Goal: Task Accomplishment & Management: Use online tool/utility

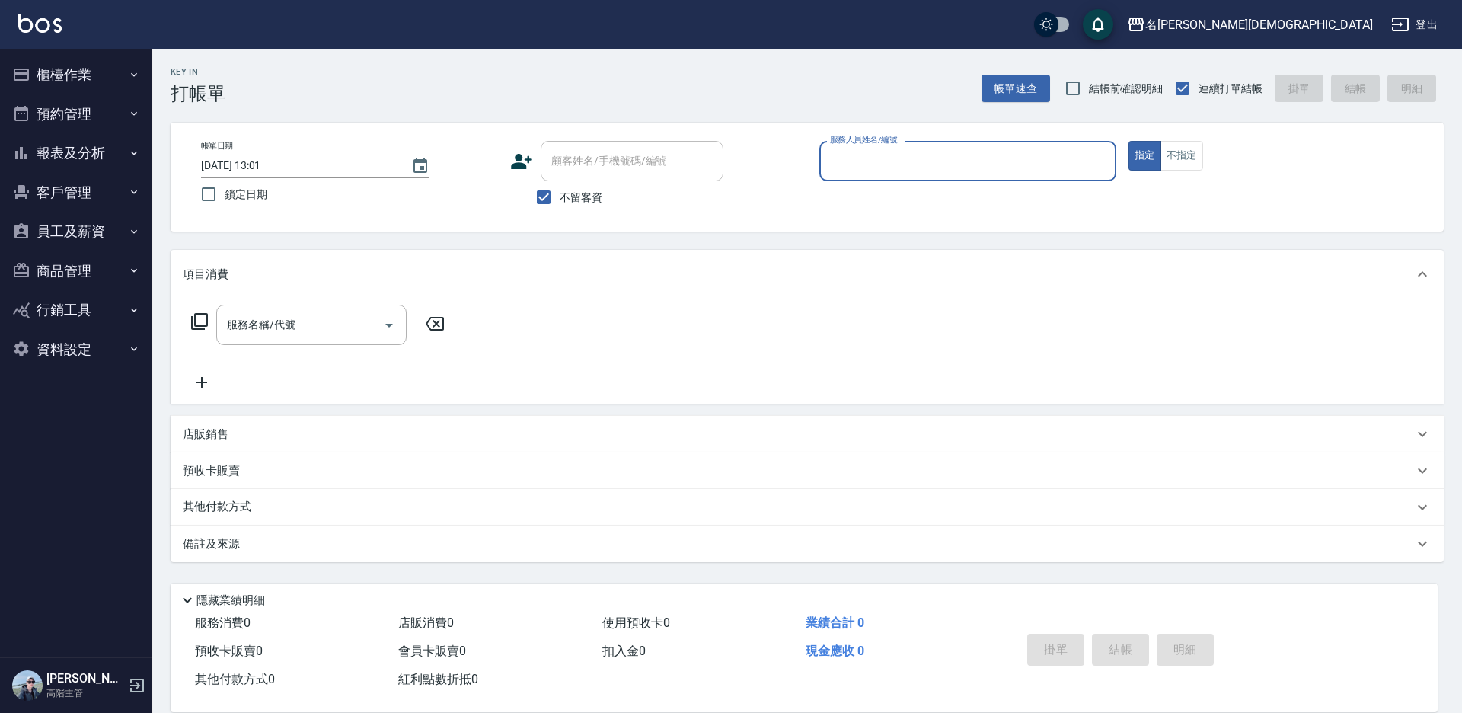
click at [873, 155] on input "服務人員姓名/編號" at bounding box center [967, 161] width 283 height 27
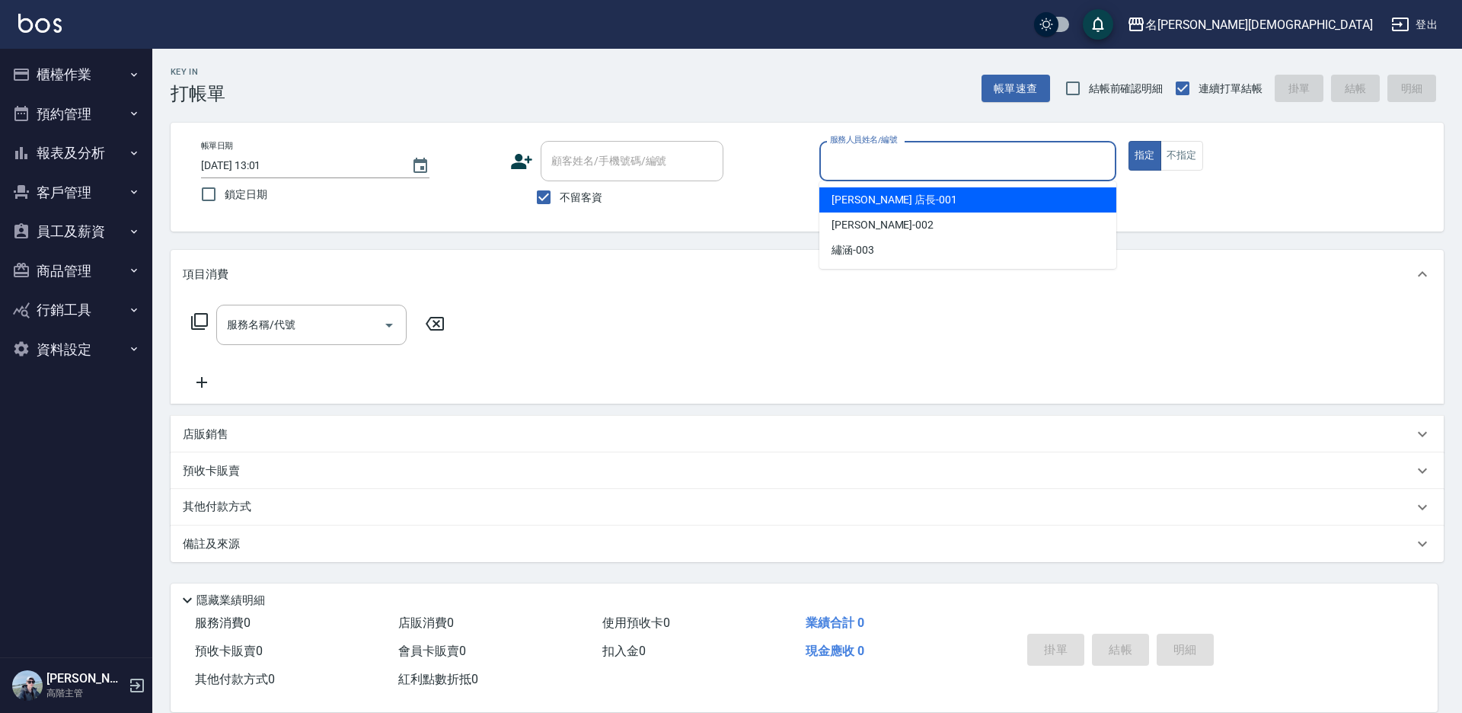
drag, startPoint x: 879, startPoint y: 202, endPoint x: 640, endPoint y: 209, distance: 238.4
click at [876, 201] on span "[PERSON_NAME] 店長 -001" at bounding box center [894, 200] width 126 height 16
type input "[PERSON_NAME] 店長-001"
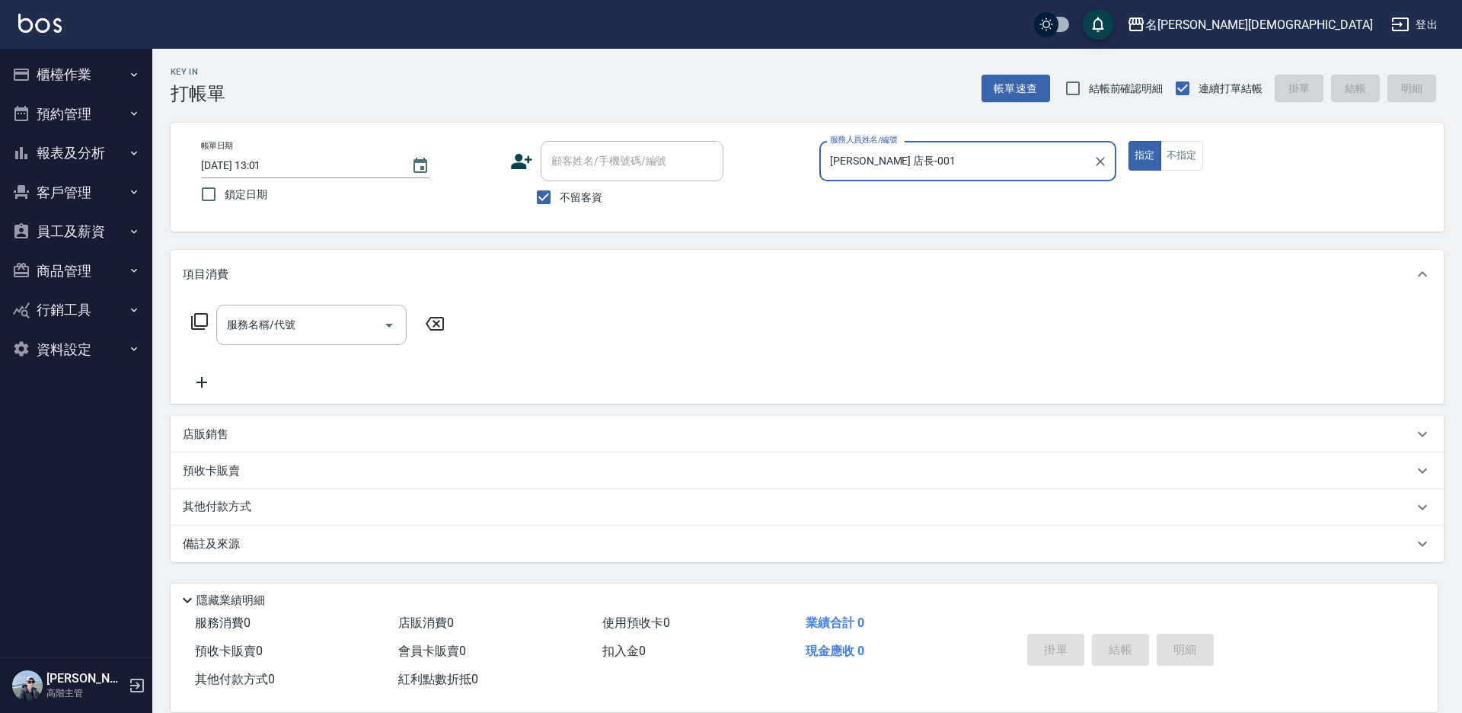
click at [199, 324] on icon at bounding box center [199, 321] width 18 height 18
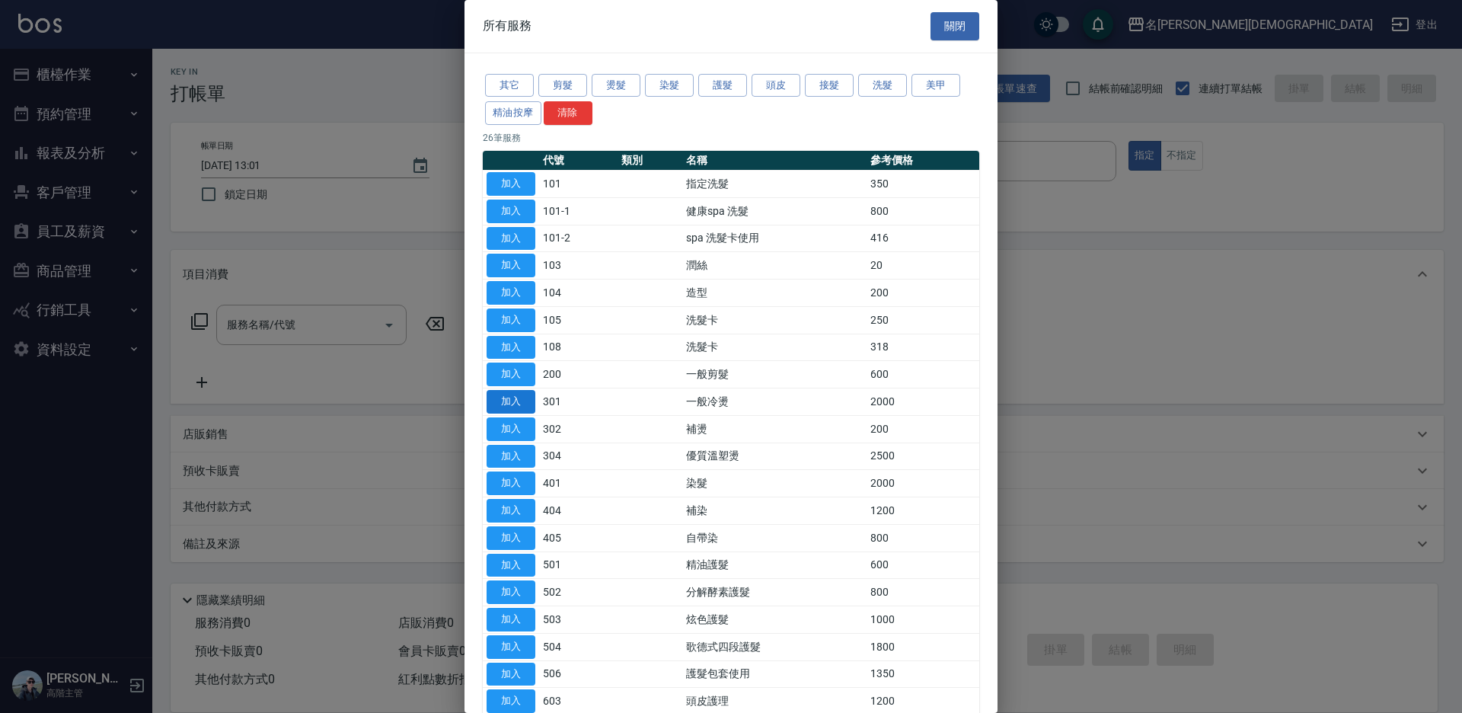
drag, startPoint x: 514, startPoint y: 404, endPoint x: 525, endPoint y: 381, distance: 25.5
click at [515, 404] on button "加入" at bounding box center [510, 402] width 49 height 24
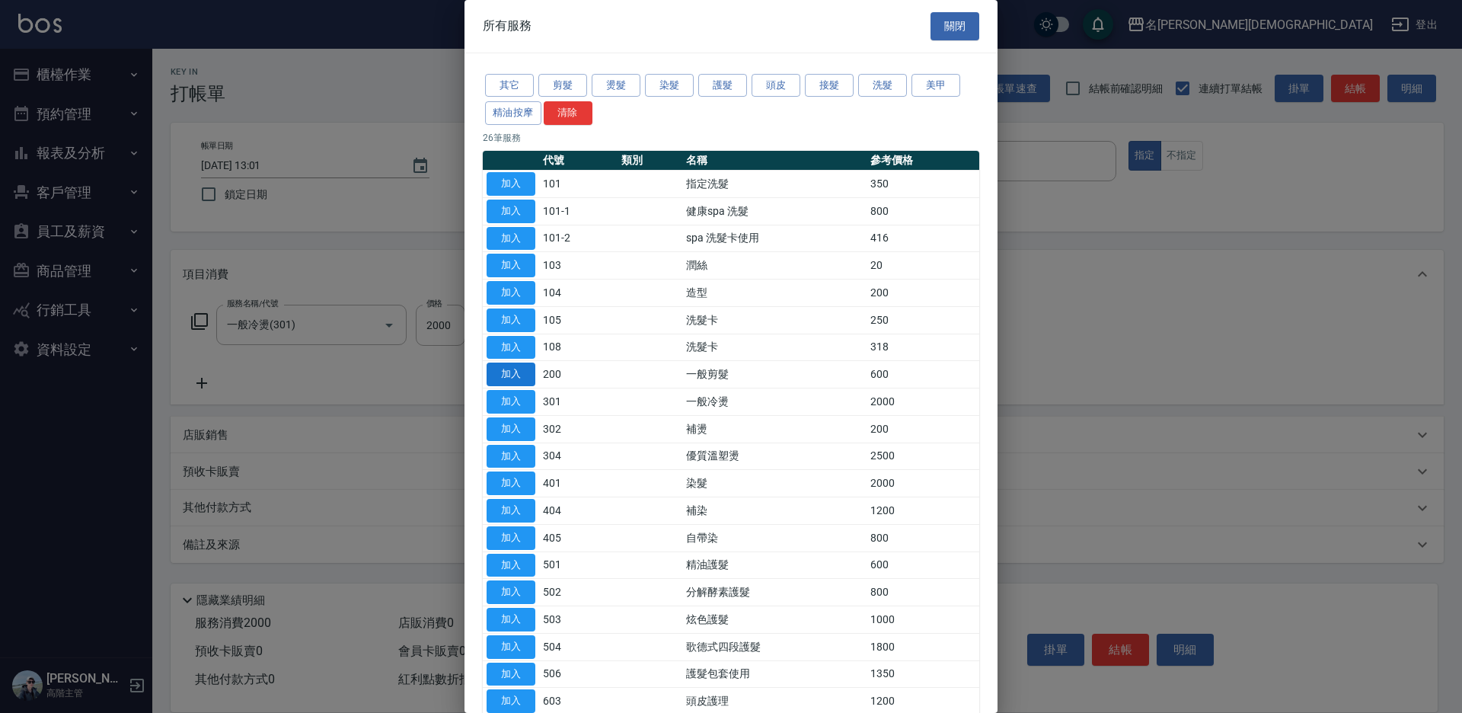
type input "一般冷燙(301)"
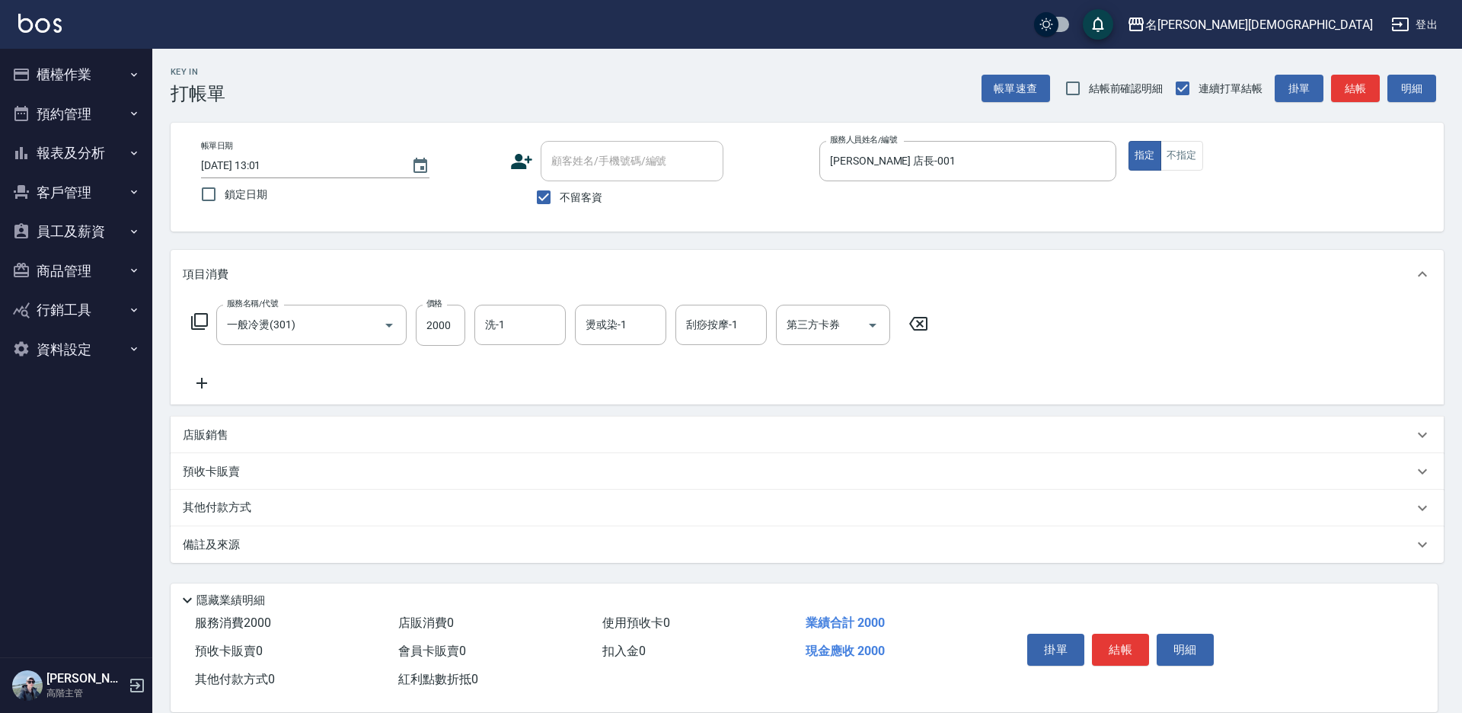
click at [499, 330] on div "洗-1 洗-1" at bounding box center [519, 325] width 91 height 40
drag, startPoint x: 534, startPoint y: 413, endPoint x: 551, endPoint y: 412, distance: 16.8
click at [536, 417] on div "繡涵 -003" at bounding box center [519, 429] width 91 height 25
type input "繡涵-003"
click at [1102, 639] on button "結帳" at bounding box center [1120, 649] width 57 height 32
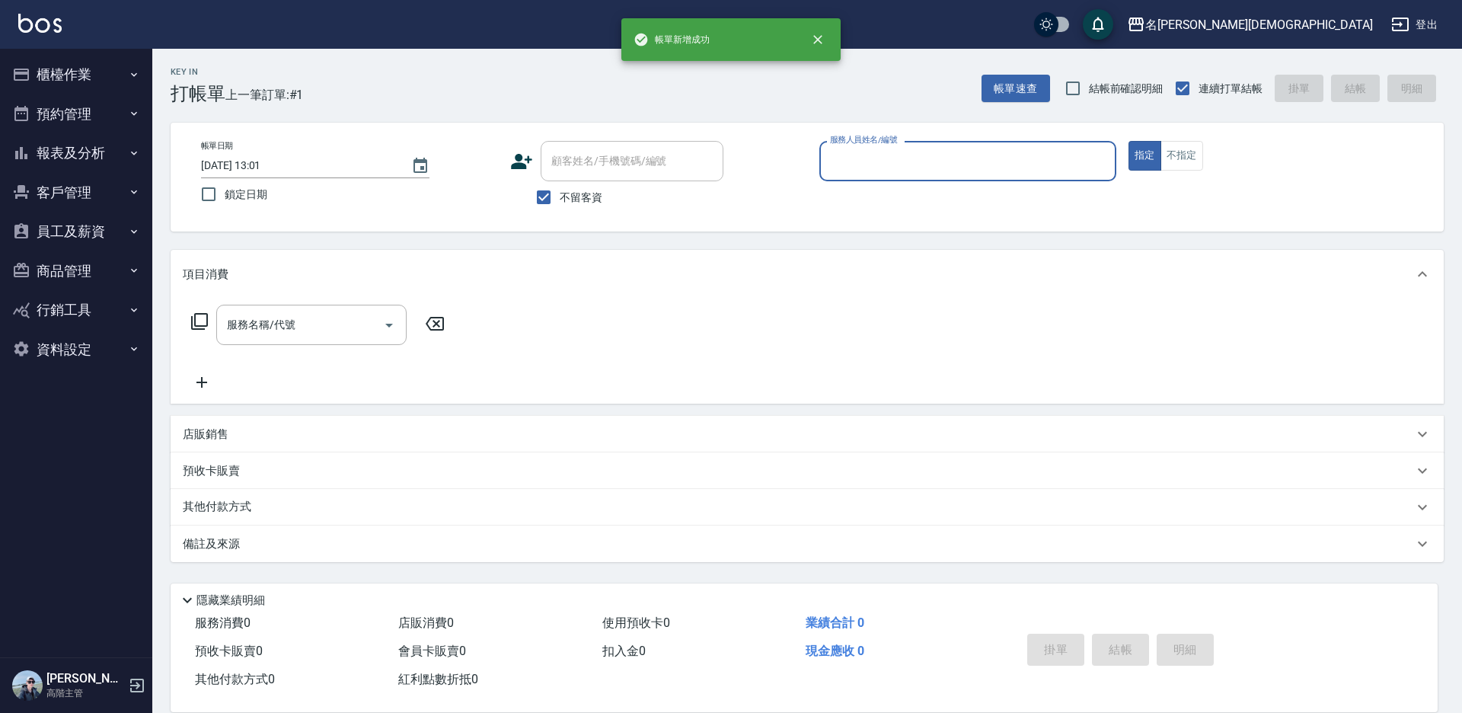
click at [884, 167] on input "服務人員姓名/編號" at bounding box center [967, 161] width 283 height 27
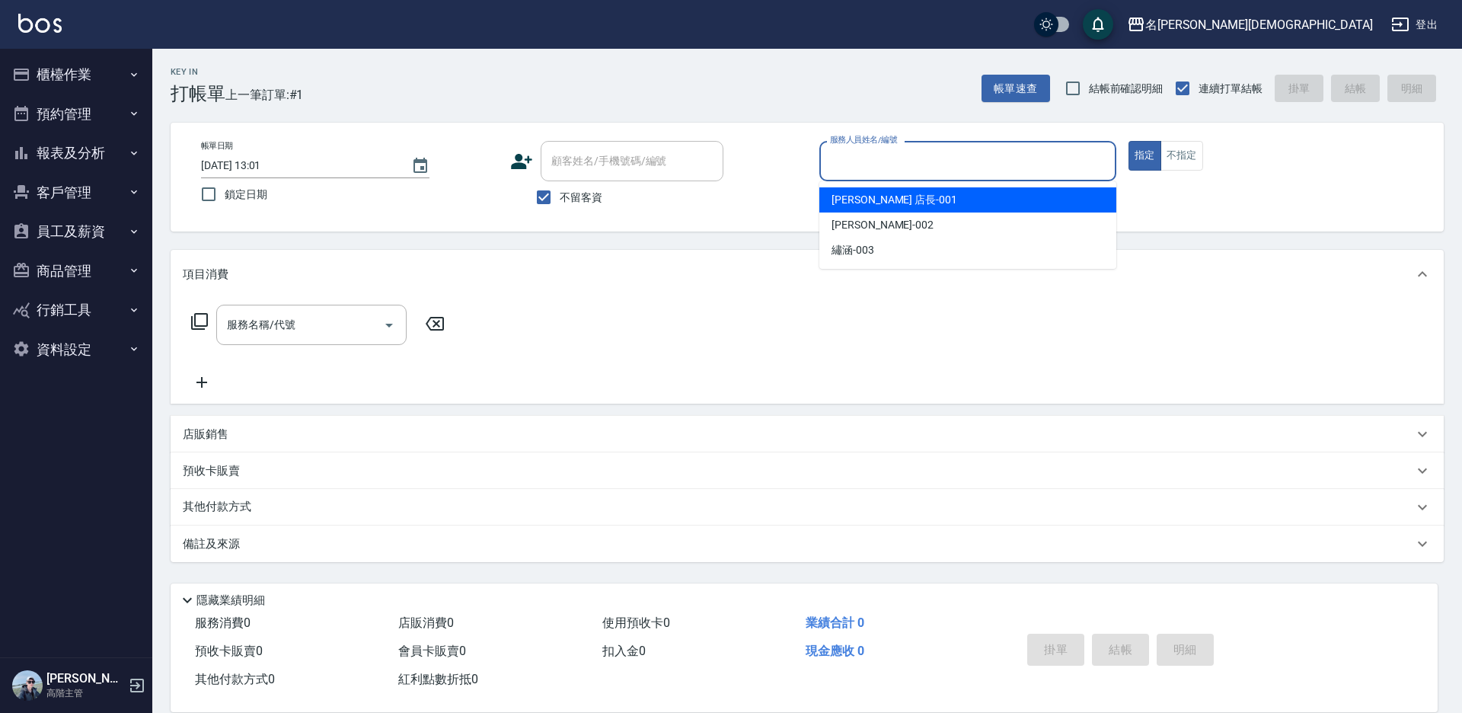
click at [874, 196] on span "[PERSON_NAME] 店長 -001" at bounding box center [894, 200] width 126 height 16
type input "[PERSON_NAME] 店長-001"
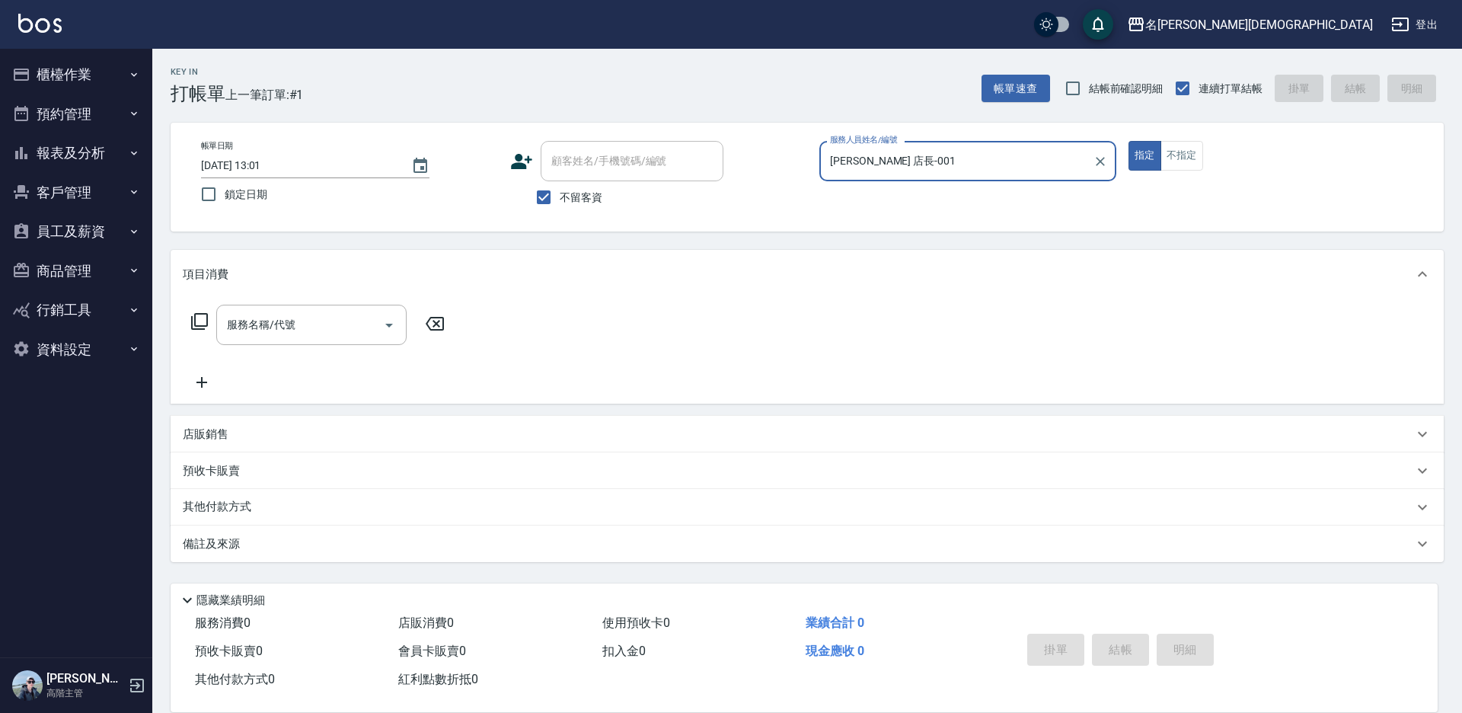
click at [198, 321] on icon at bounding box center [199, 321] width 18 height 18
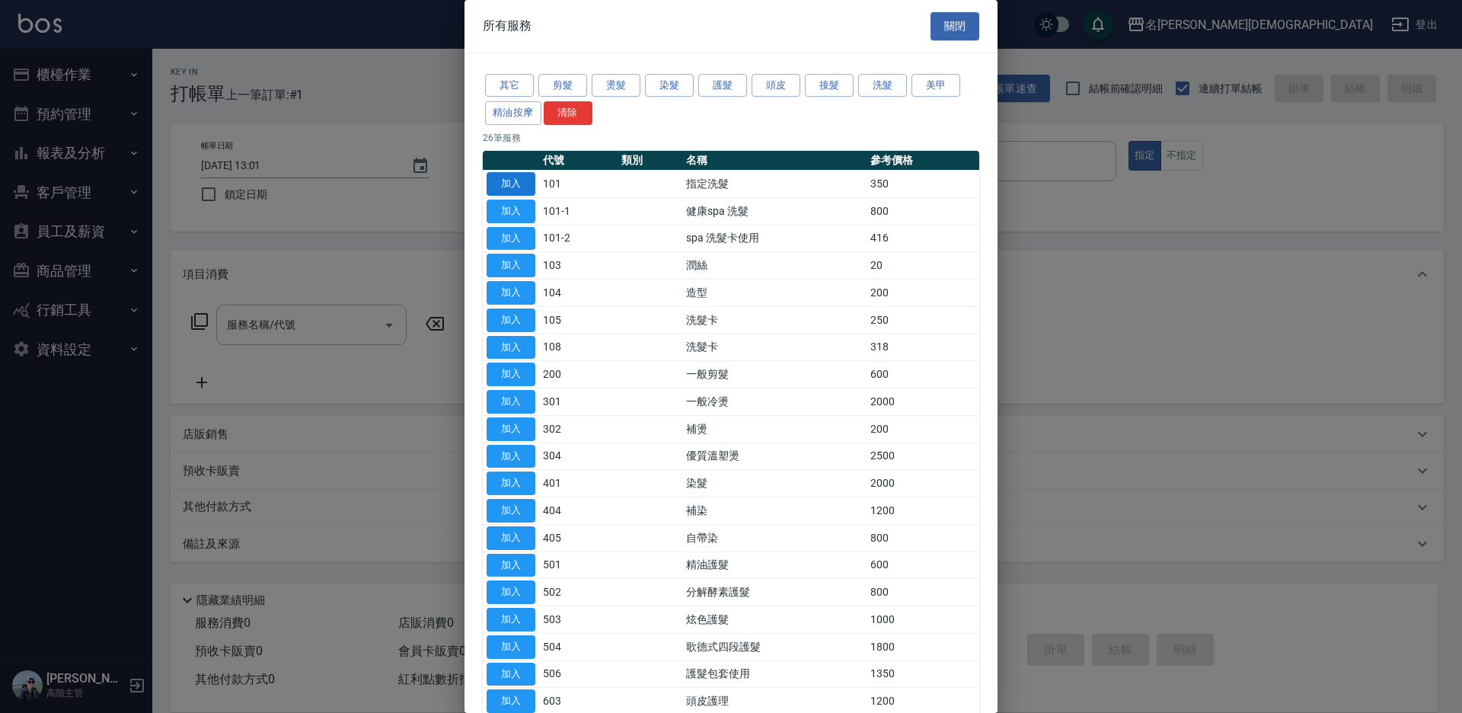
click at [518, 181] on button "加入" at bounding box center [510, 184] width 49 height 24
type input "指定洗髮(101)"
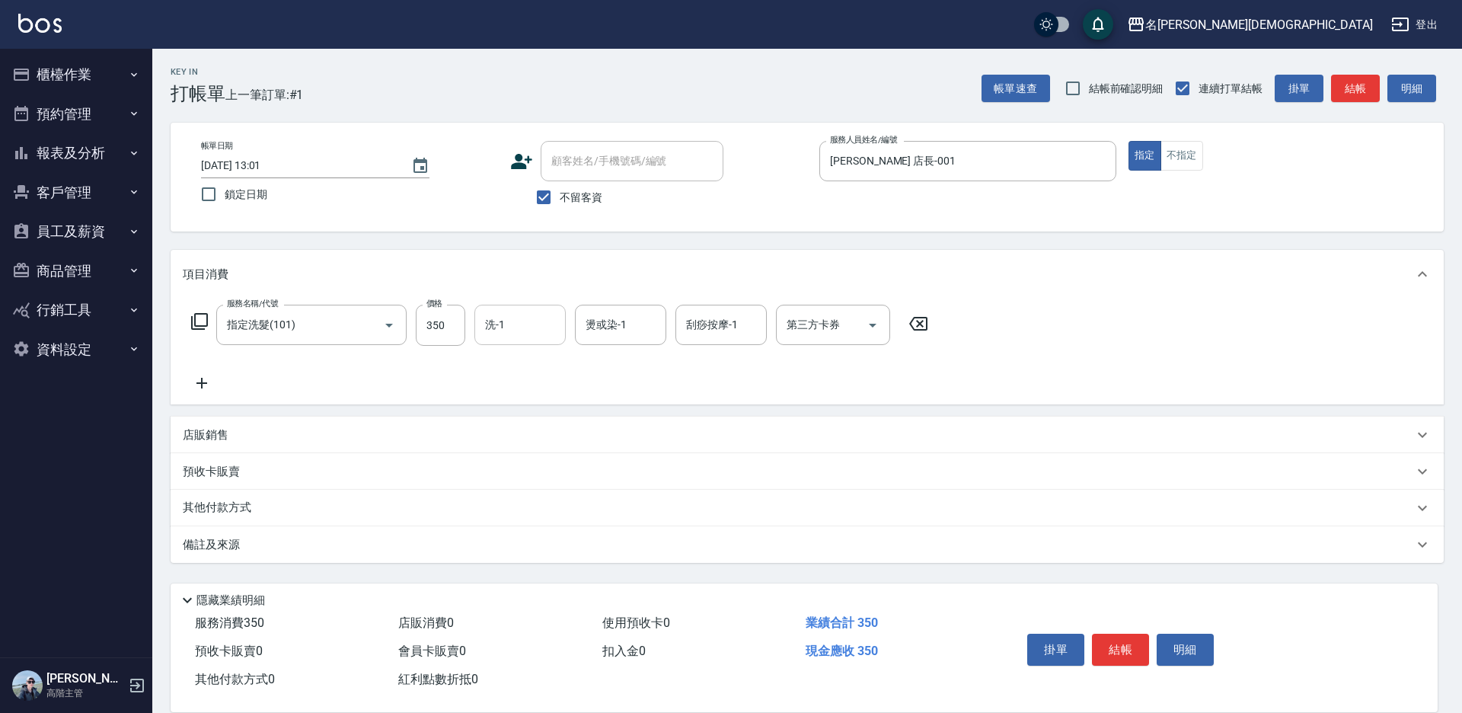
click at [517, 317] on input "洗-1" at bounding box center [520, 324] width 78 height 27
drag, startPoint x: 514, startPoint y: 410, endPoint x: 413, endPoint y: 384, distance: 104.5
click at [513, 422] on span "繡涵 -003" at bounding box center [507, 430] width 43 height 16
type input "繡涵-003"
click at [203, 319] on icon at bounding box center [199, 321] width 18 height 18
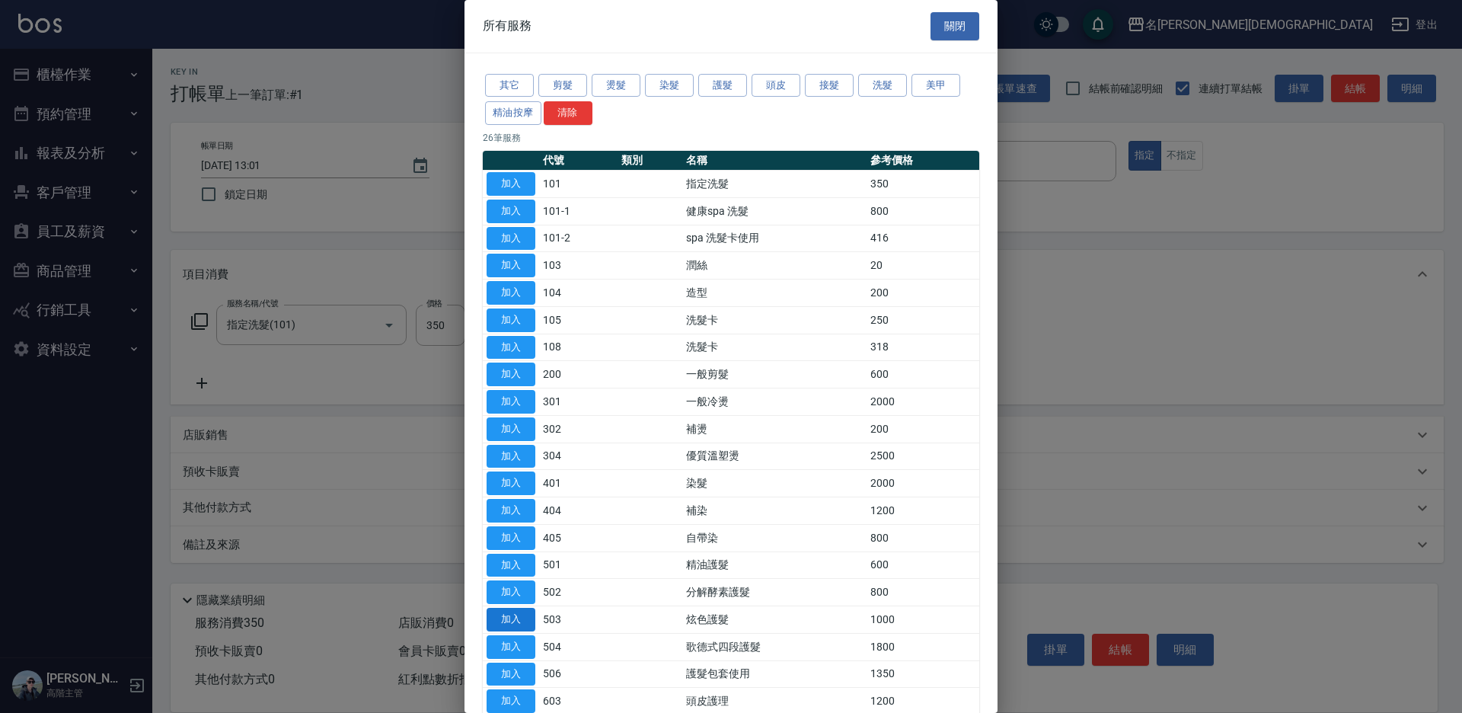
click at [501, 615] on button "加入" at bounding box center [510, 620] width 49 height 24
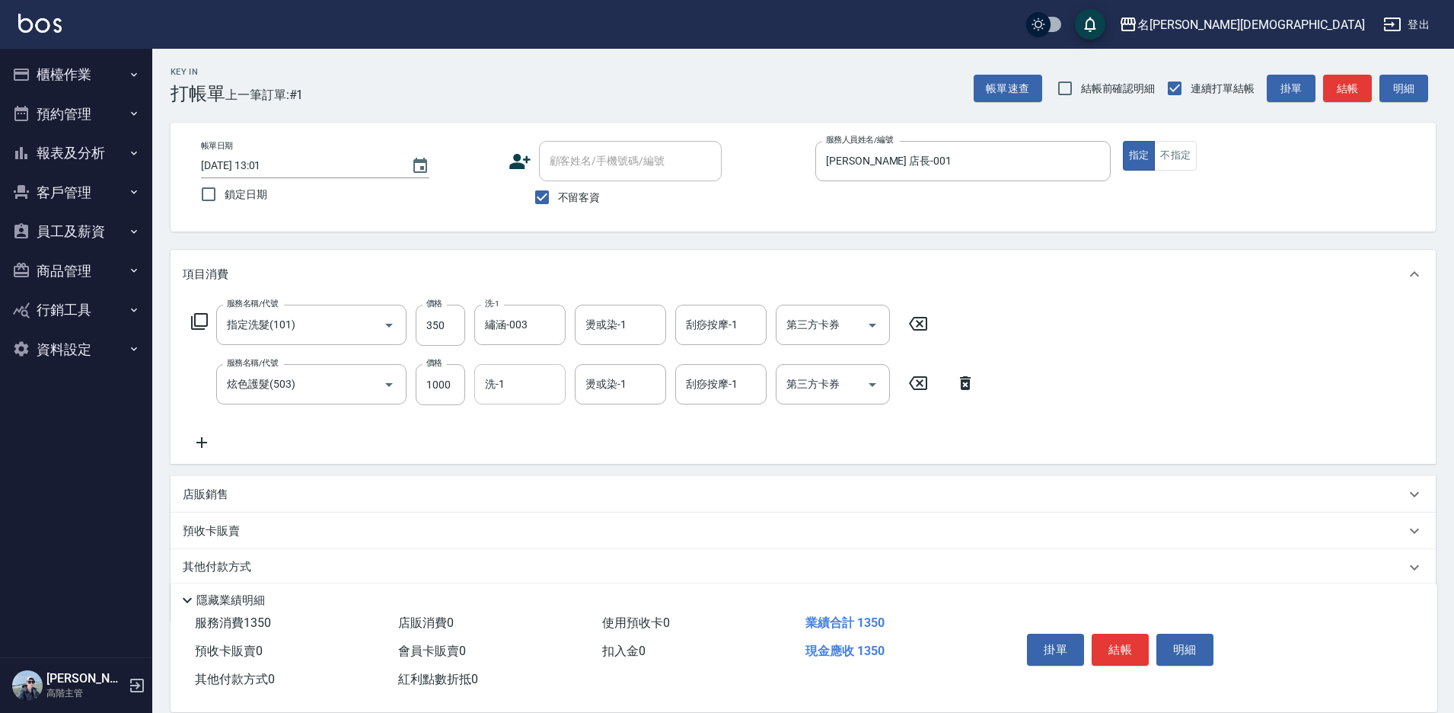
click at [509, 388] on input "洗-1" at bounding box center [520, 384] width 78 height 27
click at [528, 481] on span "繡涵 -003" at bounding box center [507, 489] width 43 height 16
type input "繡涵-003"
click at [1121, 643] on button "結帳" at bounding box center [1120, 649] width 57 height 32
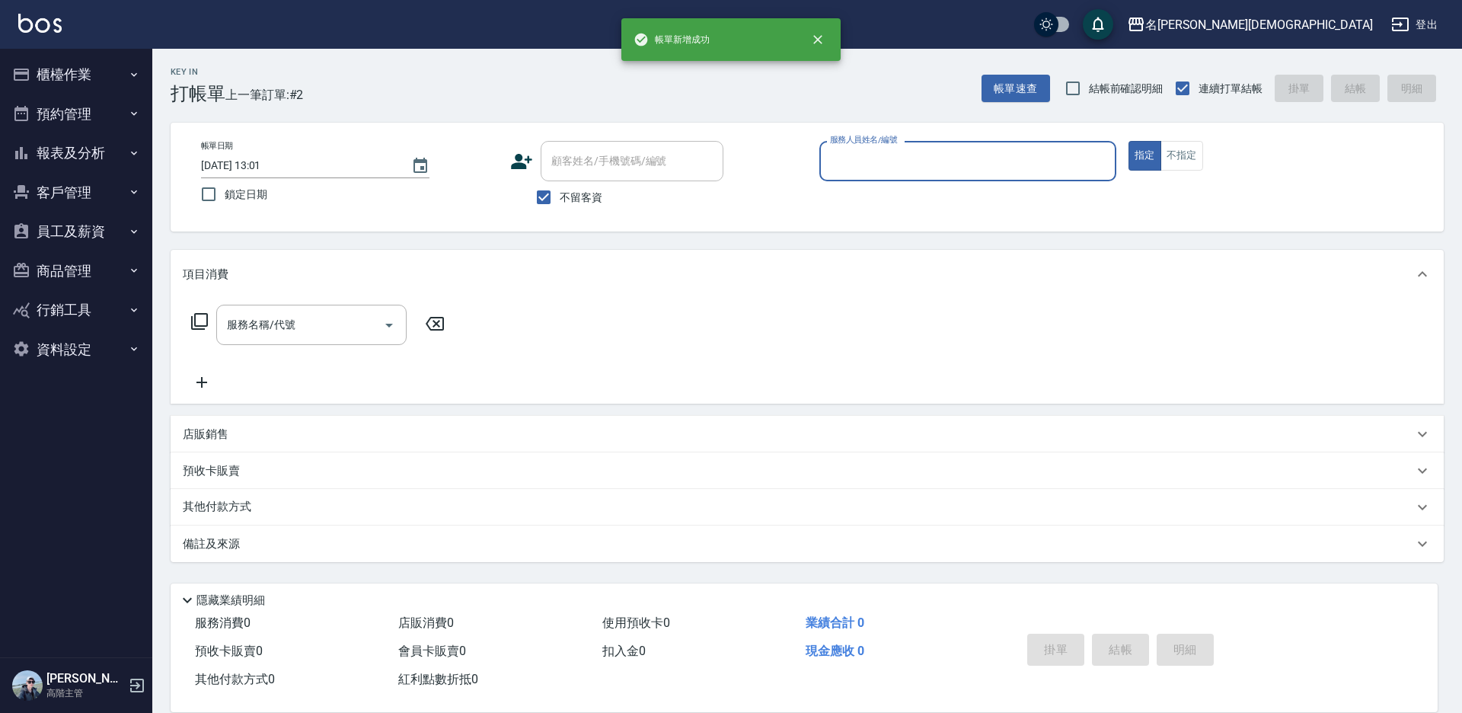
drag, startPoint x: 853, startPoint y: 157, endPoint x: 858, endPoint y: 174, distance: 17.4
click at [856, 156] on input "服務人員姓名/編號" at bounding box center [967, 161] width 283 height 27
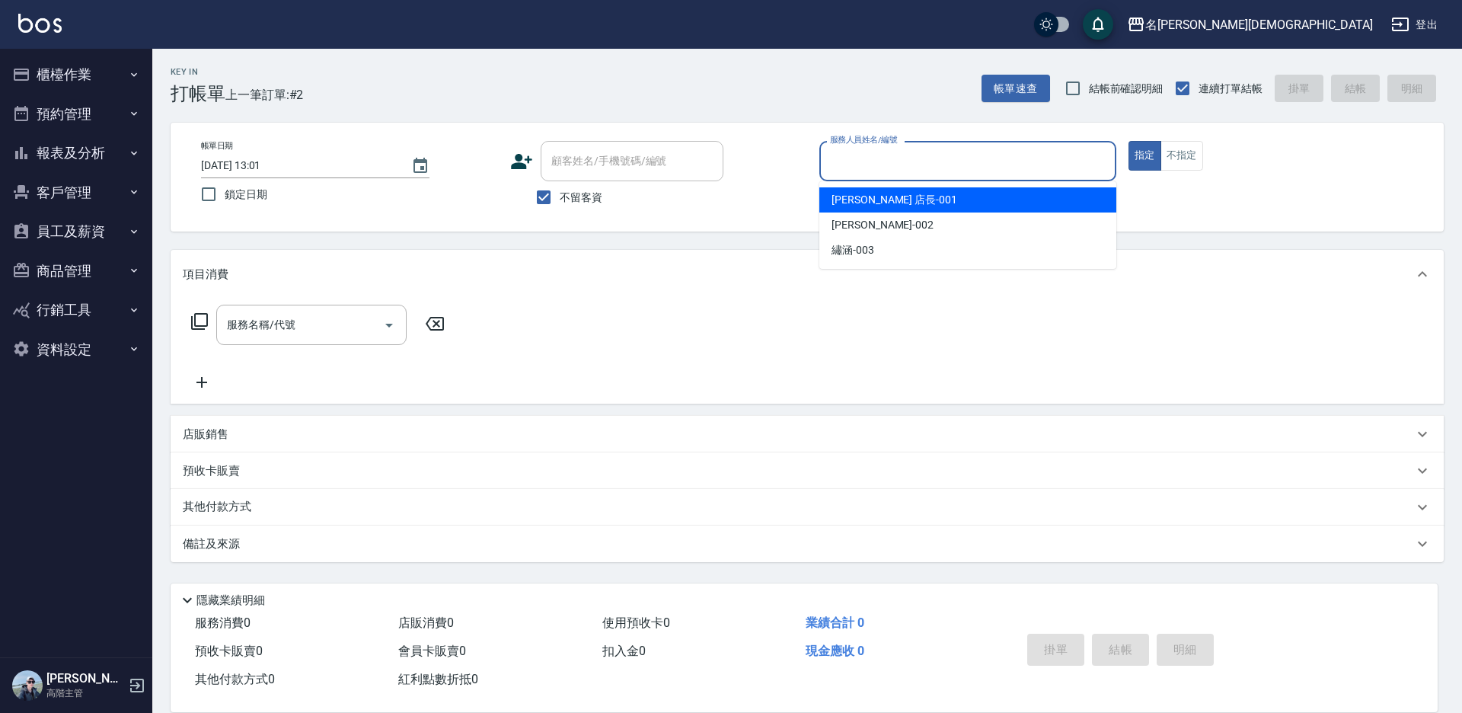
drag, startPoint x: 860, startPoint y: 199, endPoint x: 832, endPoint y: 202, distance: 27.6
click at [860, 197] on span "[PERSON_NAME] 店長 -001" at bounding box center [894, 200] width 126 height 16
type input "[PERSON_NAME] 店長-001"
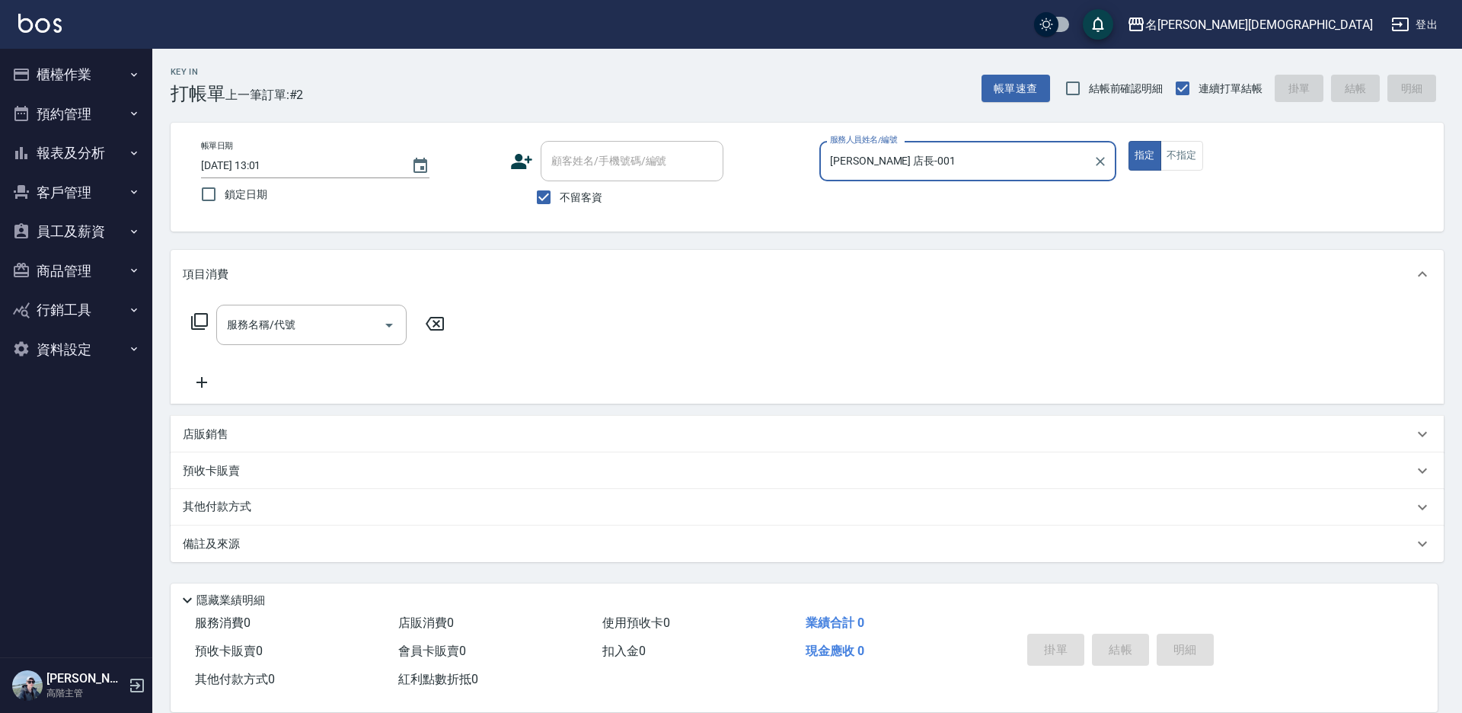
click at [204, 321] on icon at bounding box center [199, 321] width 18 height 18
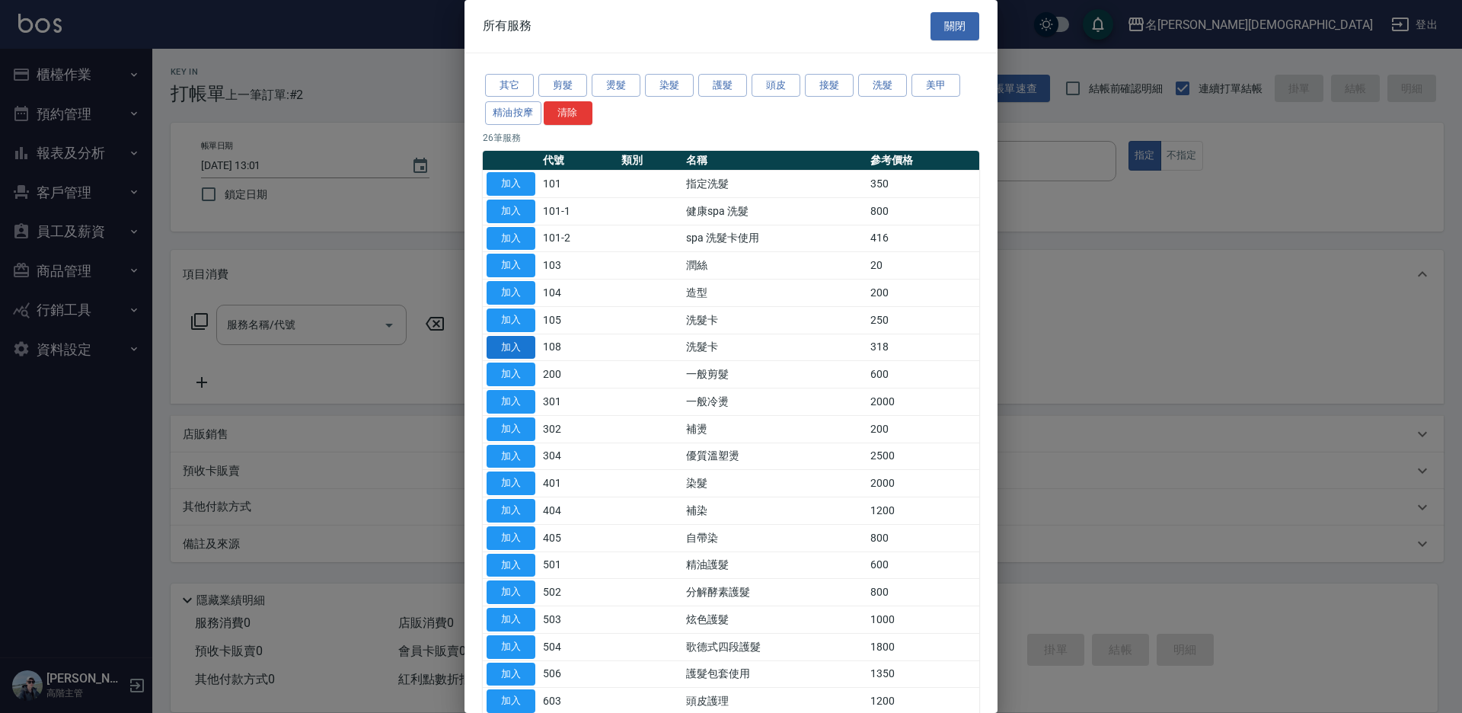
drag, startPoint x: 521, startPoint y: 347, endPoint x: 515, endPoint y: 342, distance: 8.1
click at [521, 346] on button "加入" at bounding box center [510, 348] width 49 height 24
type input "洗髮卡(108)"
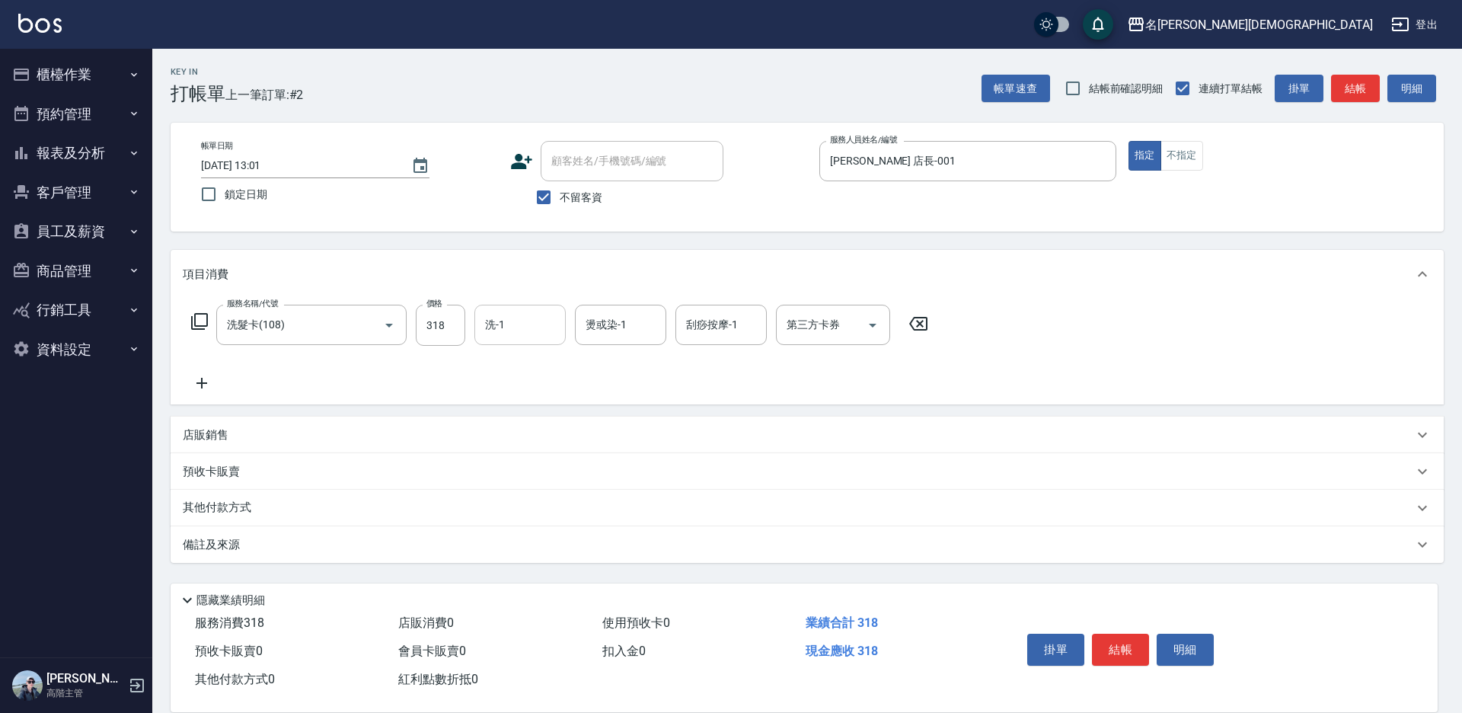
click at [505, 326] on input "洗-1" at bounding box center [520, 324] width 78 height 27
click at [541, 417] on div "繡涵 -003" at bounding box center [519, 429] width 91 height 25
type input "繡涵-003"
click at [819, 331] on div "第三方卡券 第三方卡券" at bounding box center [833, 325] width 114 height 40
drag, startPoint x: 817, startPoint y: 381, endPoint x: 846, endPoint y: 423, distance: 50.3
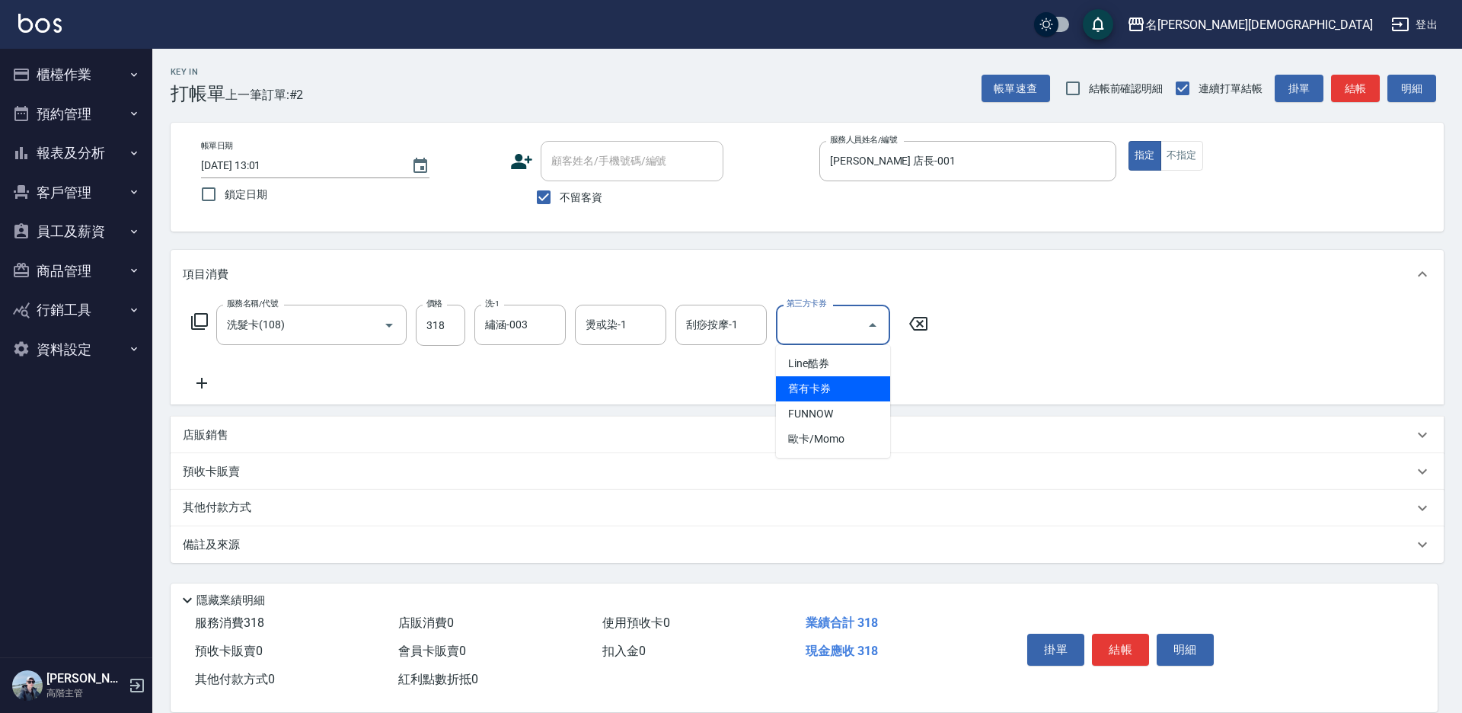
click at [818, 384] on span "舊有卡券" at bounding box center [833, 388] width 114 height 25
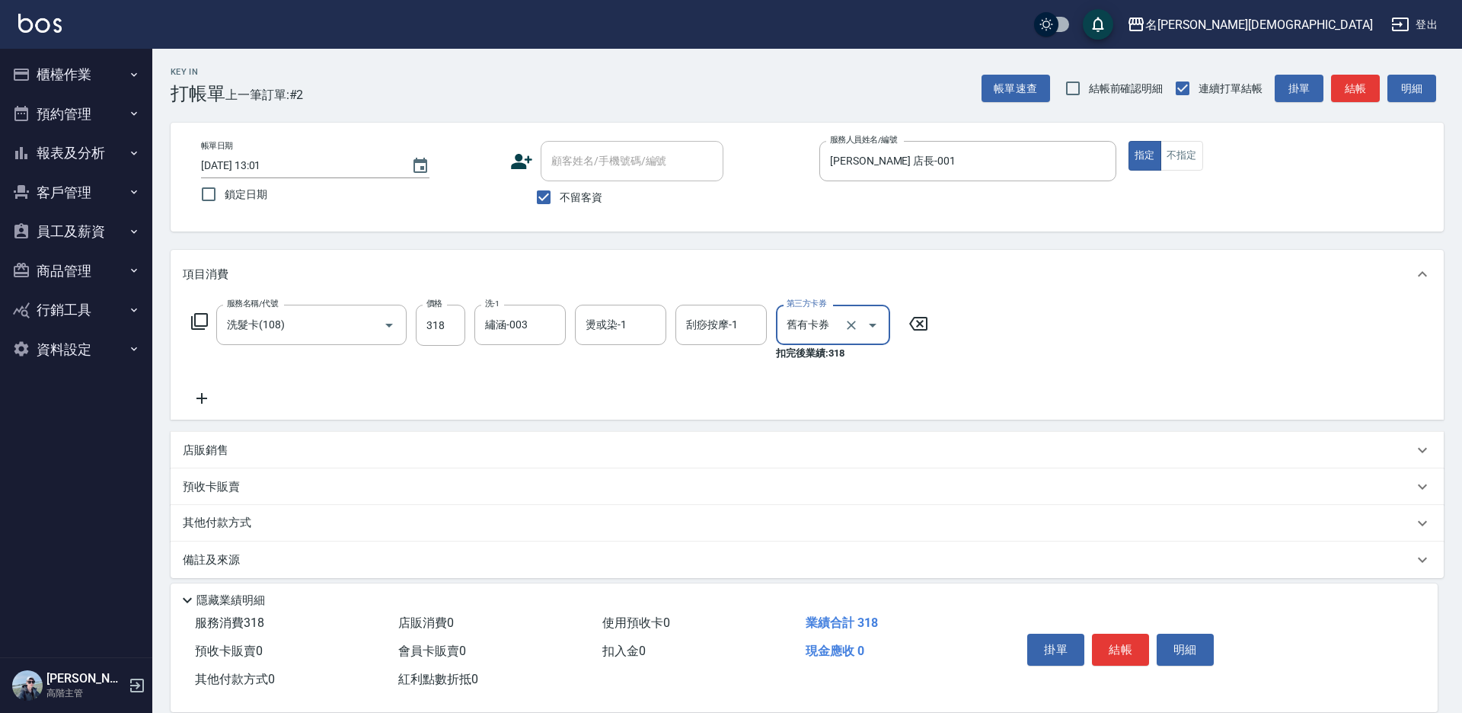
type input "舊有卡券"
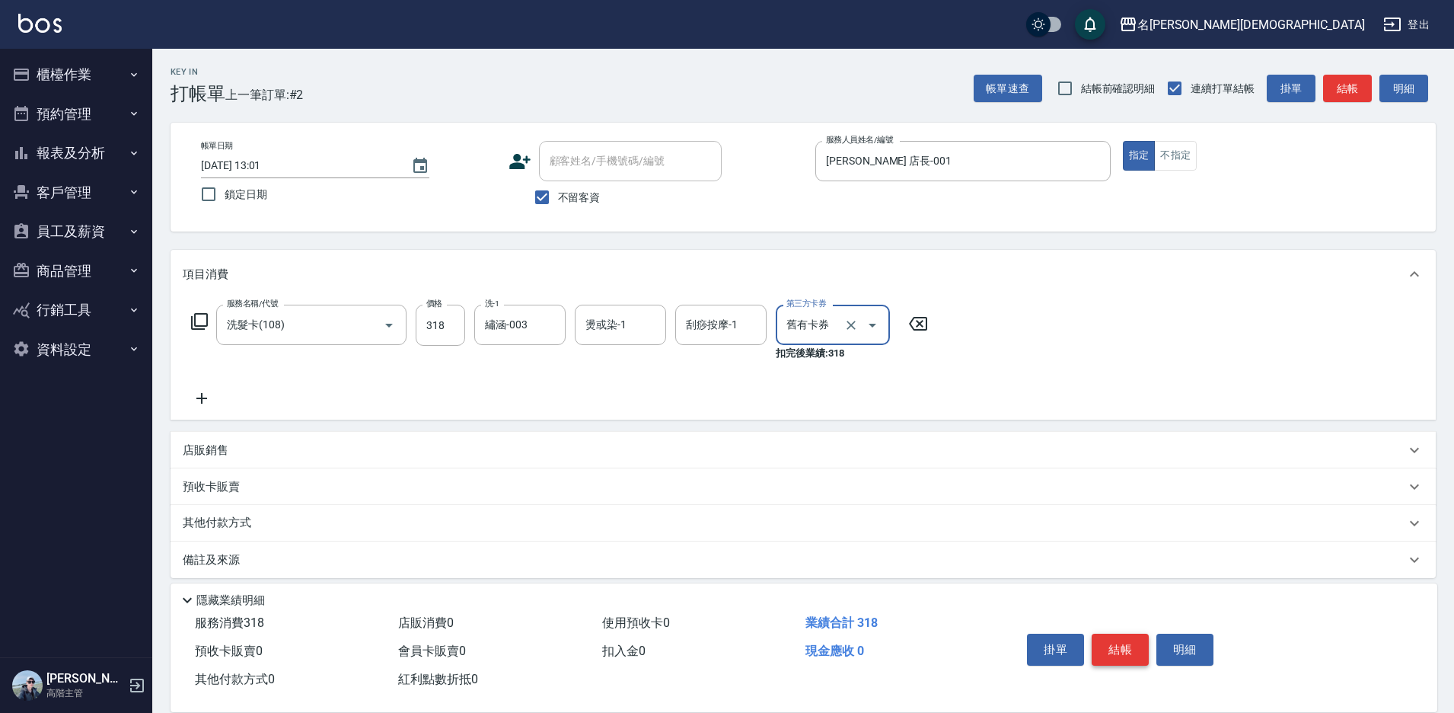
click at [1112, 643] on button "結帳" at bounding box center [1120, 649] width 57 height 32
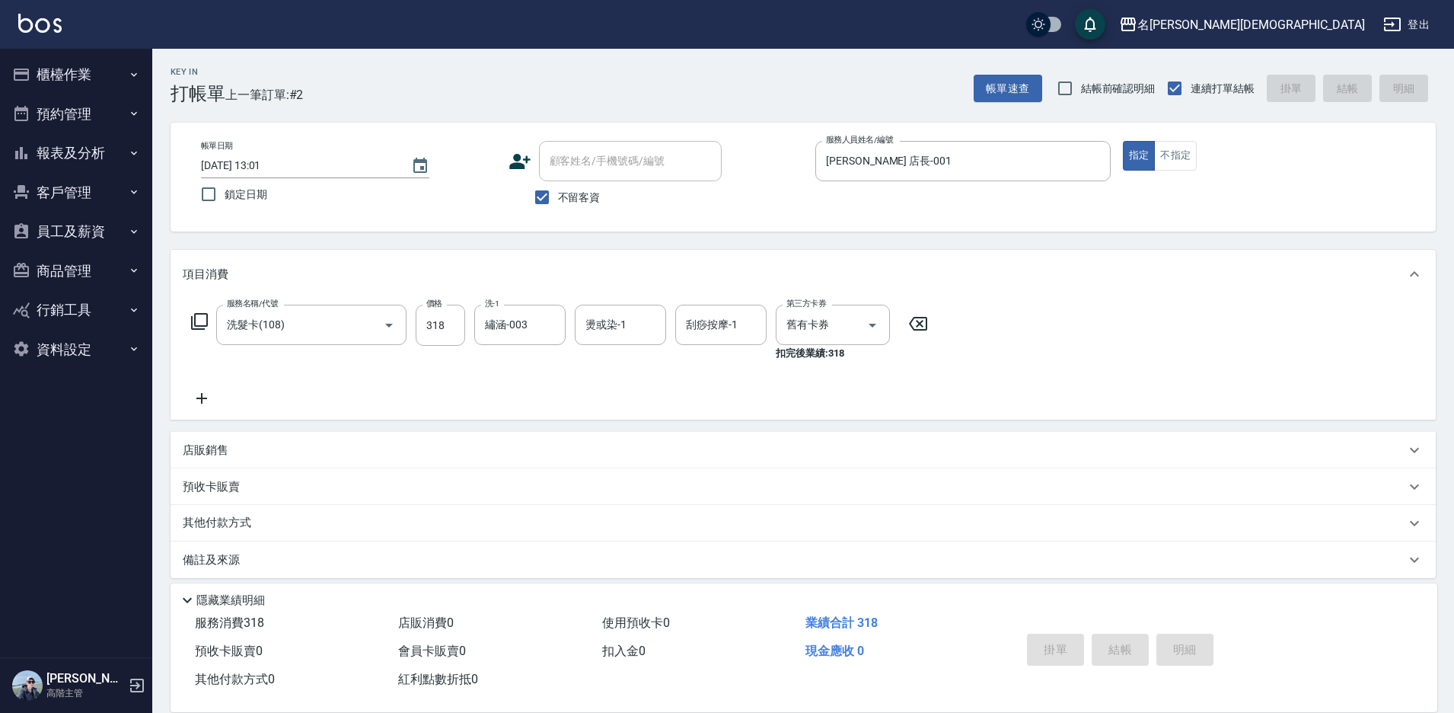
type input "[DATE] 13:02"
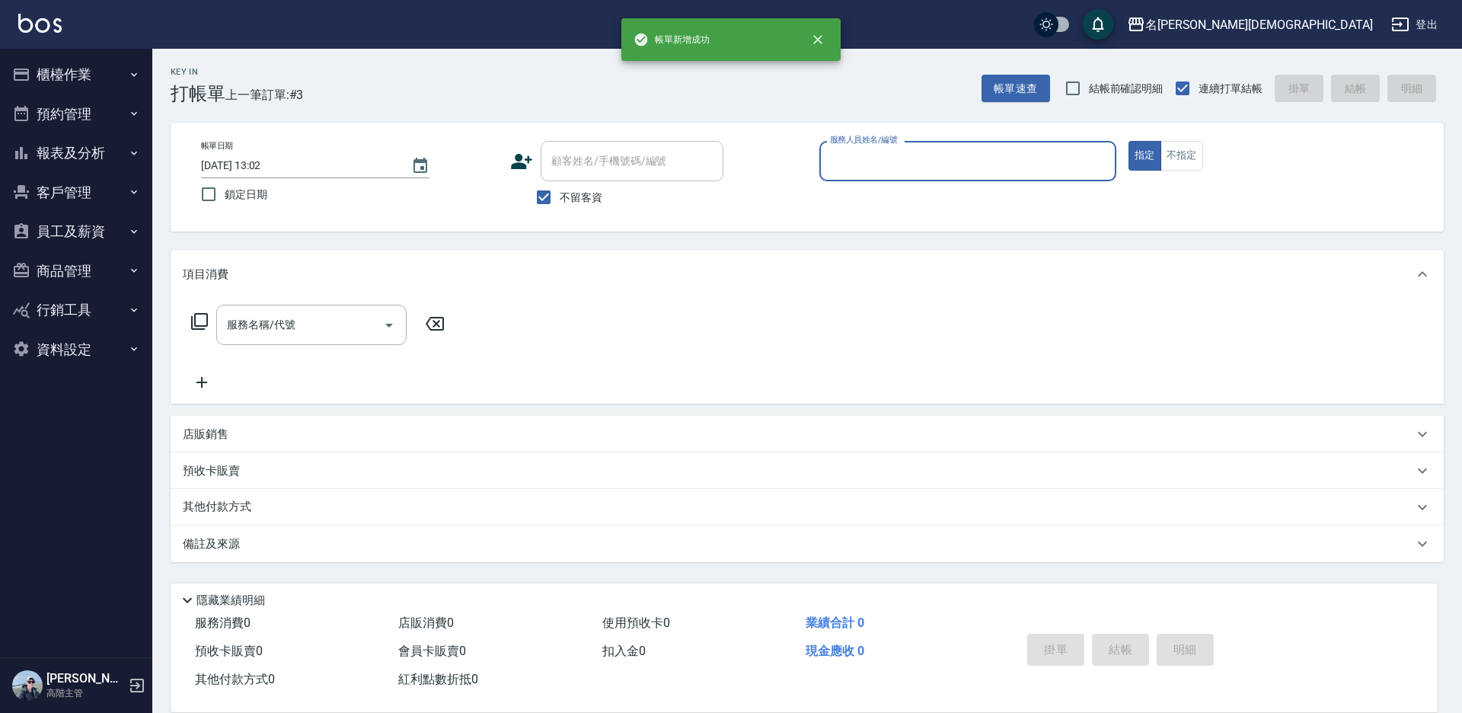
click at [853, 164] on input "服務人員姓名/編號" at bounding box center [967, 161] width 283 height 27
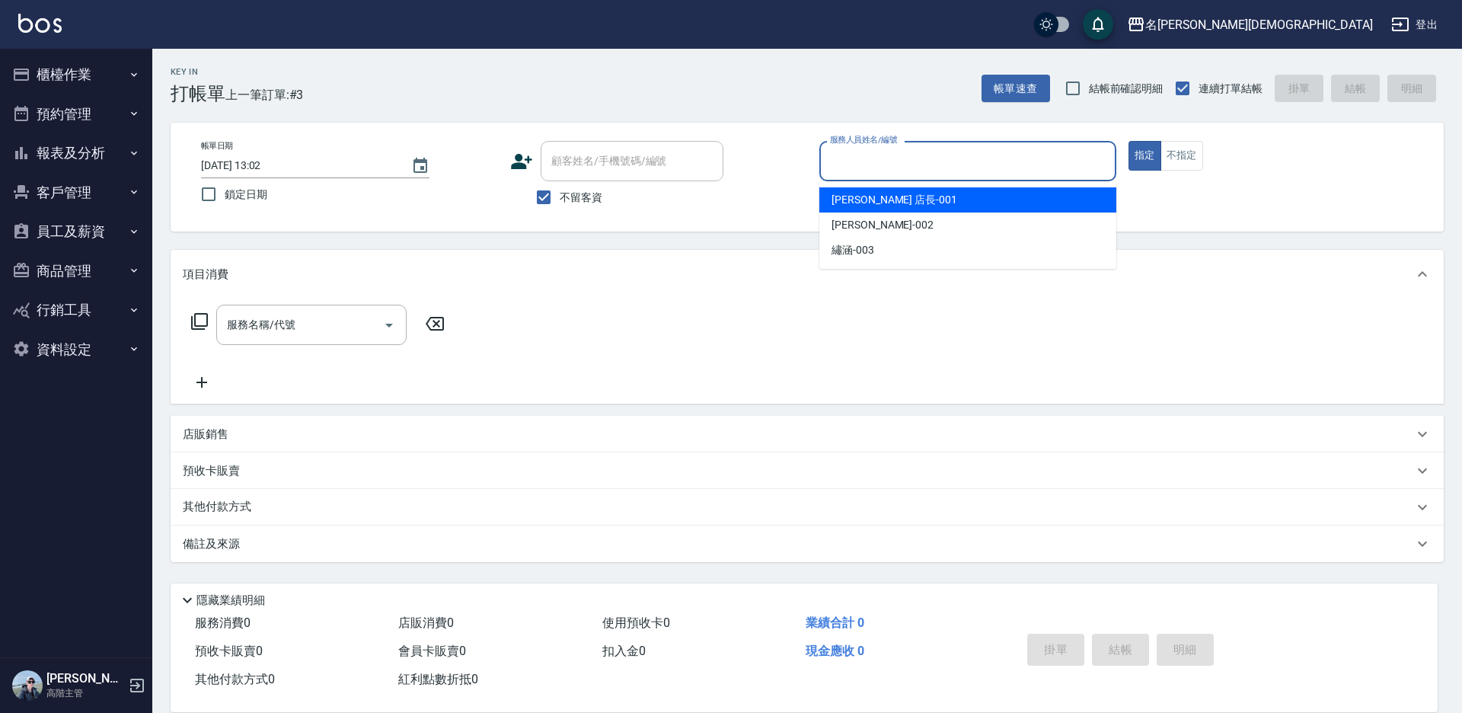
click at [866, 198] on span "[PERSON_NAME] 店長 -001" at bounding box center [894, 200] width 126 height 16
type input "[PERSON_NAME] 店長-001"
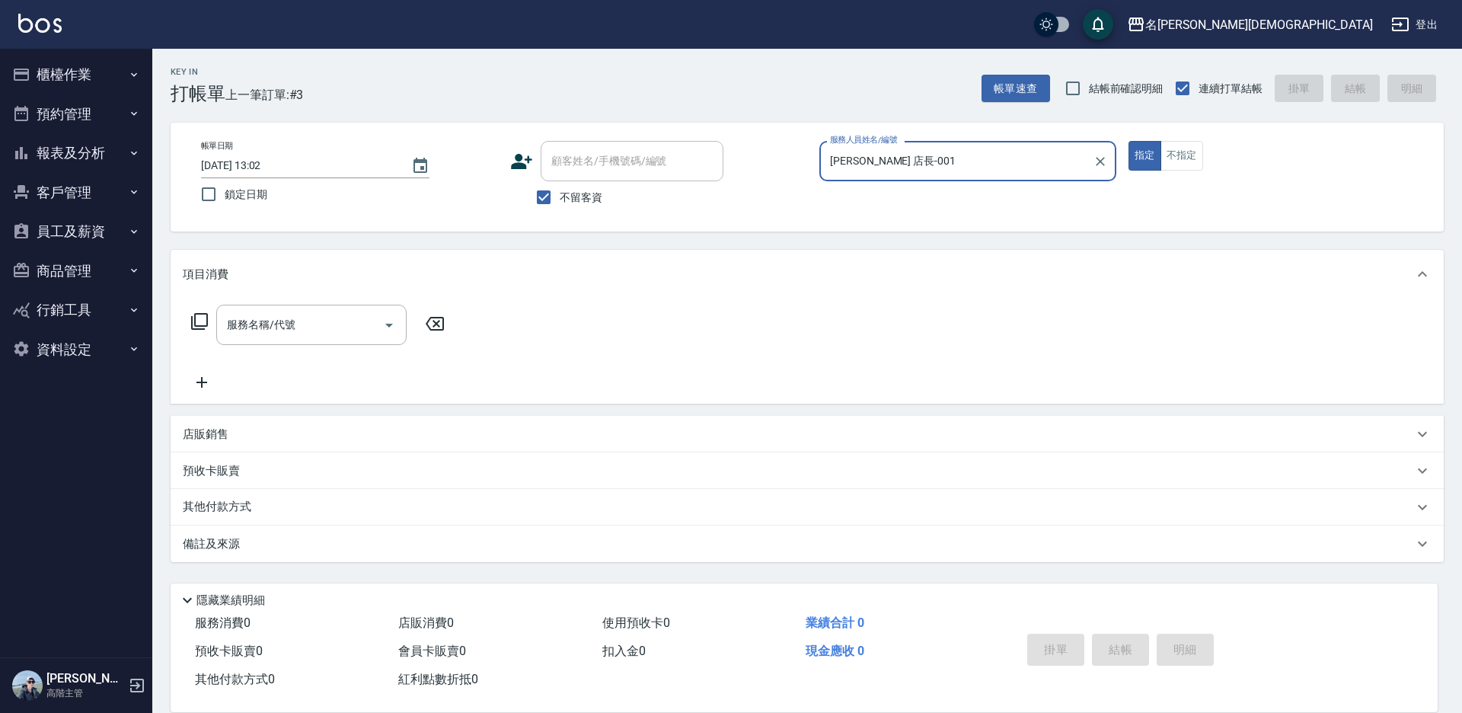
click at [194, 316] on icon at bounding box center [199, 321] width 17 height 17
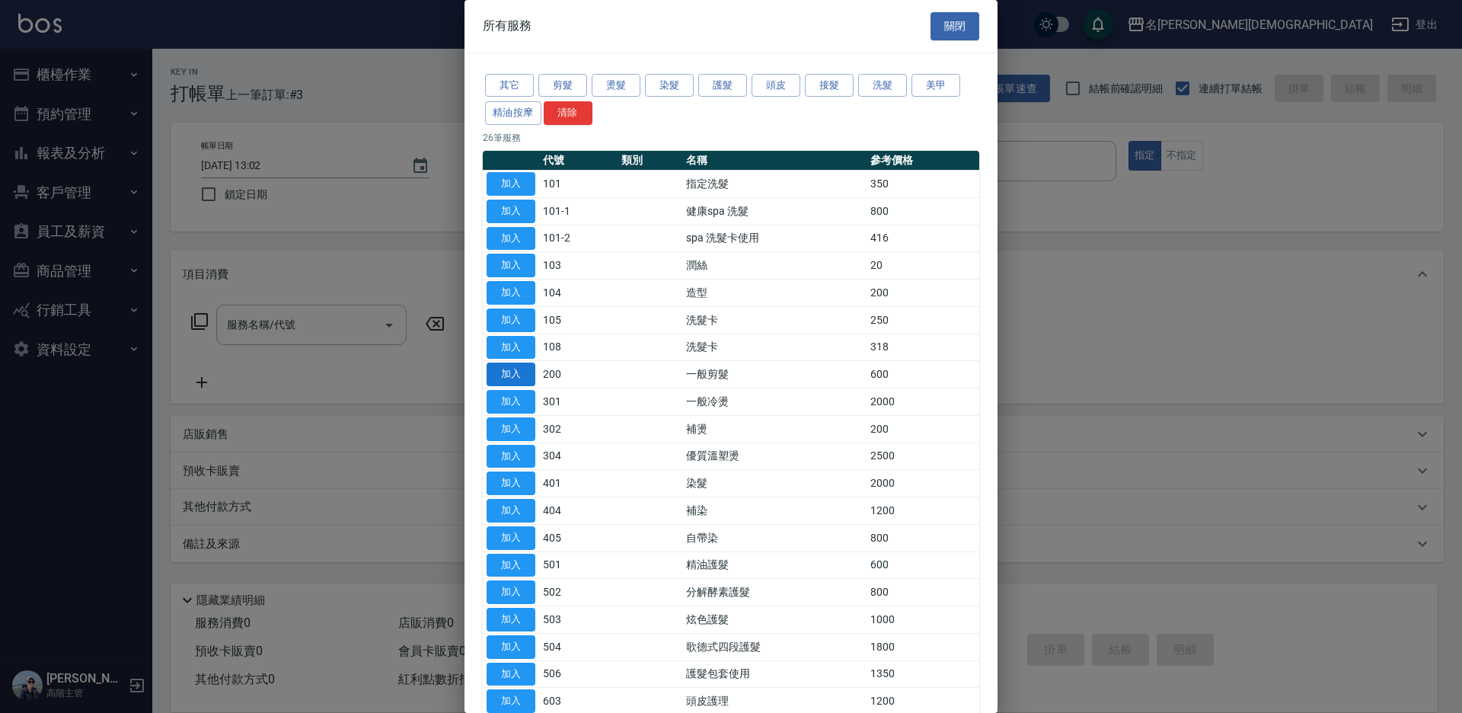
click at [502, 370] on button "加入" at bounding box center [510, 374] width 49 height 24
type input "一般剪髮(200)"
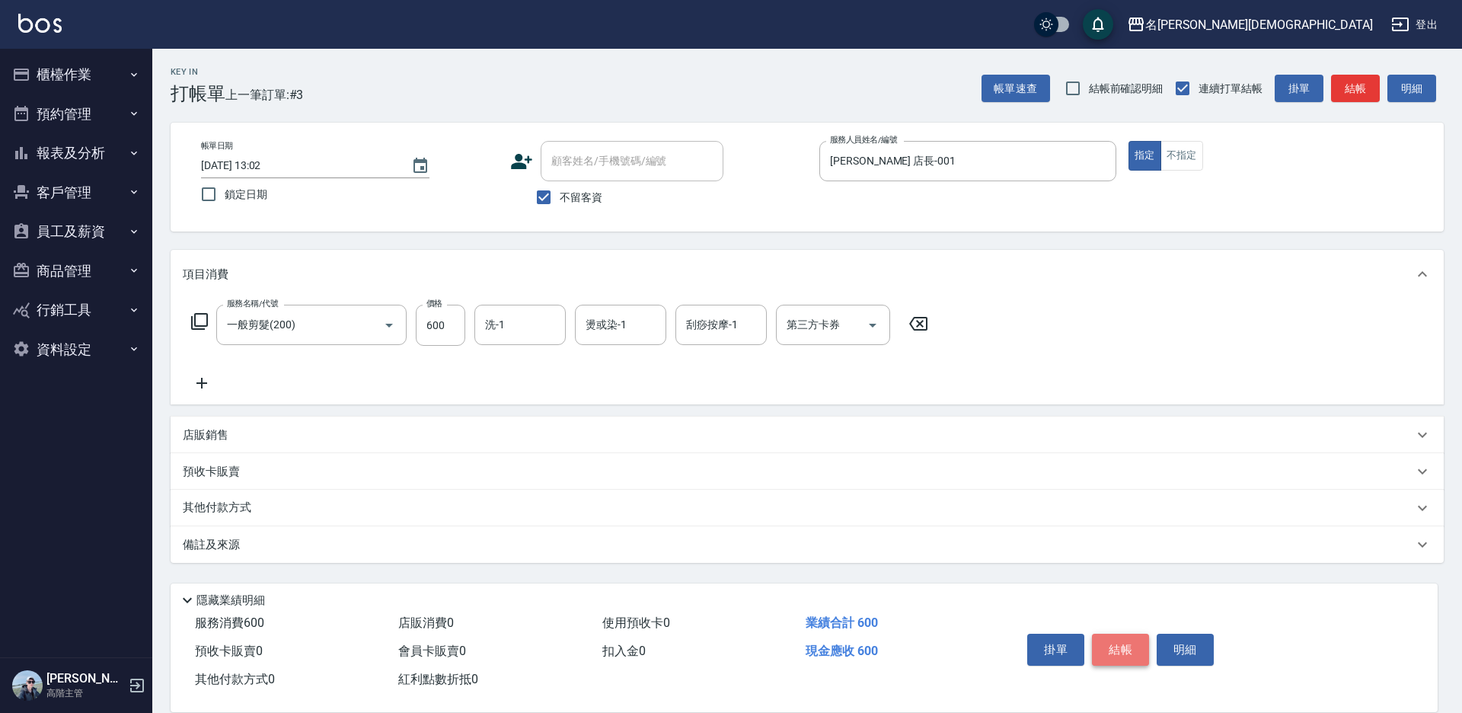
click at [1101, 643] on button "結帳" at bounding box center [1120, 649] width 57 height 32
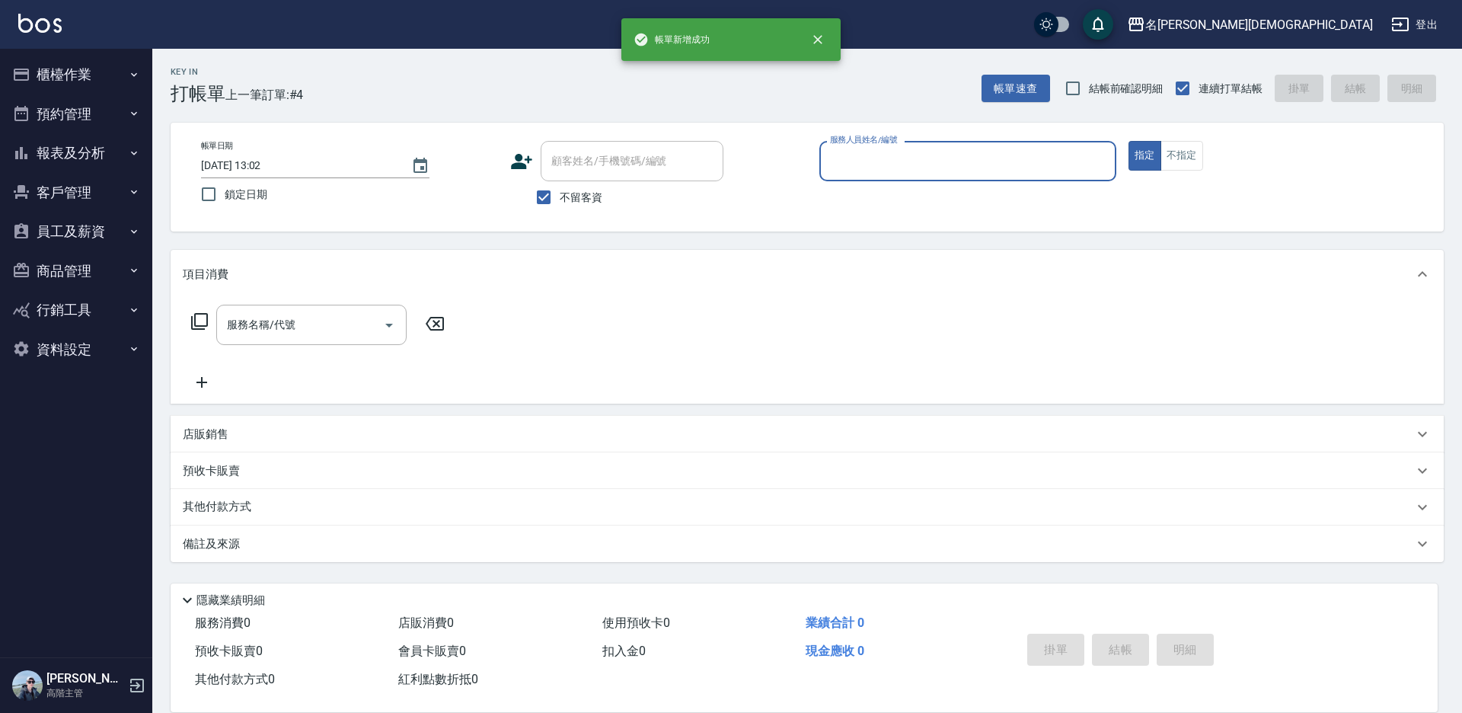
click at [842, 145] on label "服務人員姓名/編號" at bounding box center [863, 139] width 67 height 11
click at [842, 148] on input "服務人員姓名/編號" at bounding box center [967, 161] width 283 height 27
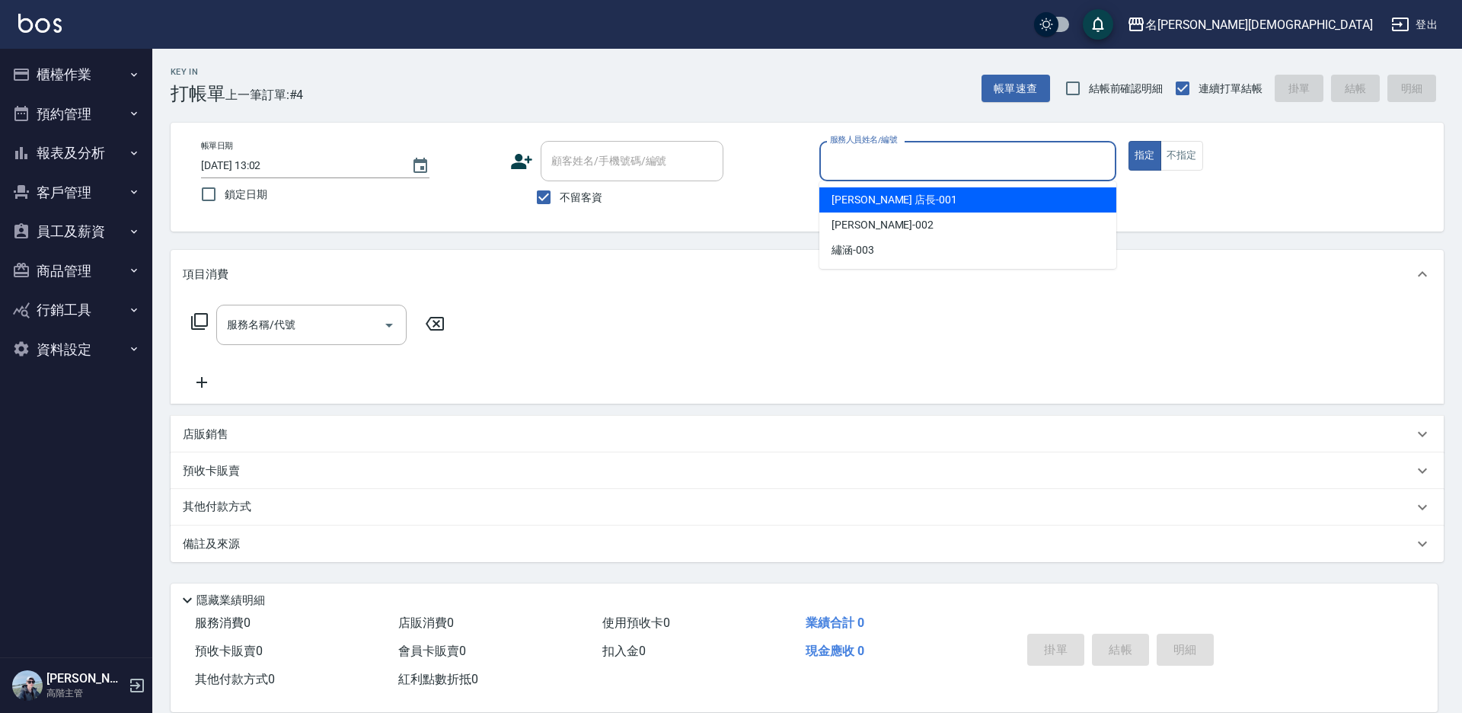
drag, startPoint x: 856, startPoint y: 164, endPoint x: 858, endPoint y: 194, distance: 29.8
click at [855, 164] on input "服務人員姓名/編號" at bounding box center [967, 161] width 283 height 27
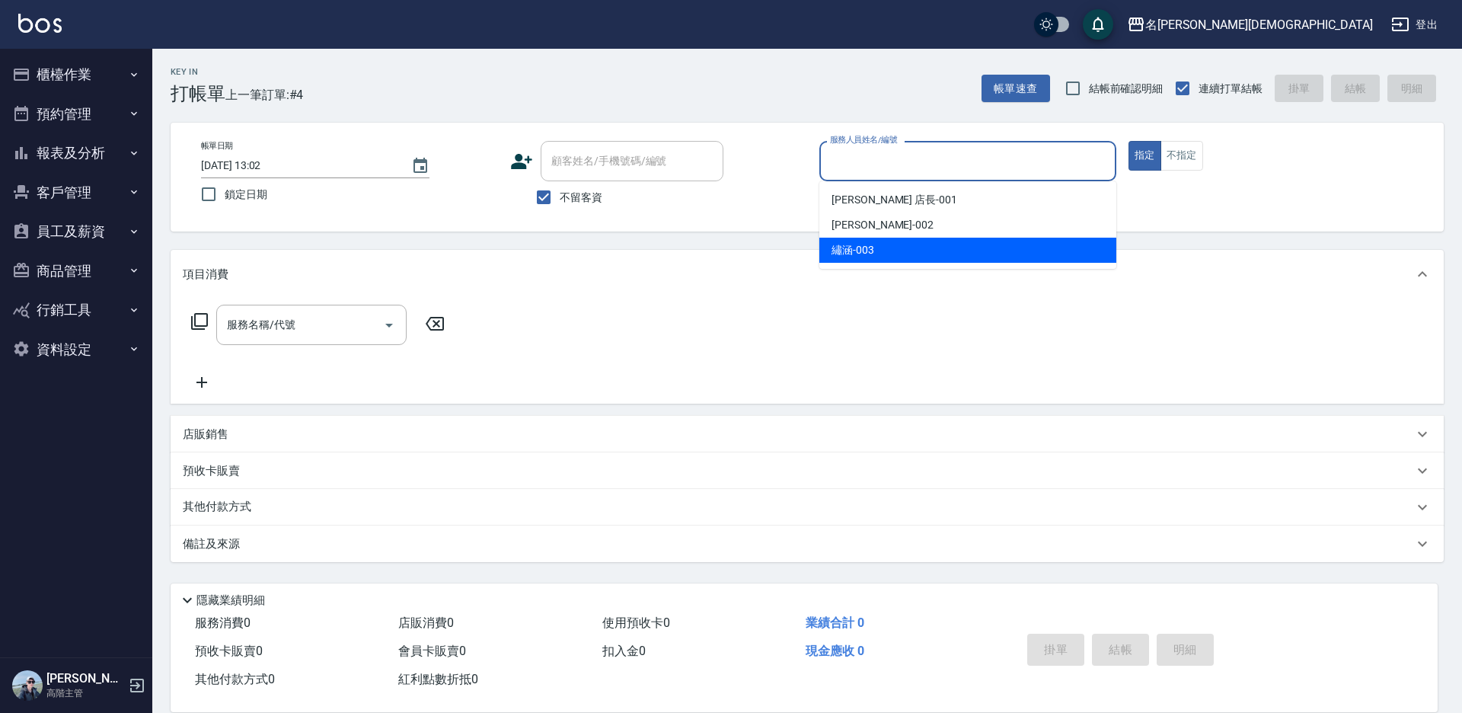
click at [860, 245] on span "繡涵 -003" at bounding box center [852, 250] width 43 height 16
type input "繡涵-003"
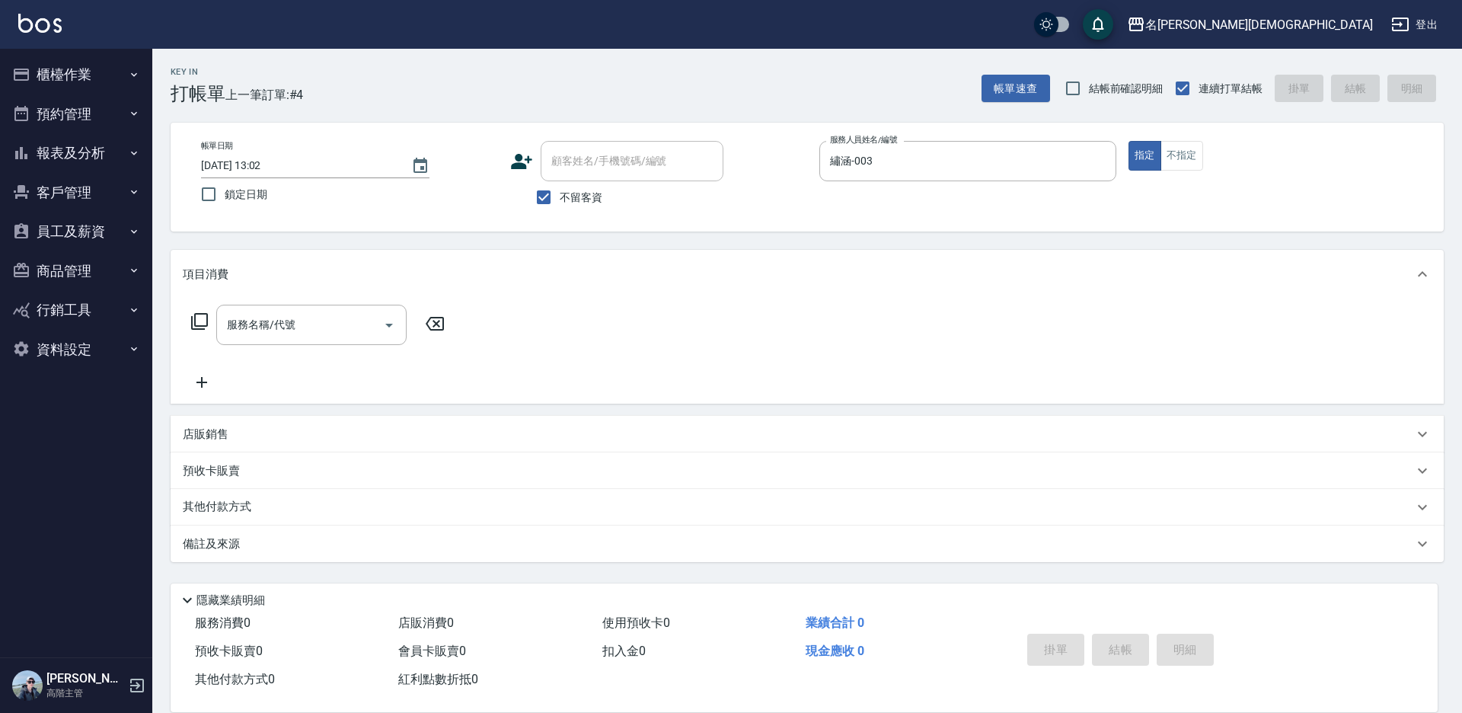
click at [195, 322] on icon at bounding box center [199, 321] width 17 height 17
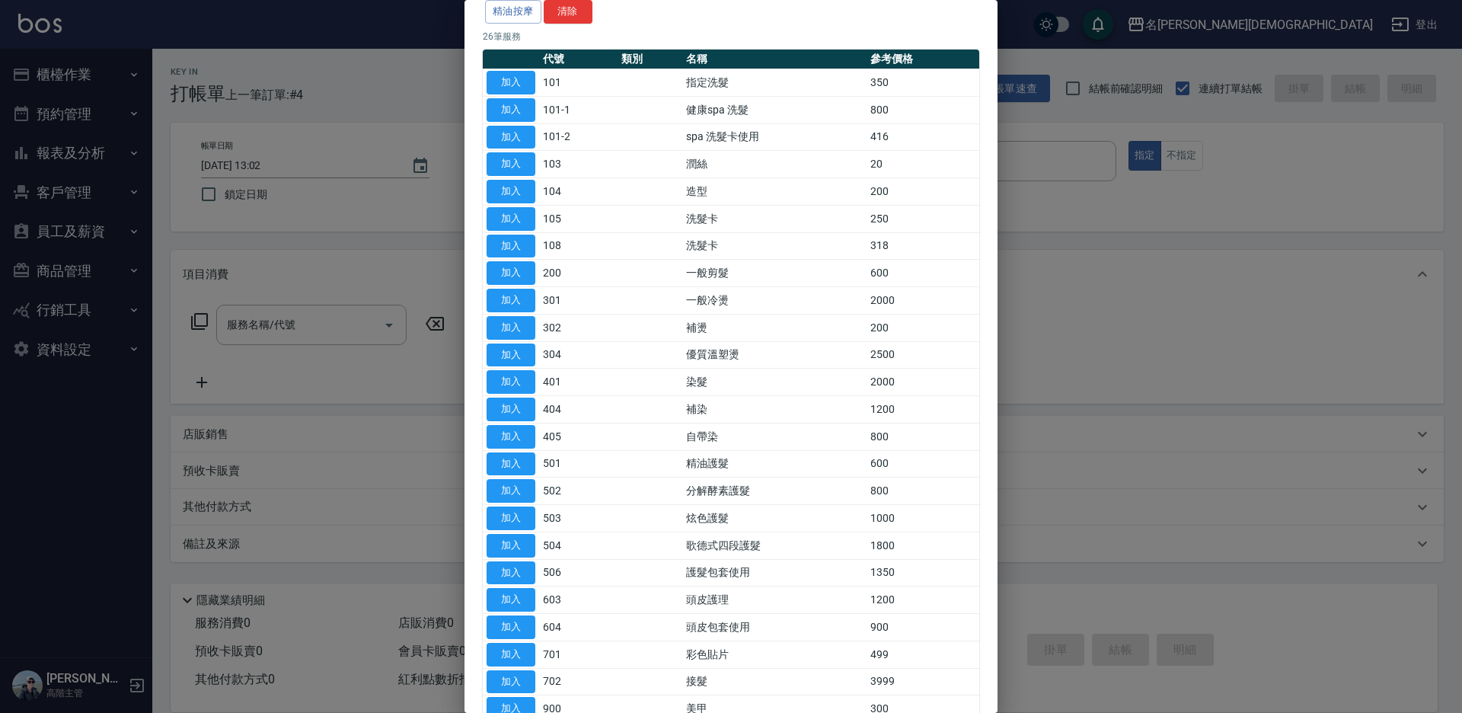
scroll to position [250, 0]
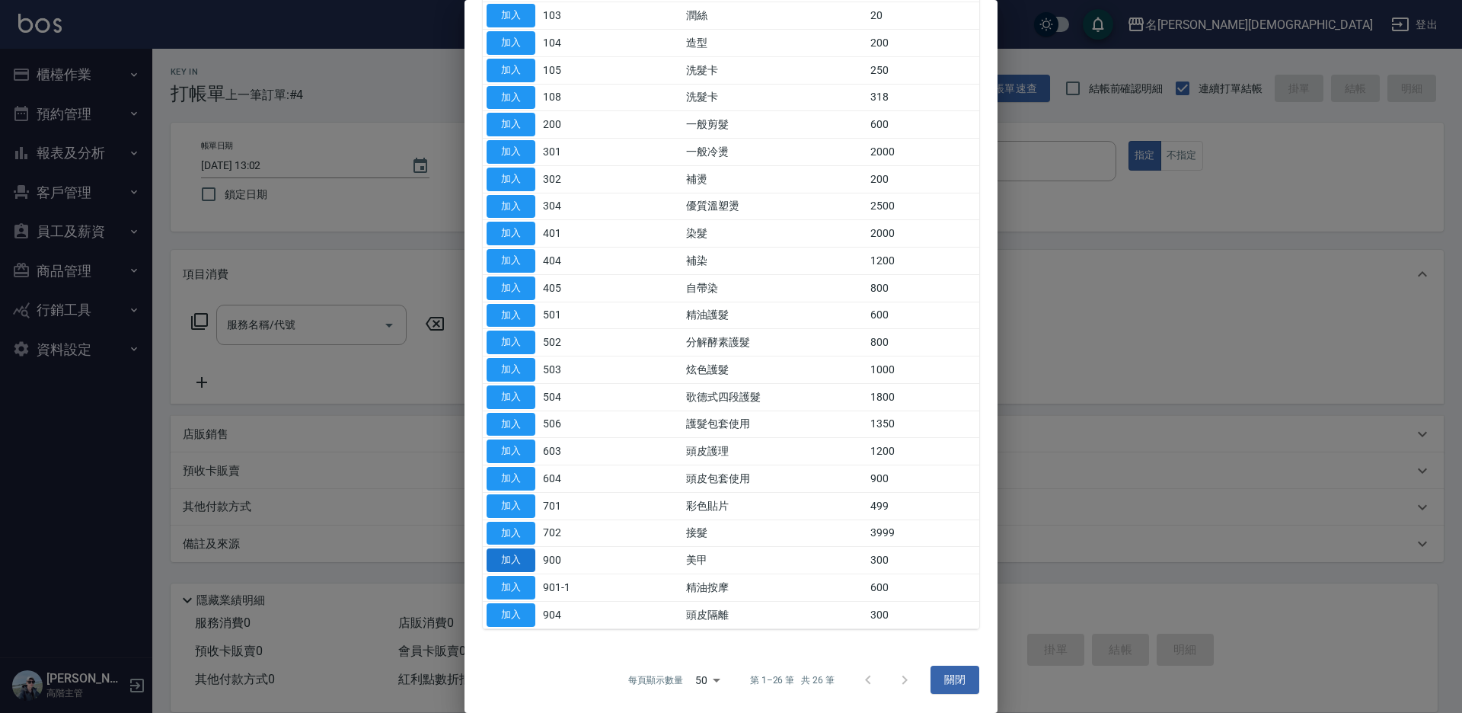
click at [514, 559] on button "加入" at bounding box center [510, 560] width 49 height 24
type input "美甲(900)"
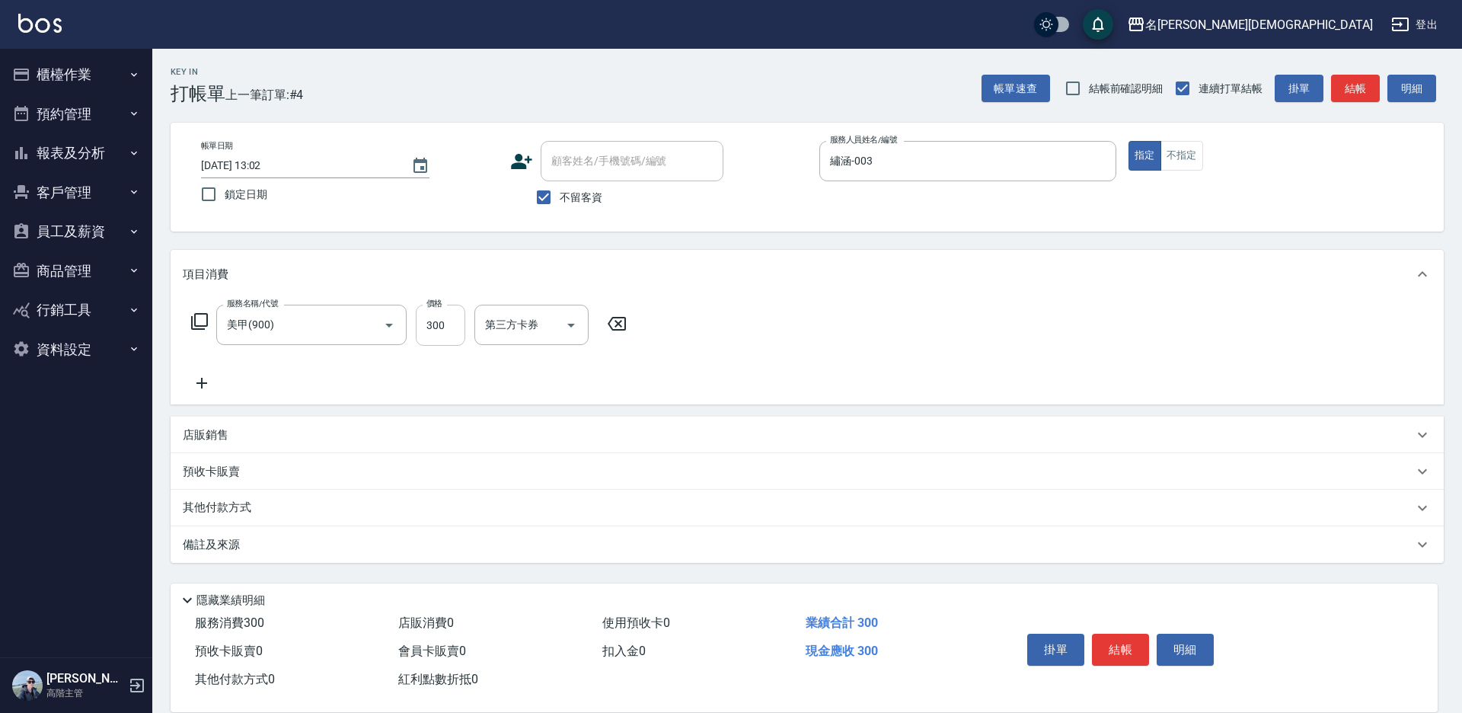
click at [438, 326] on input "300" at bounding box center [440, 325] width 49 height 41
type input "800"
click at [1129, 647] on button "結帳" at bounding box center [1120, 649] width 57 height 32
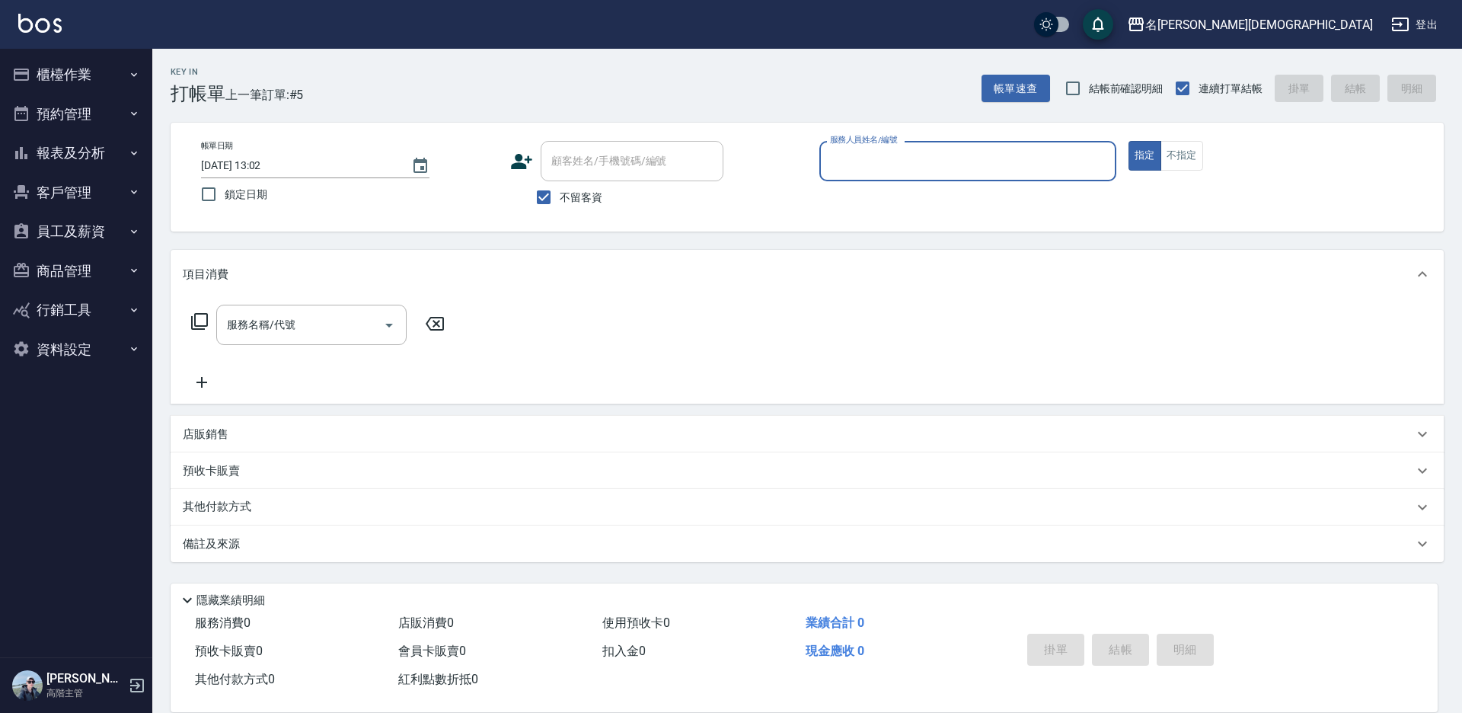
drag, startPoint x: 863, startPoint y: 161, endPoint x: 866, endPoint y: 177, distance: 17.0
click at [863, 161] on input "服務人員姓名/編號" at bounding box center [967, 161] width 283 height 27
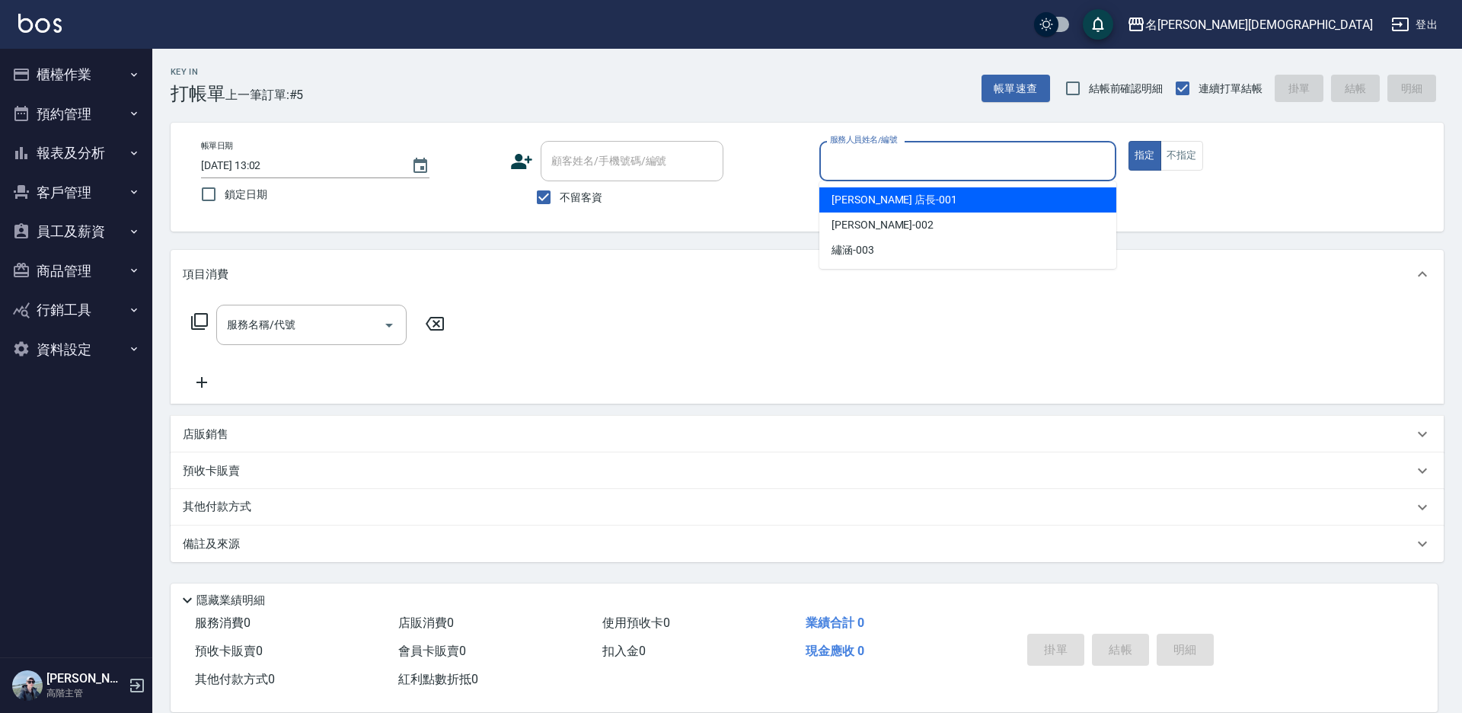
drag, startPoint x: 866, startPoint y: 203, endPoint x: 749, endPoint y: 203, distance: 117.2
click at [867, 202] on span "[PERSON_NAME] 店長 -001" at bounding box center [894, 200] width 126 height 16
type input "[PERSON_NAME] 店長-001"
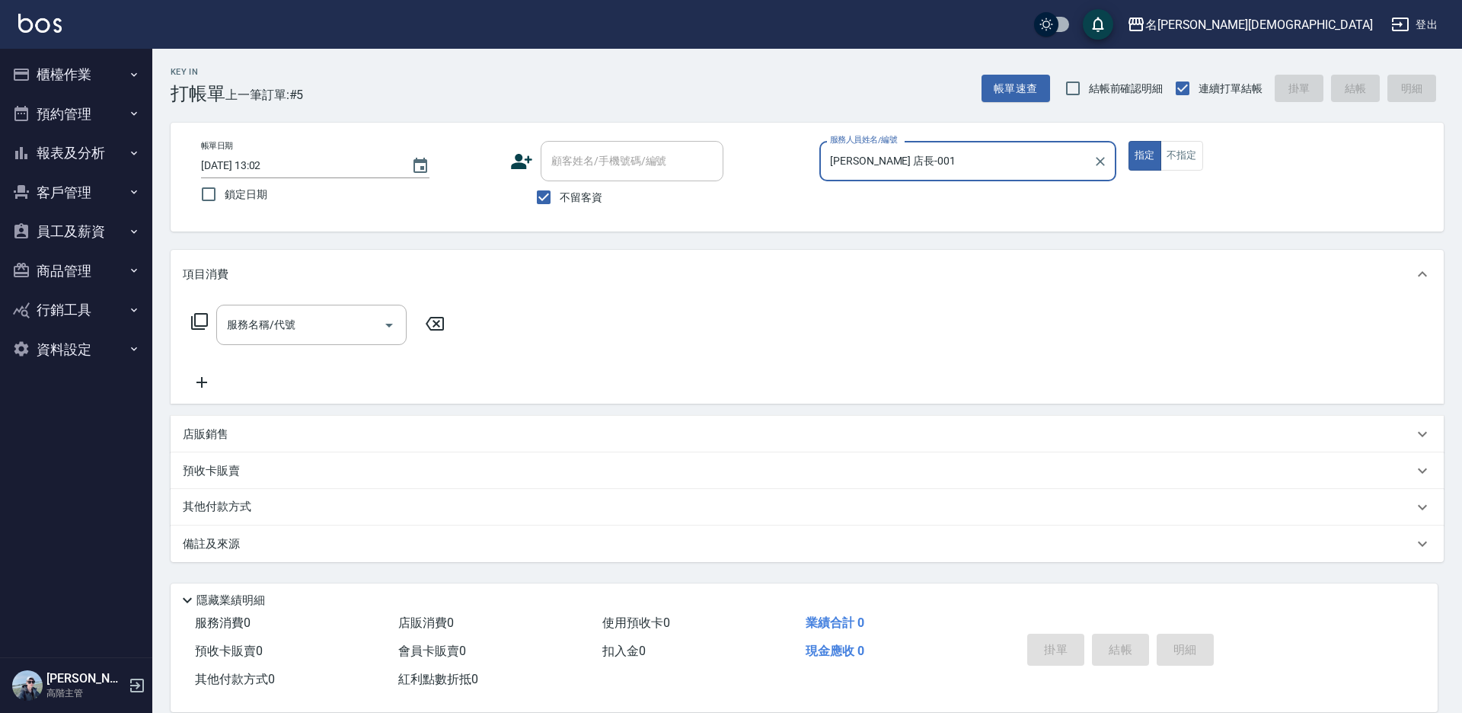
click at [193, 323] on icon at bounding box center [199, 321] width 17 height 17
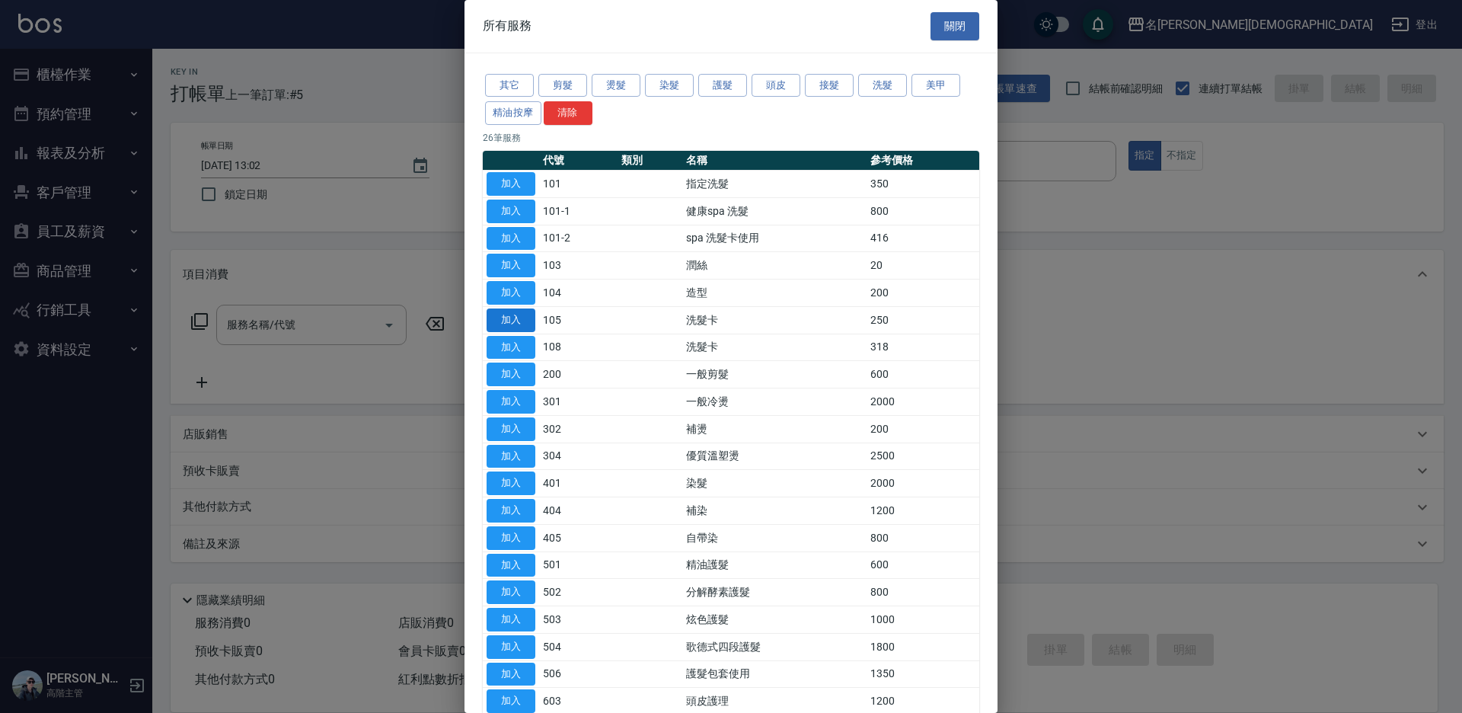
click at [516, 320] on button "加入" at bounding box center [510, 320] width 49 height 24
type input "洗髮卡(105)"
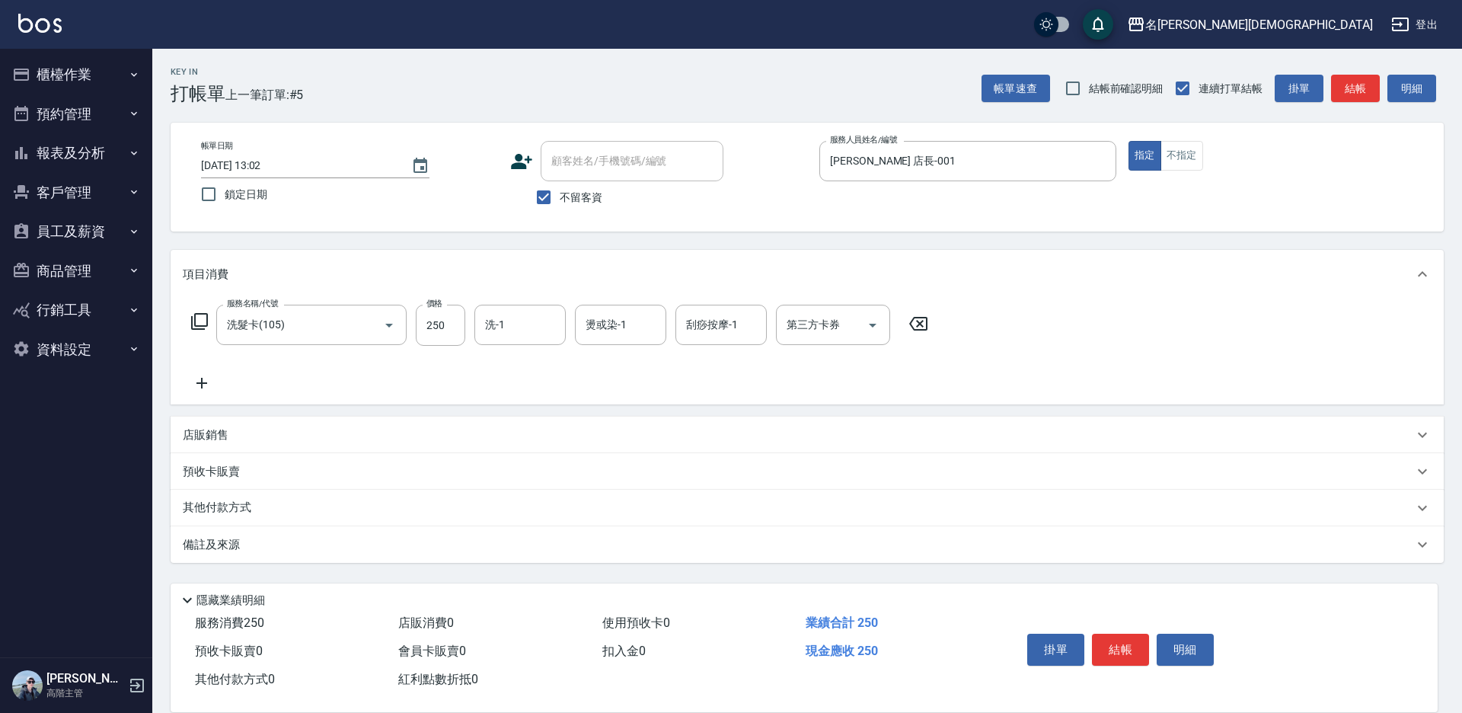
click at [818, 327] on div "第三方卡券 第三方卡券" at bounding box center [833, 325] width 114 height 40
drag, startPoint x: 831, startPoint y: 379, endPoint x: 589, endPoint y: 355, distance: 243.3
click at [830, 379] on span "舊有卡券" at bounding box center [833, 388] width 114 height 25
type input "舊有卡券"
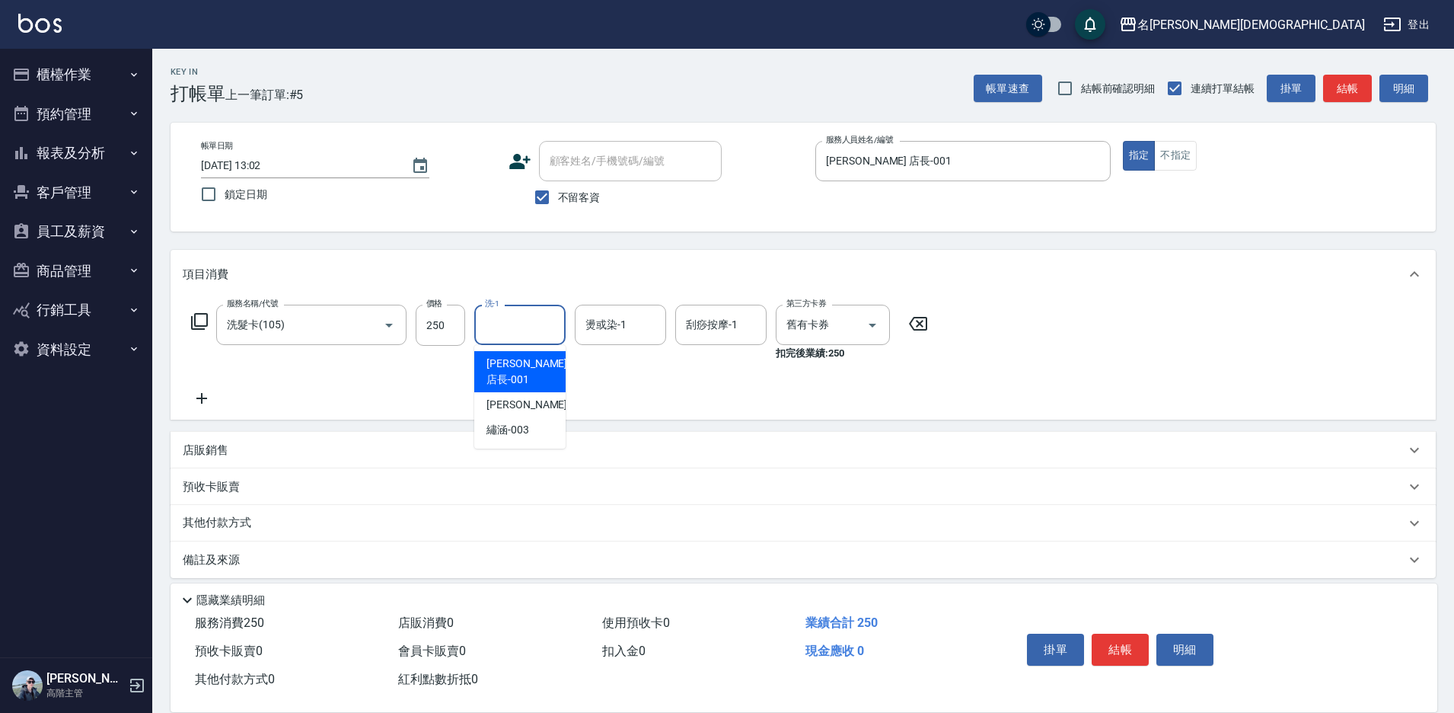
click at [518, 321] on input "洗-1" at bounding box center [520, 324] width 78 height 27
drag, startPoint x: 521, startPoint y: 418, endPoint x: 598, endPoint y: 419, distance: 77.7
click at [521, 422] on span "繡涵 -003" at bounding box center [507, 430] width 43 height 16
type input "繡涵-003"
click at [1105, 636] on button "結帳" at bounding box center [1120, 649] width 57 height 32
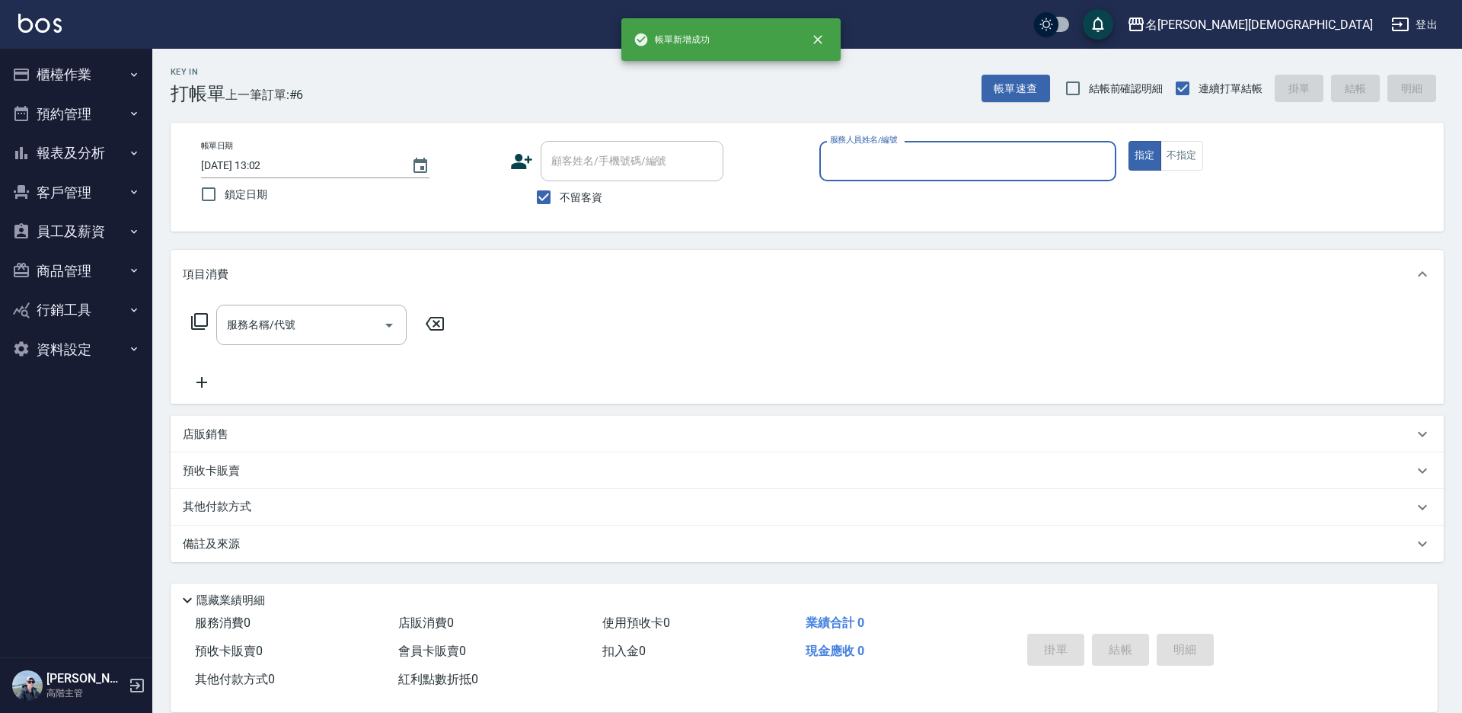
click at [853, 161] on input "服務人員姓名/編號" at bounding box center [967, 161] width 283 height 27
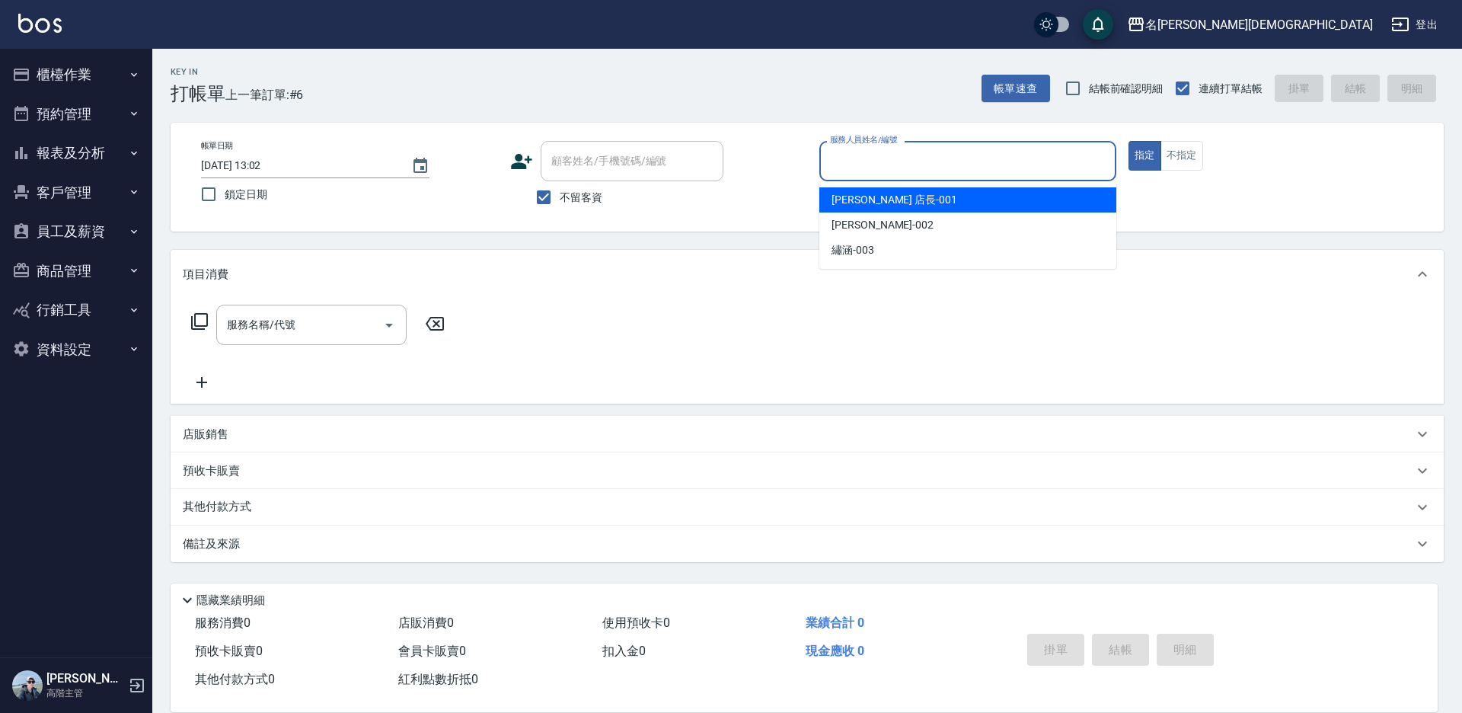
click at [857, 200] on span "[PERSON_NAME] 店長 -001" at bounding box center [894, 200] width 126 height 16
type input "[PERSON_NAME] 店長-001"
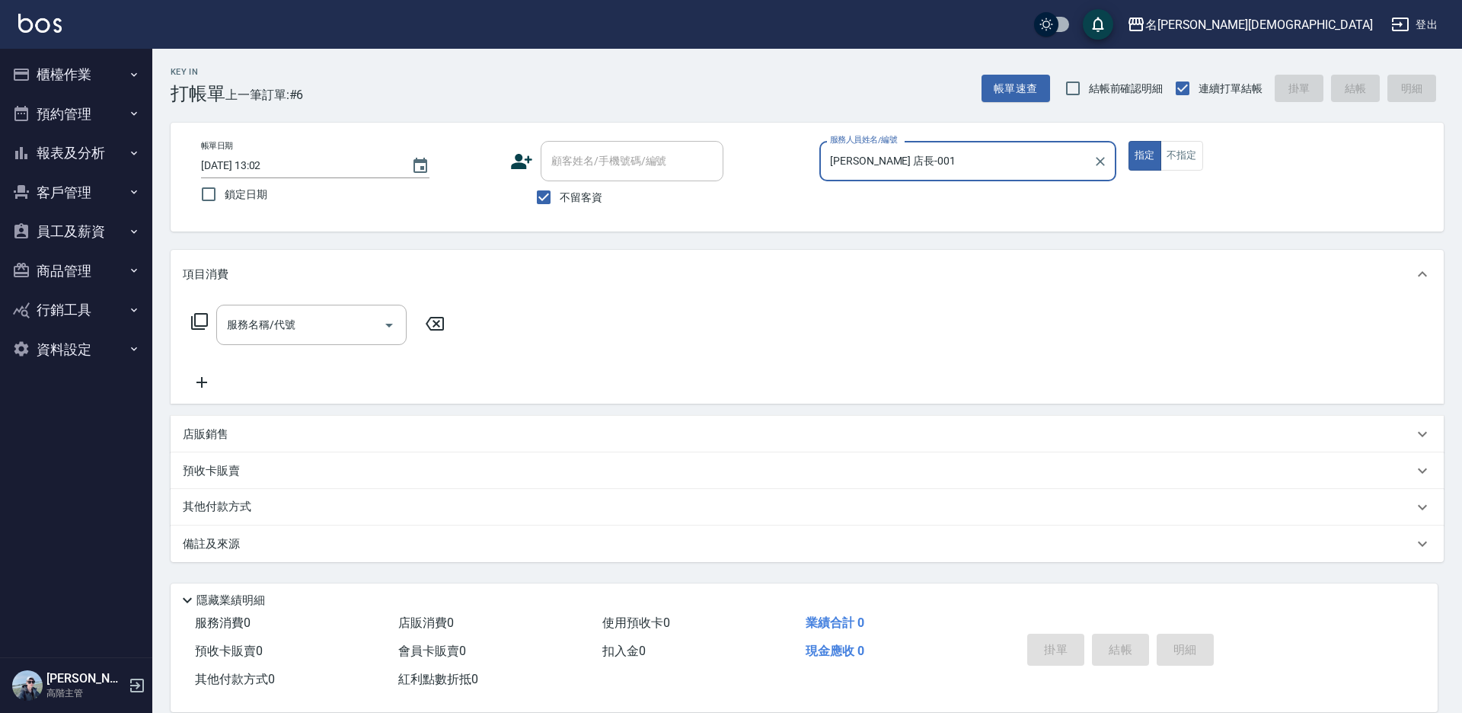
click at [193, 317] on icon at bounding box center [199, 321] width 18 height 18
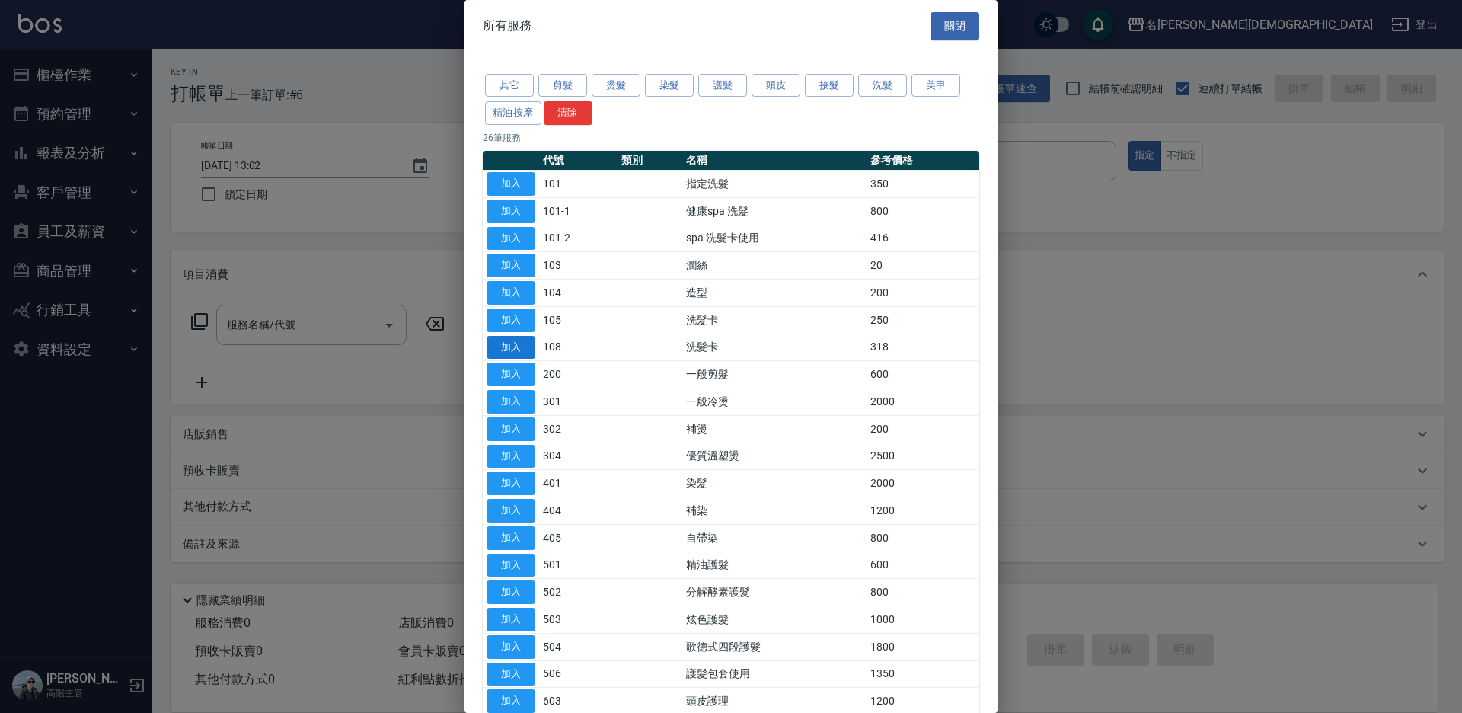
click at [496, 343] on button "加入" at bounding box center [510, 348] width 49 height 24
type input "洗髮卡(108)"
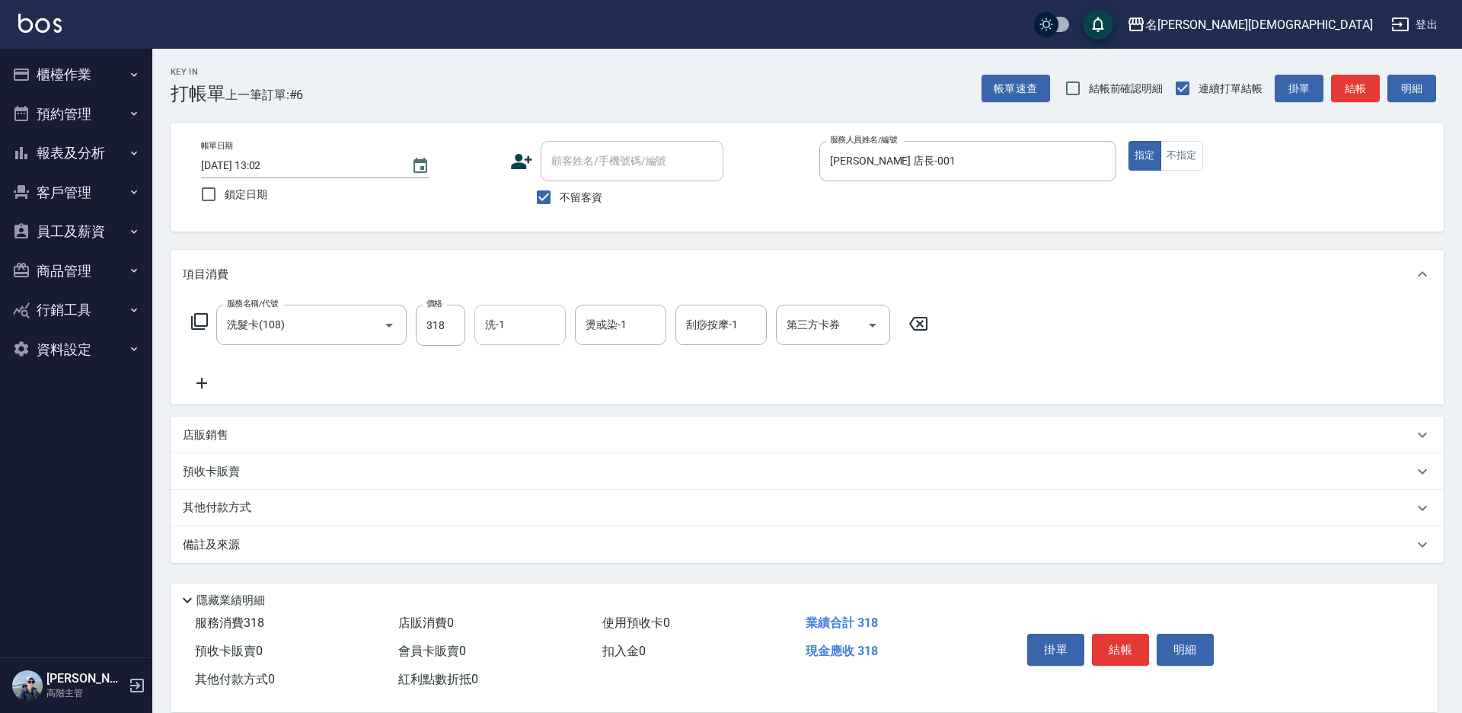
click at [482, 326] on input "洗-1" at bounding box center [520, 324] width 78 height 27
drag, startPoint x: 528, startPoint y: 413, endPoint x: 869, endPoint y: 372, distance: 344.4
click at [529, 417] on div "繡涵 -003" at bounding box center [519, 429] width 91 height 25
type input "繡涵-003"
click at [794, 330] on div "第三方卡券 第三方卡券" at bounding box center [833, 325] width 114 height 40
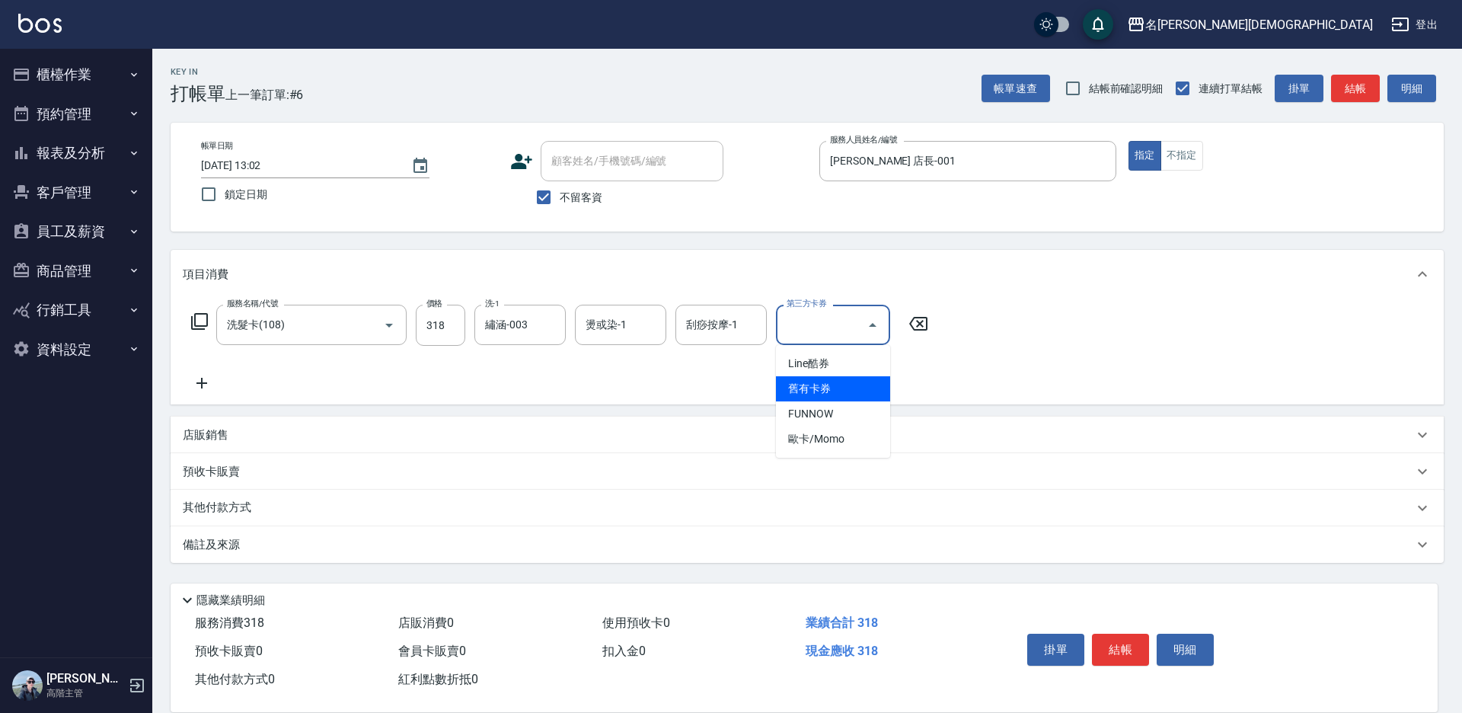
click at [817, 377] on span "舊有卡券" at bounding box center [833, 388] width 114 height 25
type input "舊有卡券"
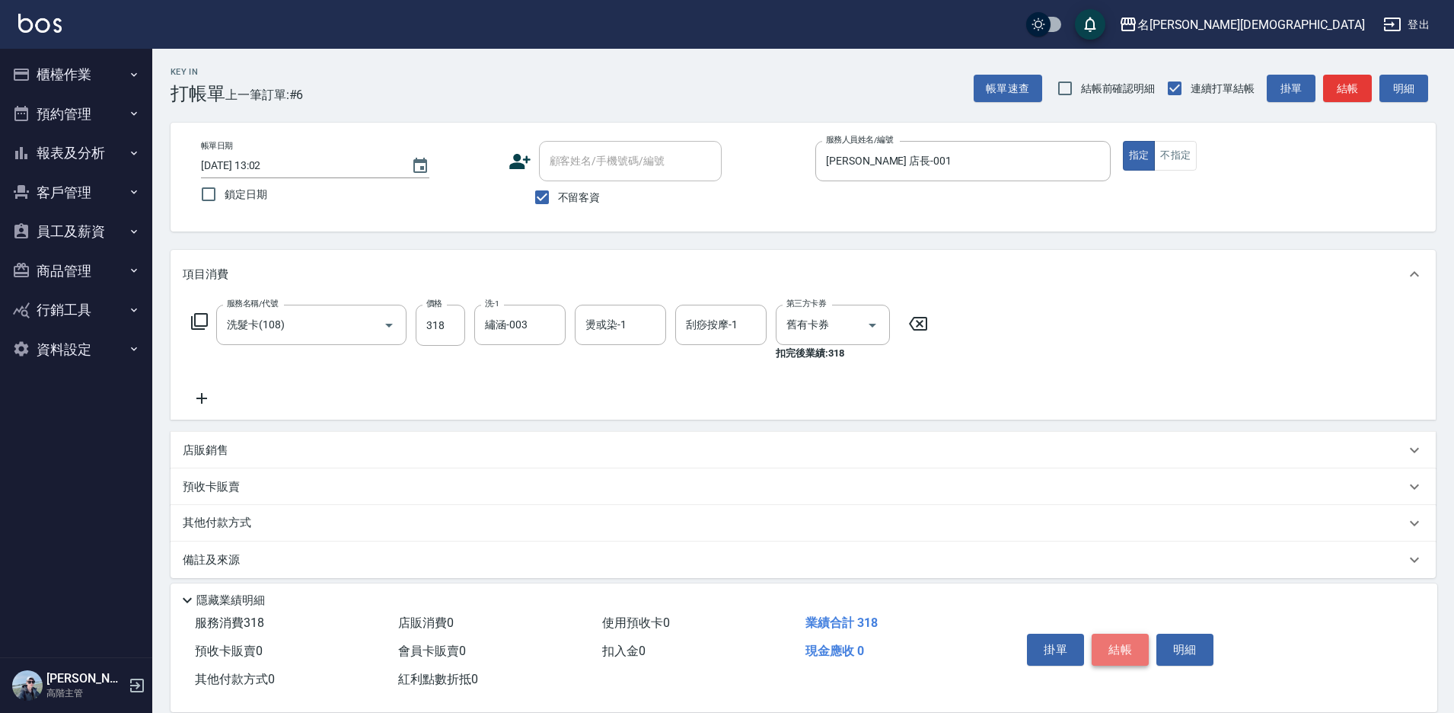
click at [1118, 651] on button "結帳" at bounding box center [1120, 649] width 57 height 32
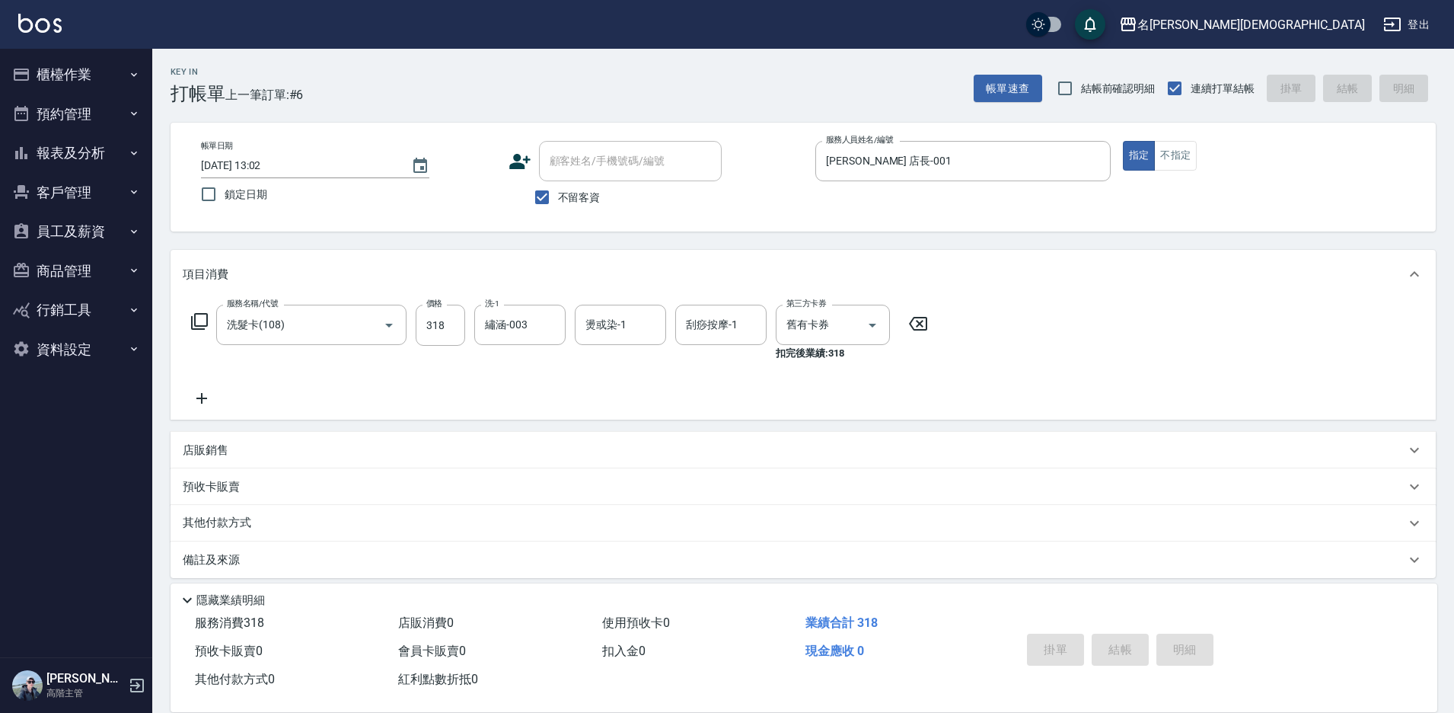
type input "[DATE] 13:03"
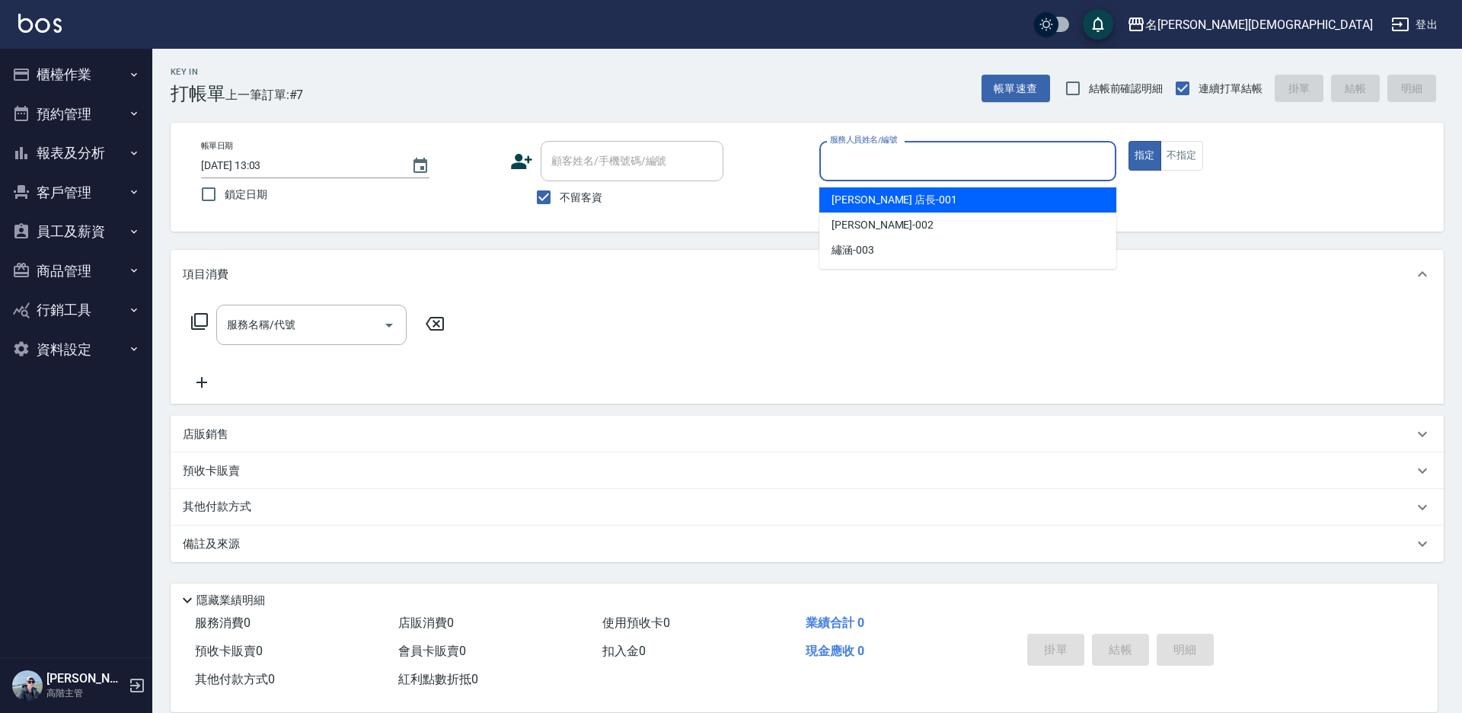
click at [870, 151] on input "服務人員姓名/編號" at bounding box center [967, 161] width 283 height 27
drag, startPoint x: 853, startPoint y: 195, endPoint x: 457, endPoint y: 186, distance: 396.7
click at [849, 195] on span "[PERSON_NAME] 店長 -001" at bounding box center [894, 200] width 126 height 16
type input "[PERSON_NAME] 店長-001"
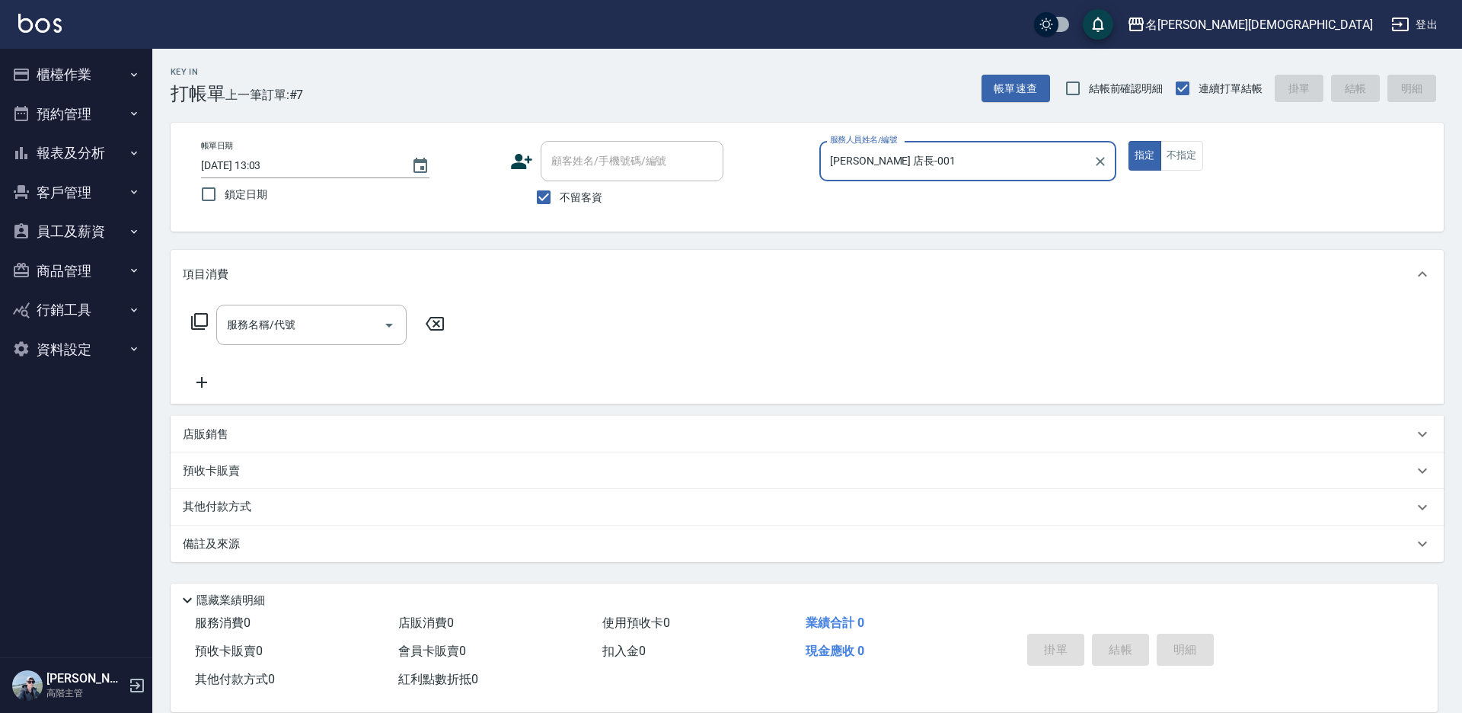
click at [201, 317] on icon at bounding box center [199, 321] width 18 height 18
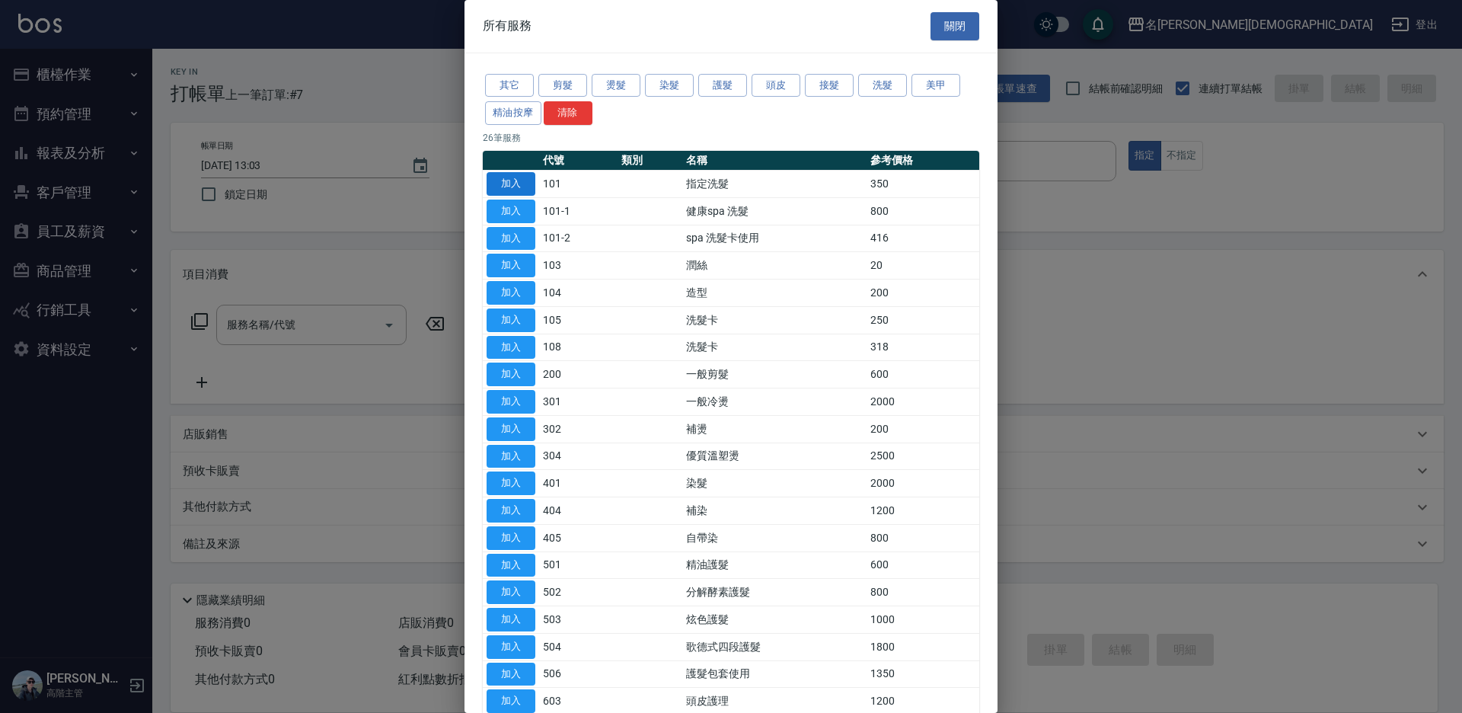
click at [515, 177] on button "加入" at bounding box center [510, 184] width 49 height 24
type input "指定洗髮(101)"
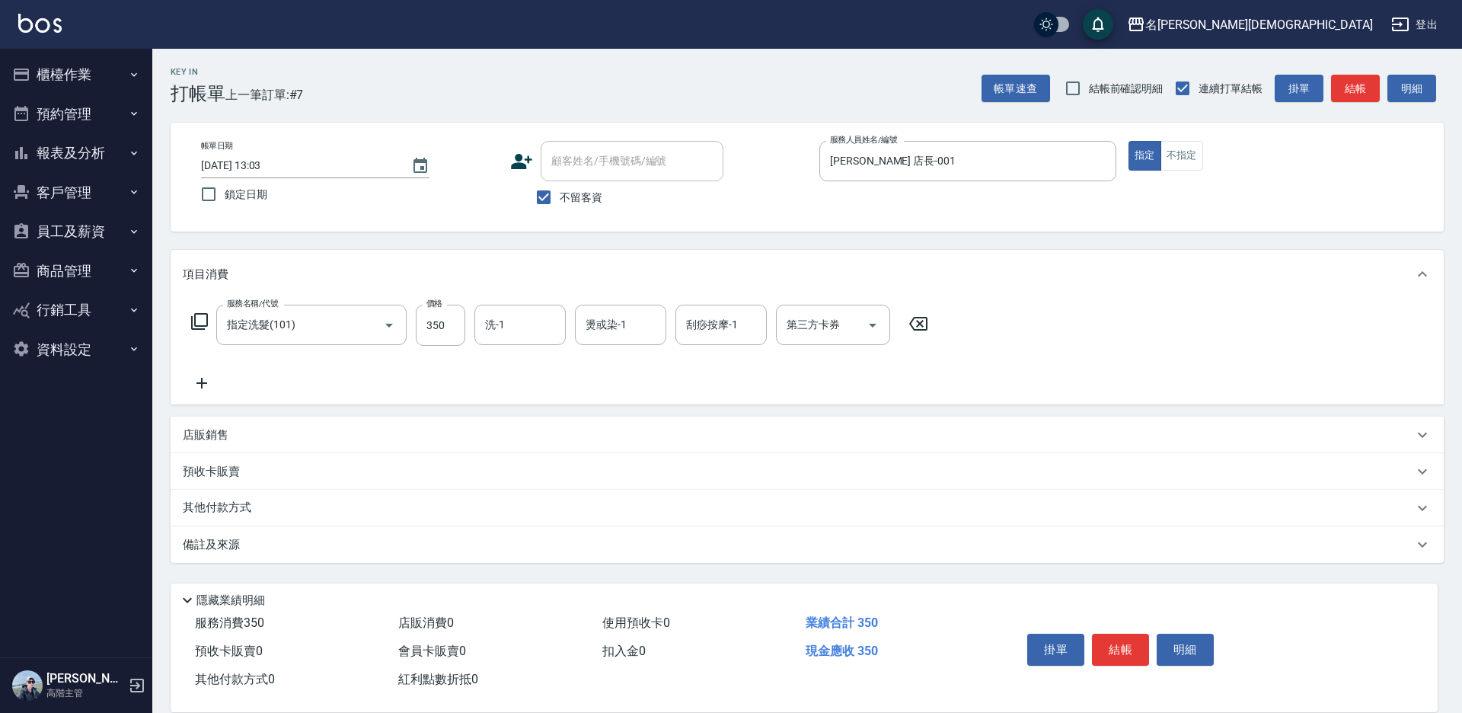
click at [201, 321] on icon at bounding box center [199, 321] width 18 height 18
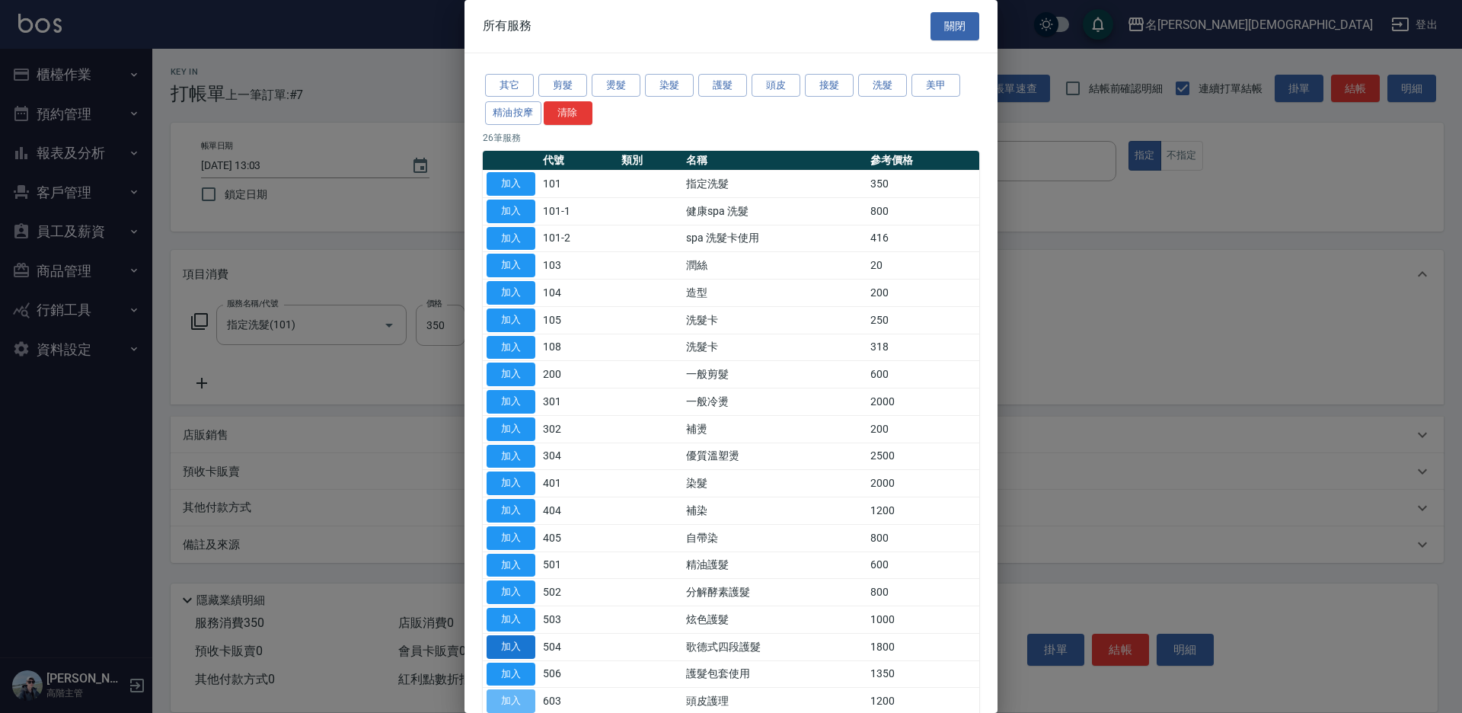
drag, startPoint x: 515, startPoint y: 699, endPoint x: 534, endPoint y: 655, distance: 47.8
click at [517, 700] on button "加入" at bounding box center [510, 701] width 49 height 24
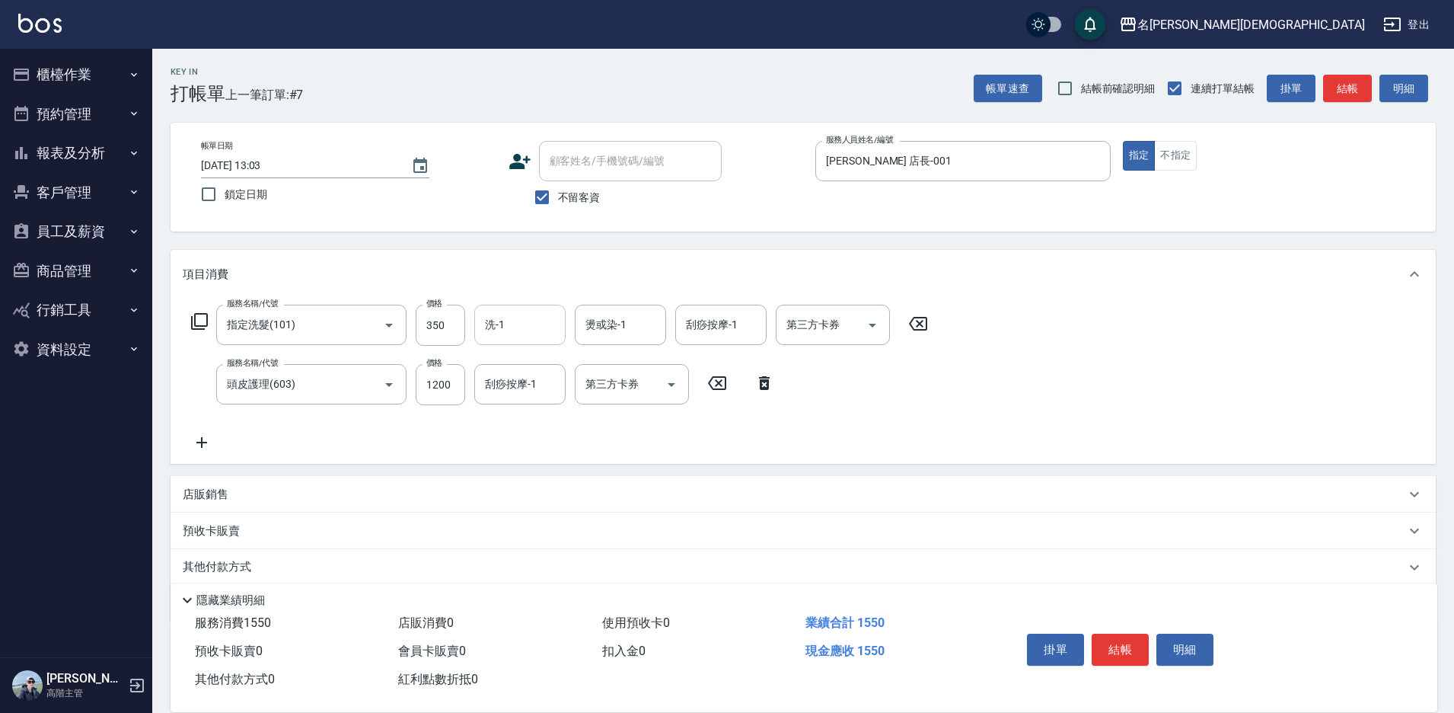
click at [539, 308] on div "洗-1" at bounding box center [519, 325] width 91 height 40
drag, startPoint x: 531, startPoint y: 411, endPoint x: 521, endPoint y: 388, distance: 24.9
click at [531, 417] on div "繡涵 -003" at bounding box center [519, 429] width 91 height 25
type input "繡涵-003"
click at [519, 384] on div "刮痧按摩-1 刮痧按摩-1" at bounding box center [519, 384] width 91 height 40
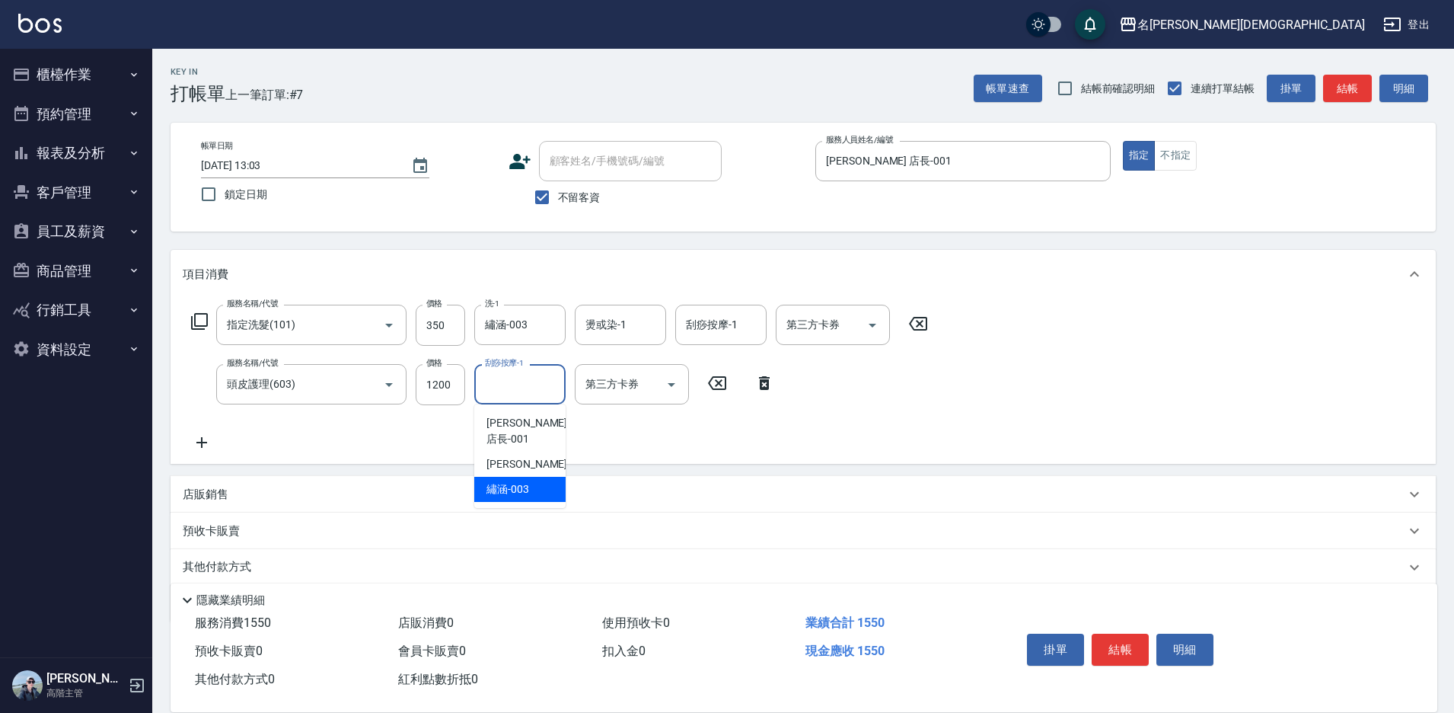
drag, startPoint x: 508, startPoint y: 470, endPoint x: 560, endPoint y: 481, distance: 53.0
click at [509, 481] on span "繡涵 -003" at bounding box center [507, 489] width 43 height 16
type input "繡涵-003"
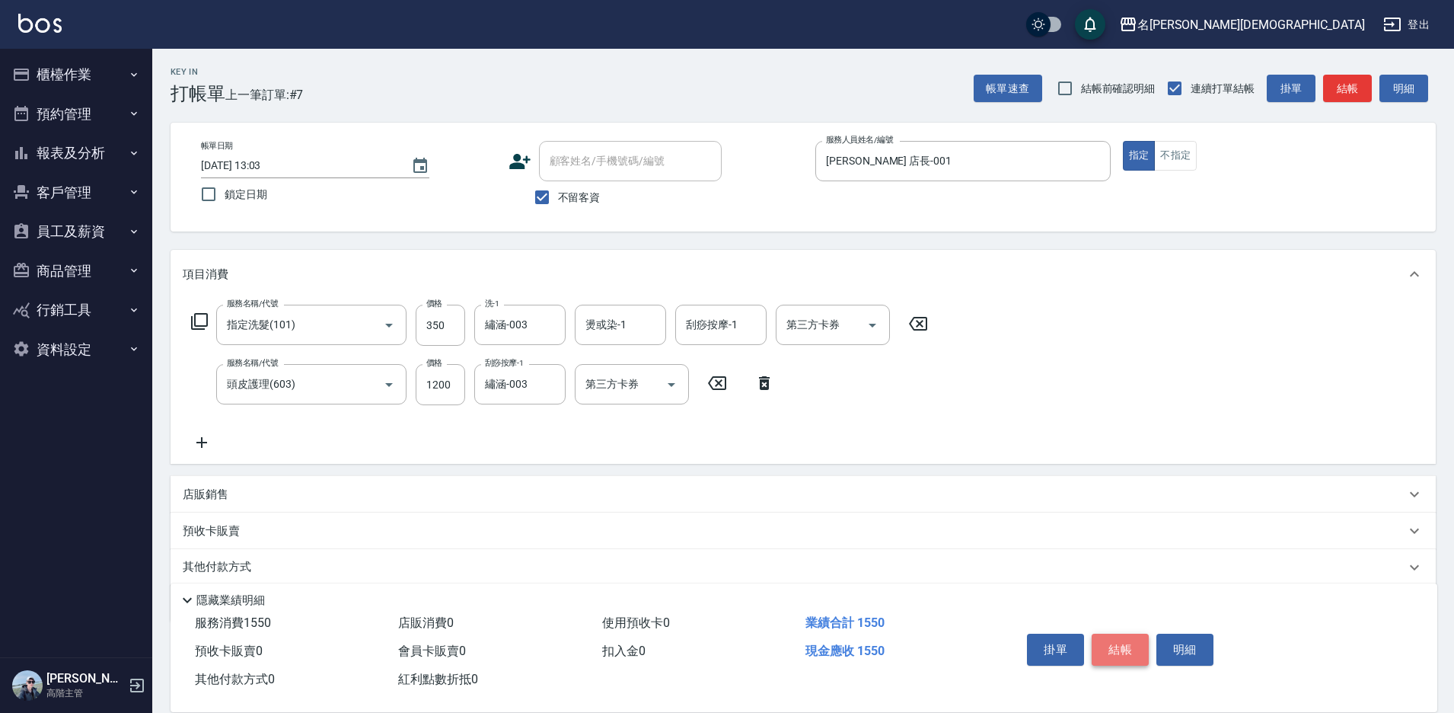
click at [1110, 633] on button "結帳" at bounding box center [1120, 649] width 57 height 32
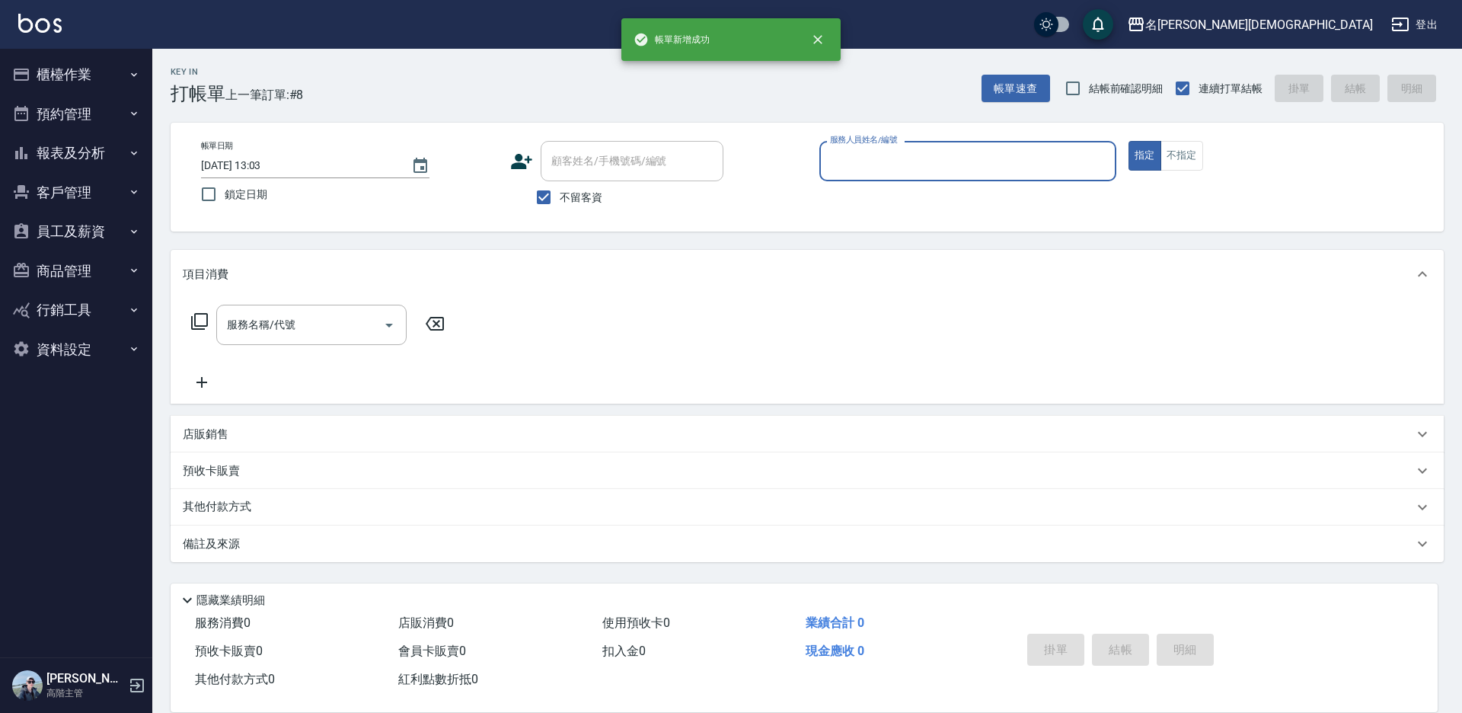
drag, startPoint x: 75, startPoint y: 74, endPoint x: 59, endPoint y: 100, distance: 30.4
click at [72, 75] on button "櫃檯作業" at bounding box center [76, 75] width 140 height 40
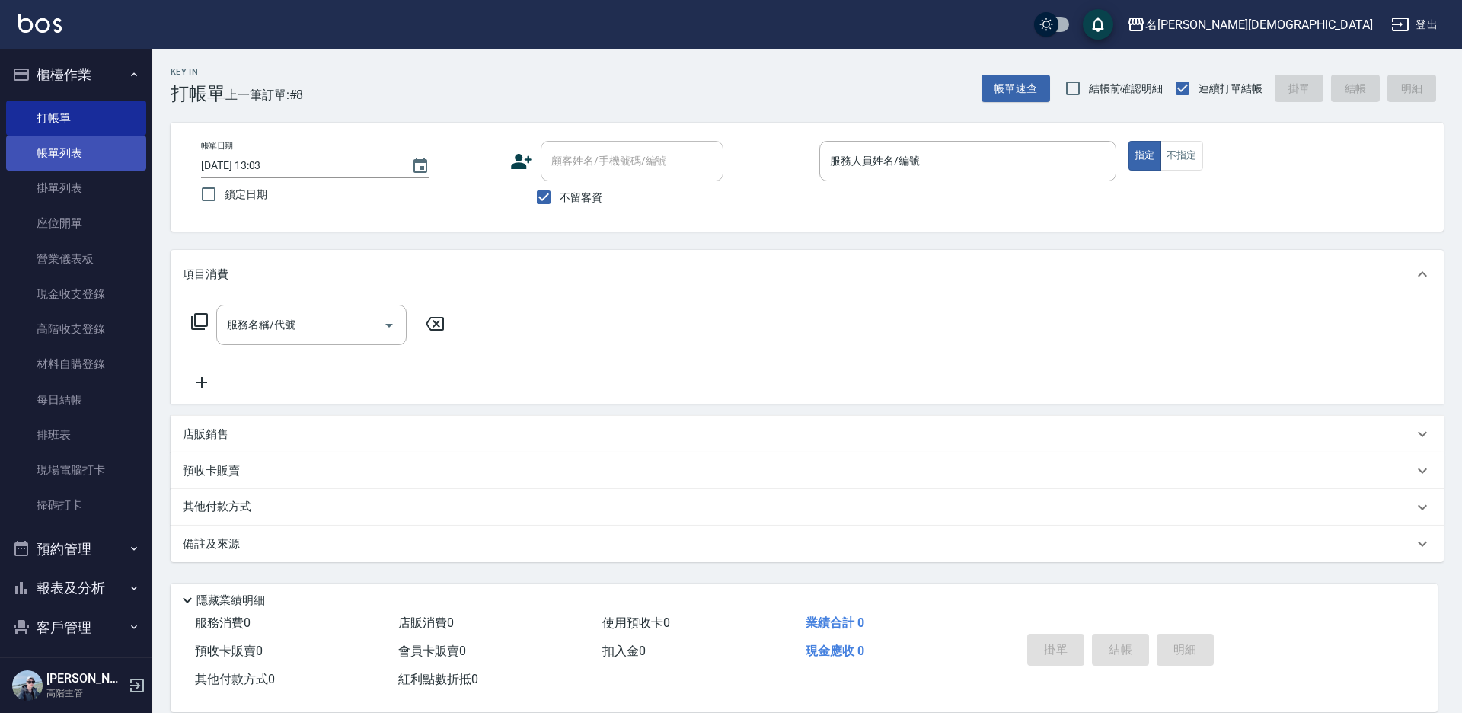
click at [57, 148] on link "帳單列表" at bounding box center [76, 153] width 140 height 35
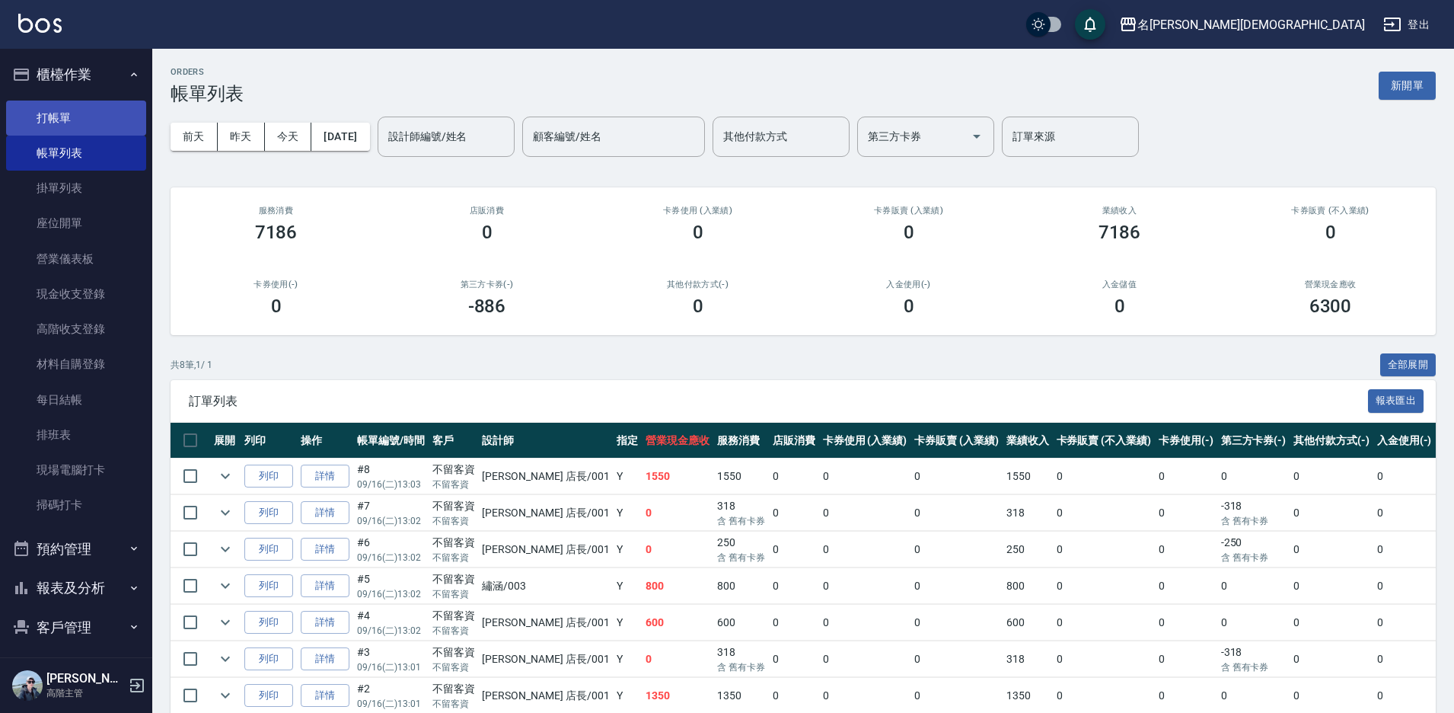
click at [61, 122] on link "打帳單" at bounding box center [76, 117] width 140 height 35
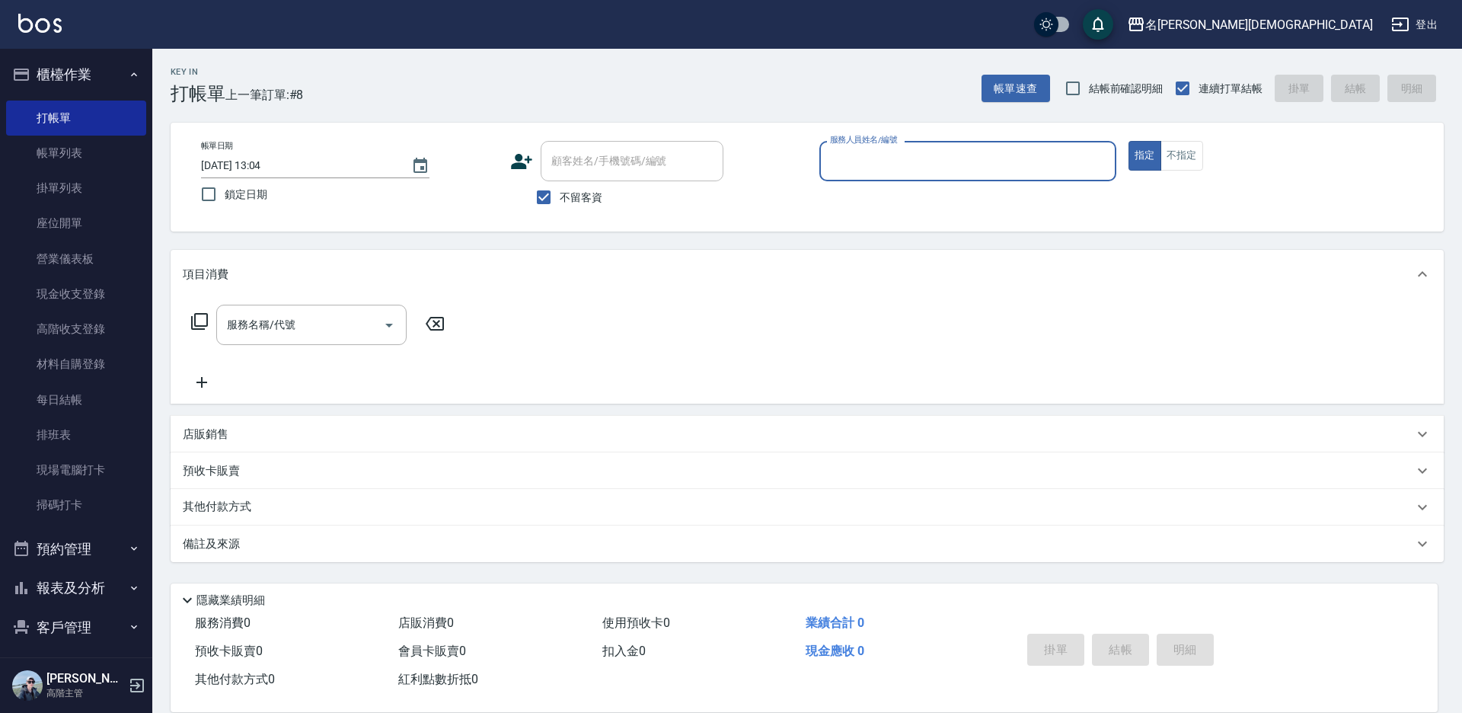
click at [877, 158] on input "服務人員姓名/編號" at bounding box center [967, 161] width 283 height 27
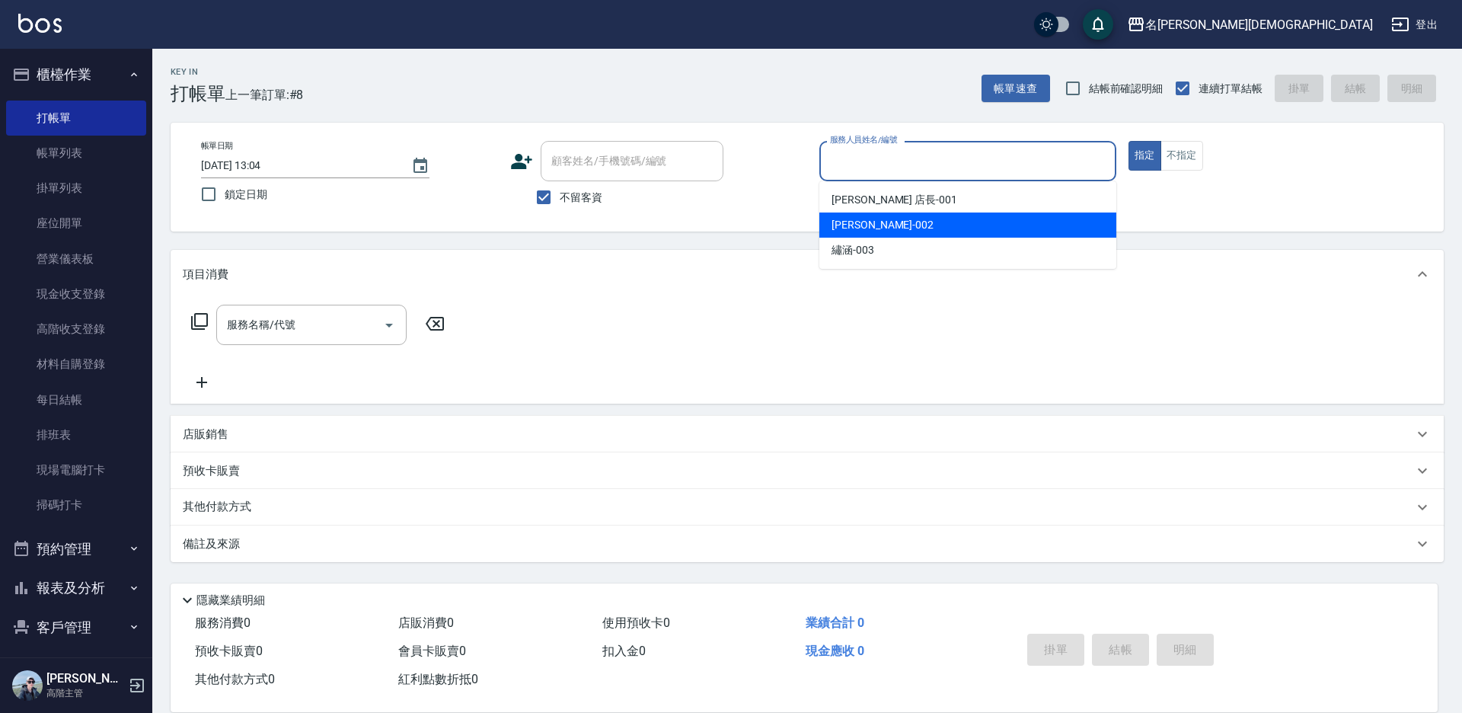
click at [855, 226] on span "香香 -002" at bounding box center [882, 225] width 102 height 16
type input "香香-002"
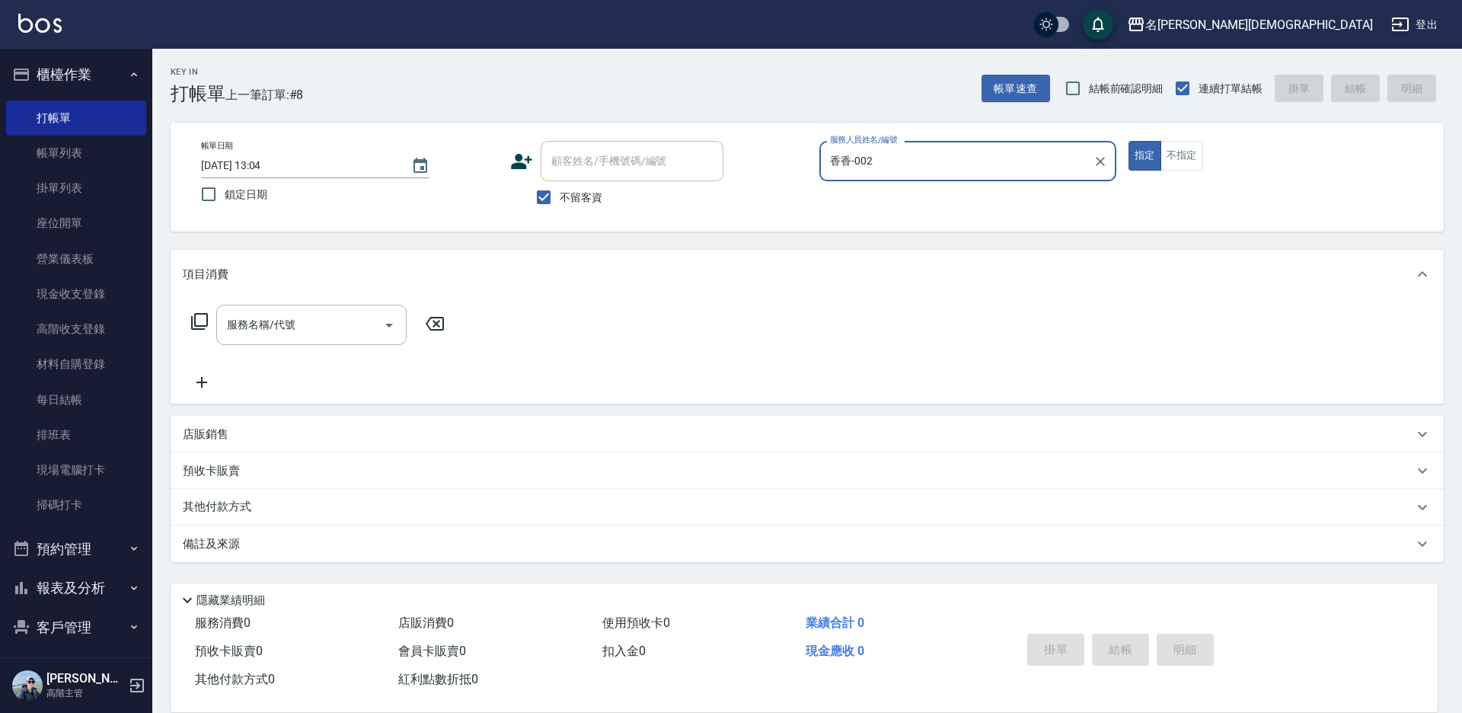
click at [197, 316] on icon at bounding box center [199, 321] width 18 height 18
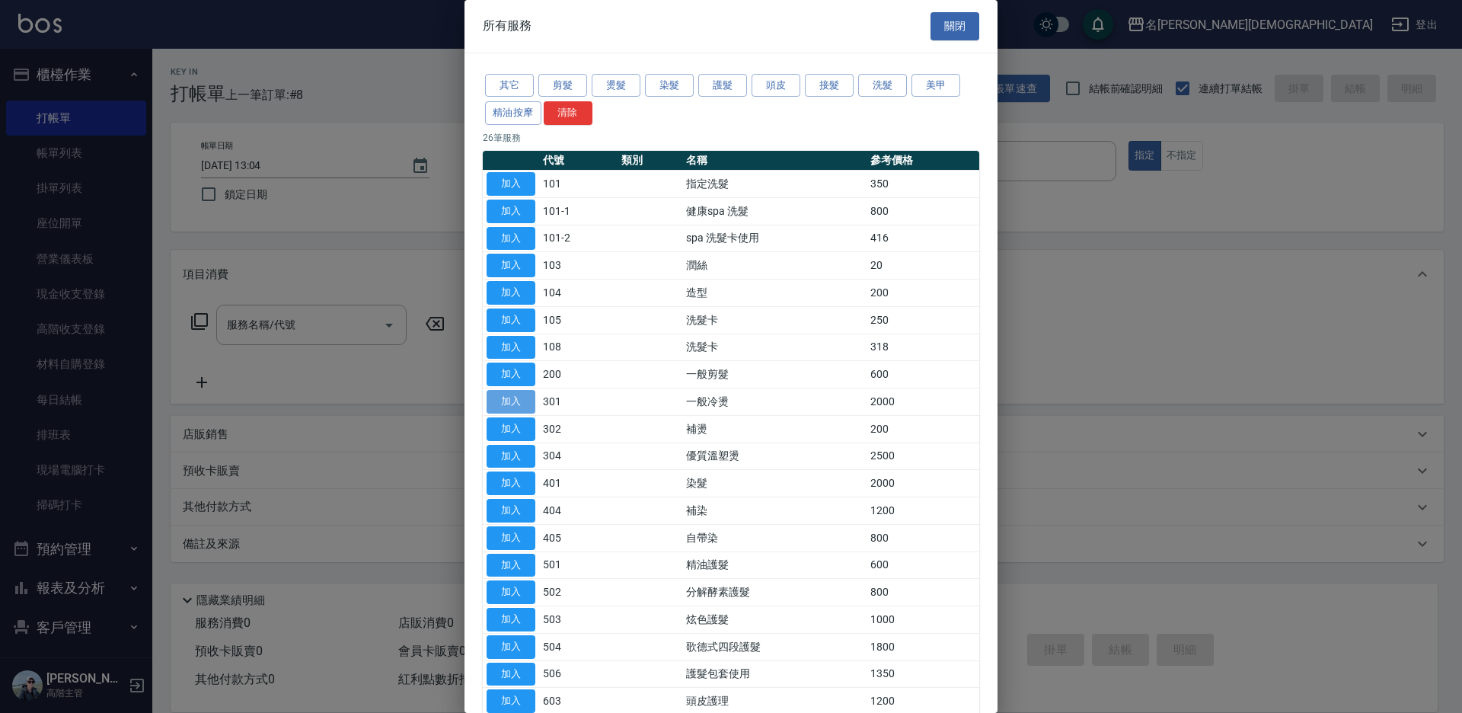
click at [509, 399] on button "加入" at bounding box center [510, 402] width 49 height 24
type input "一般冷燙(301)"
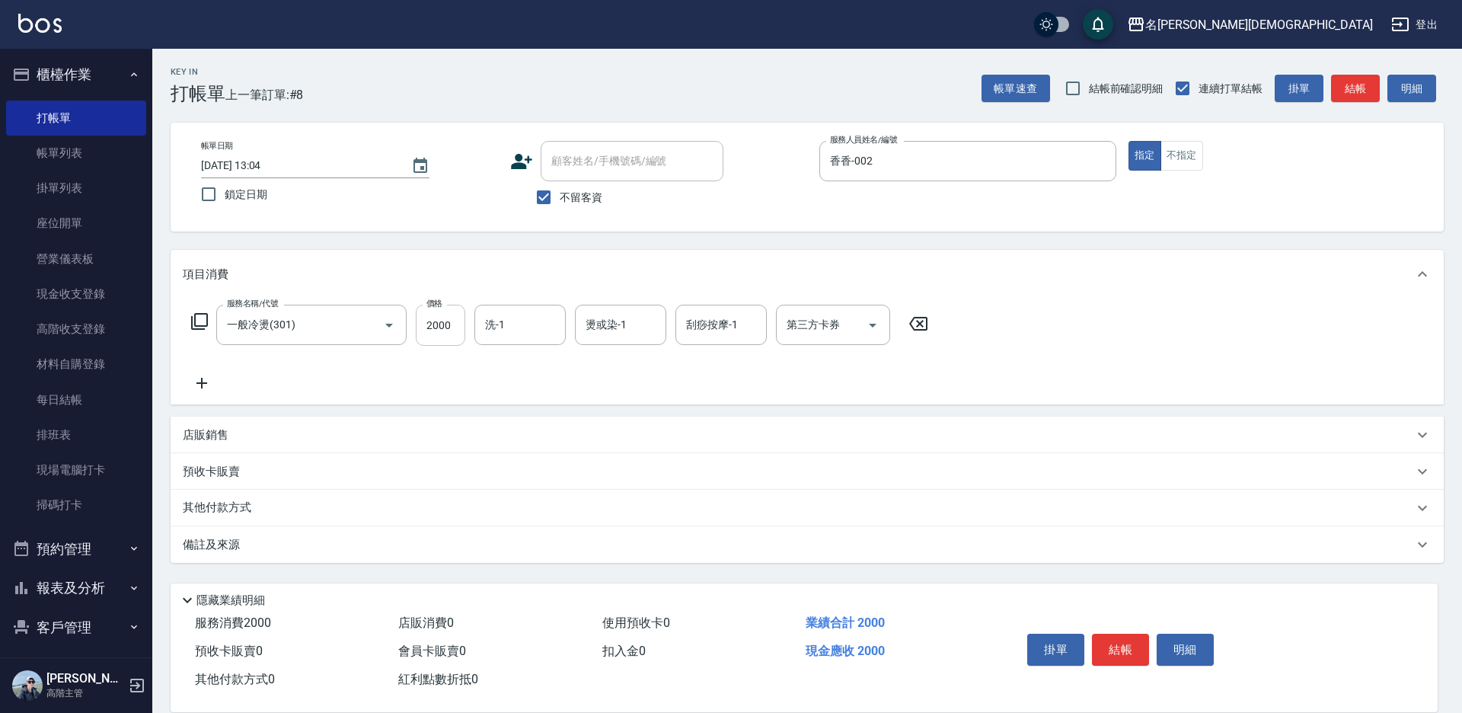
click at [455, 333] on input "2000" at bounding box center [440, 325] width 49 height 41
type input "2500"
click at [1119, 646] on button "結帳" at bounding box center [1120, 649] width 57 height 32
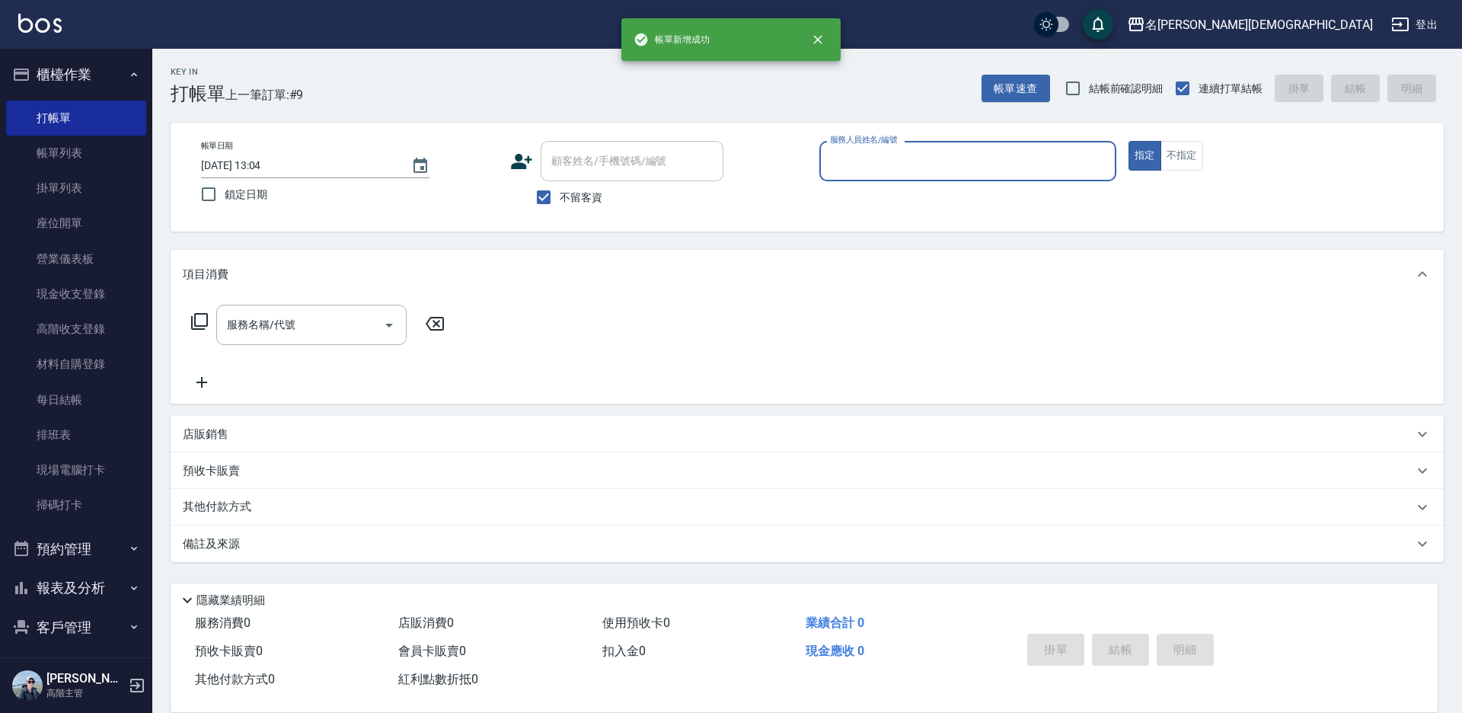
click at [856, 166] on input "服務人員姓名/編號" at bounding box center [967, 161] width 283 height 27
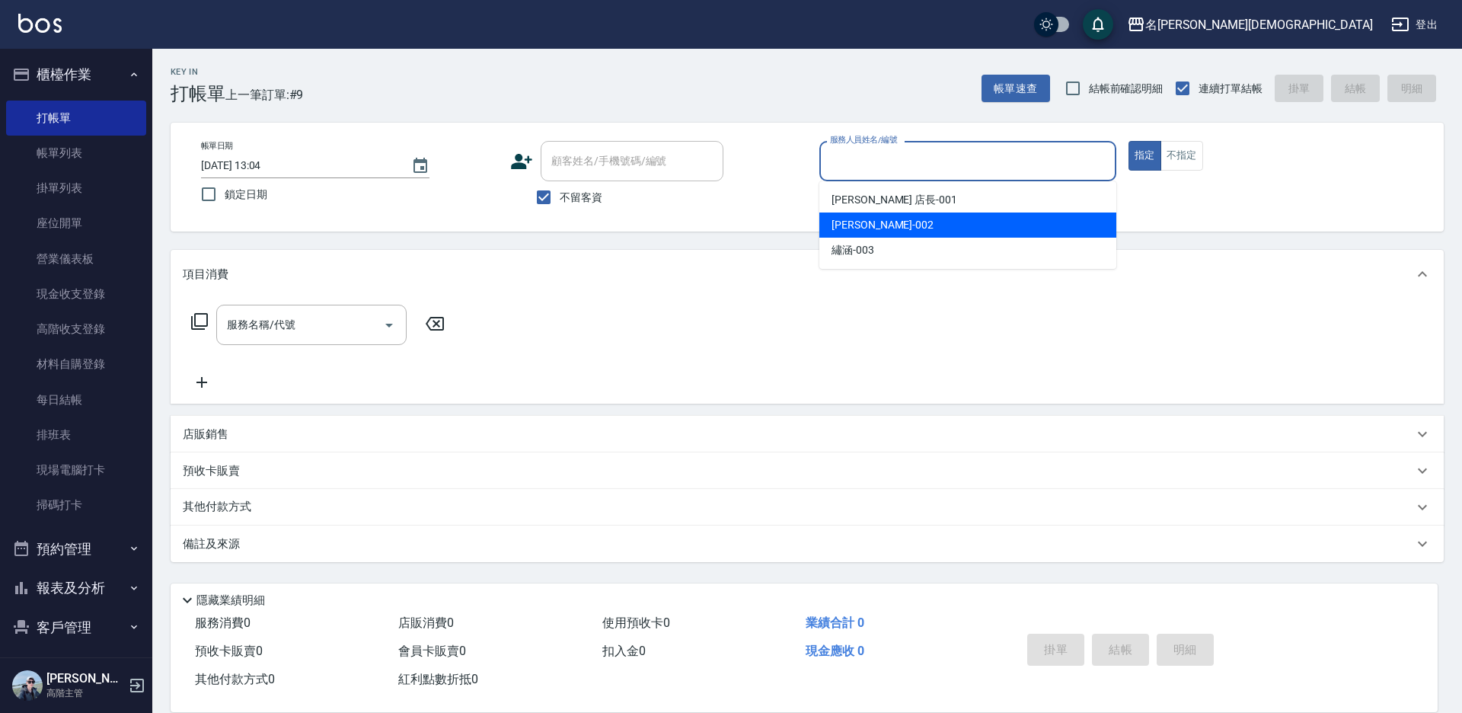
click at [850, 218] on span "香香 -002" at bounding box center [882, 225] width 102 height 16
type input "香香-002"
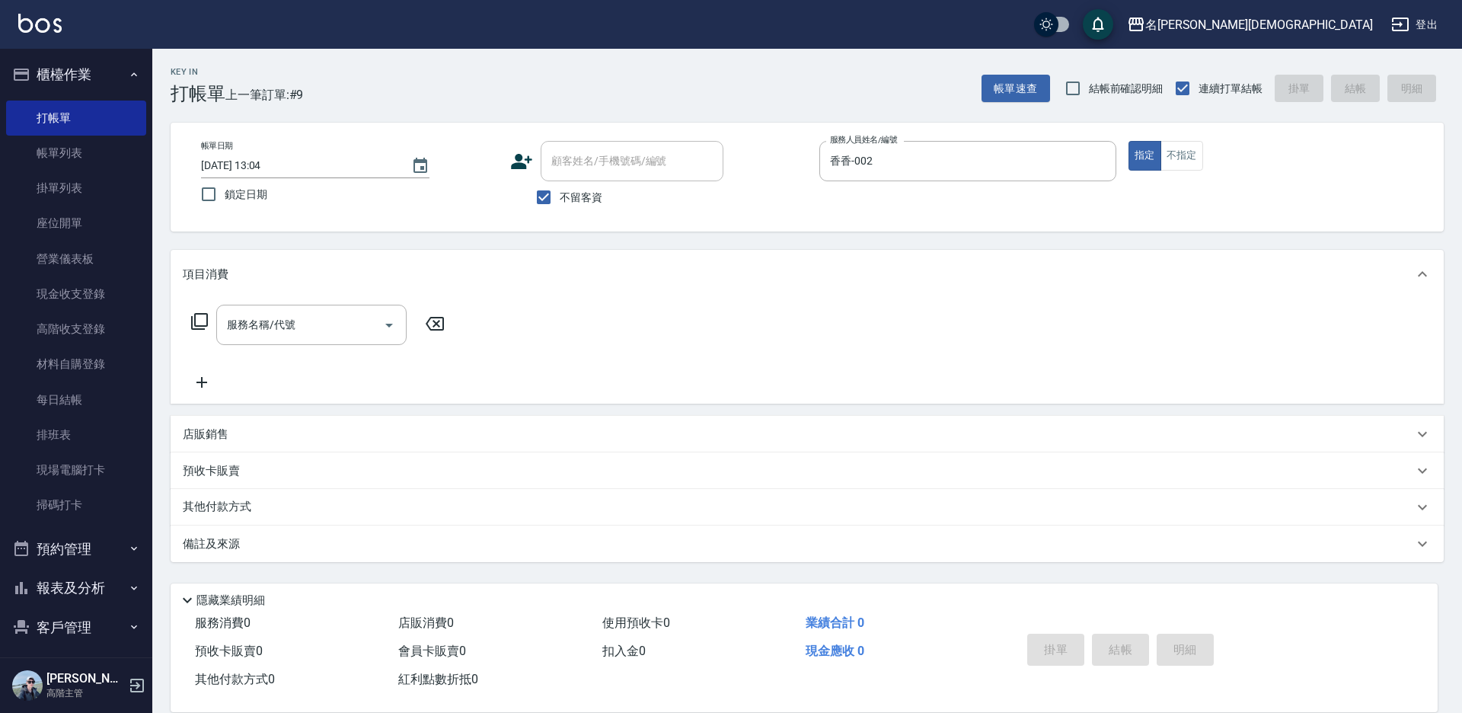
click at [197, 320] on icon at bounding box center [199, 321] width 18 height 18
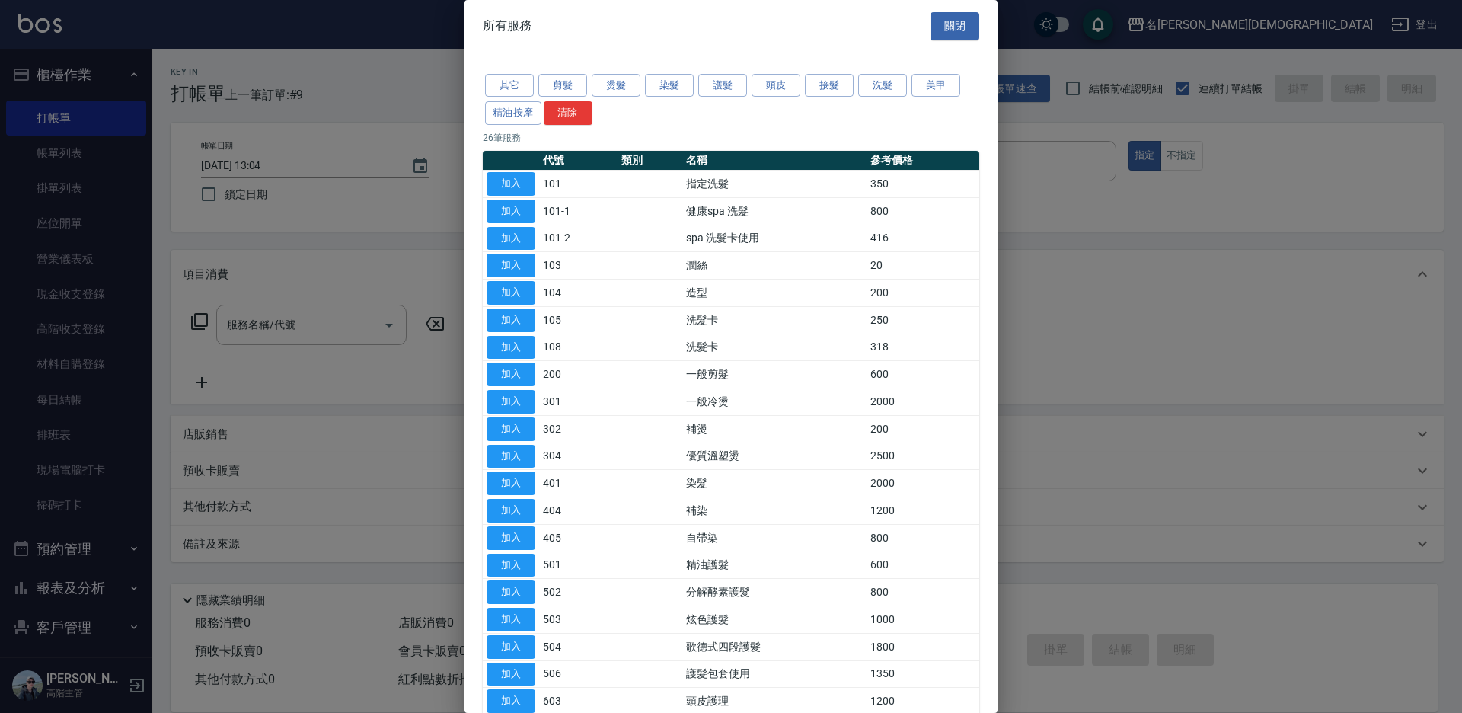
click at [518, 183] on button "加入" at bounding box center [510, 184] width 49 height 24
type input "指定洗髮(101)"
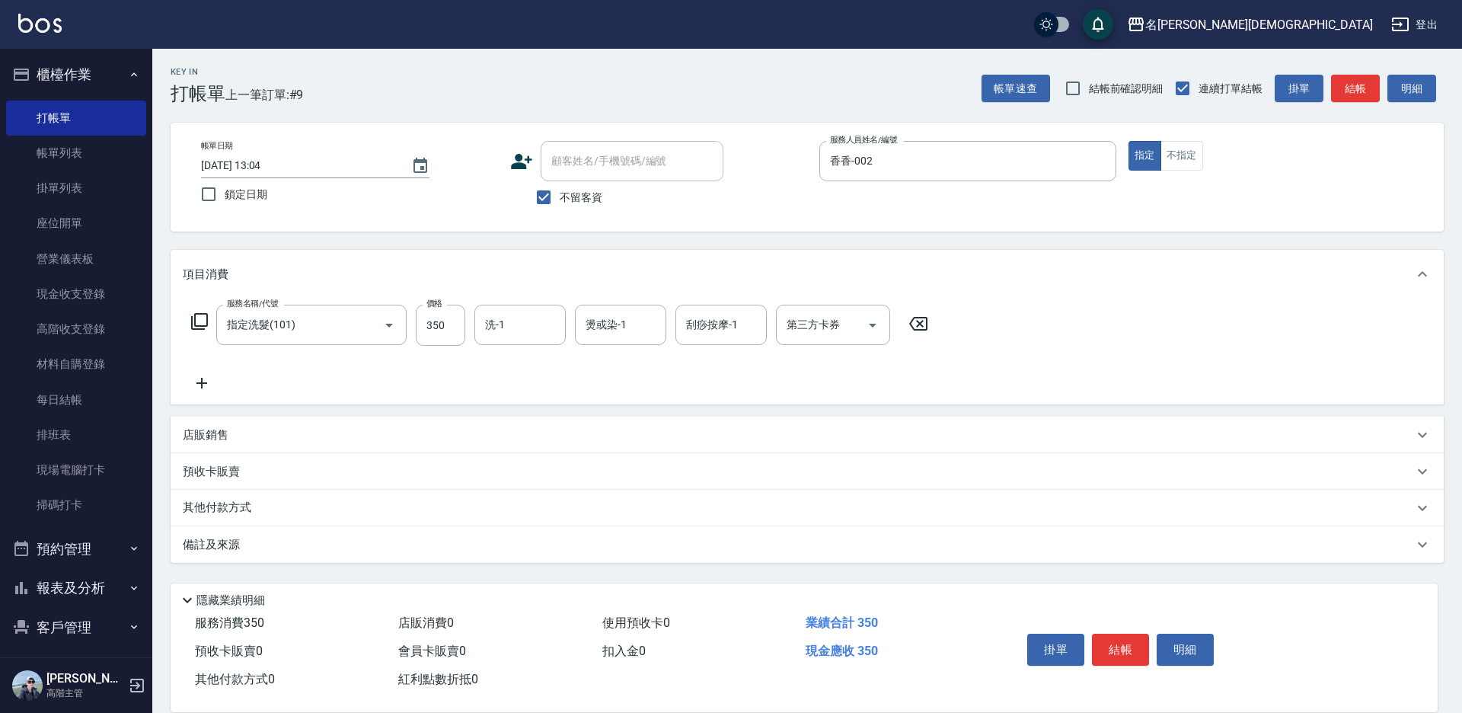
click at [1118, 646] on button "結帳" at bounding box center [1120, 649] width 57 height 32
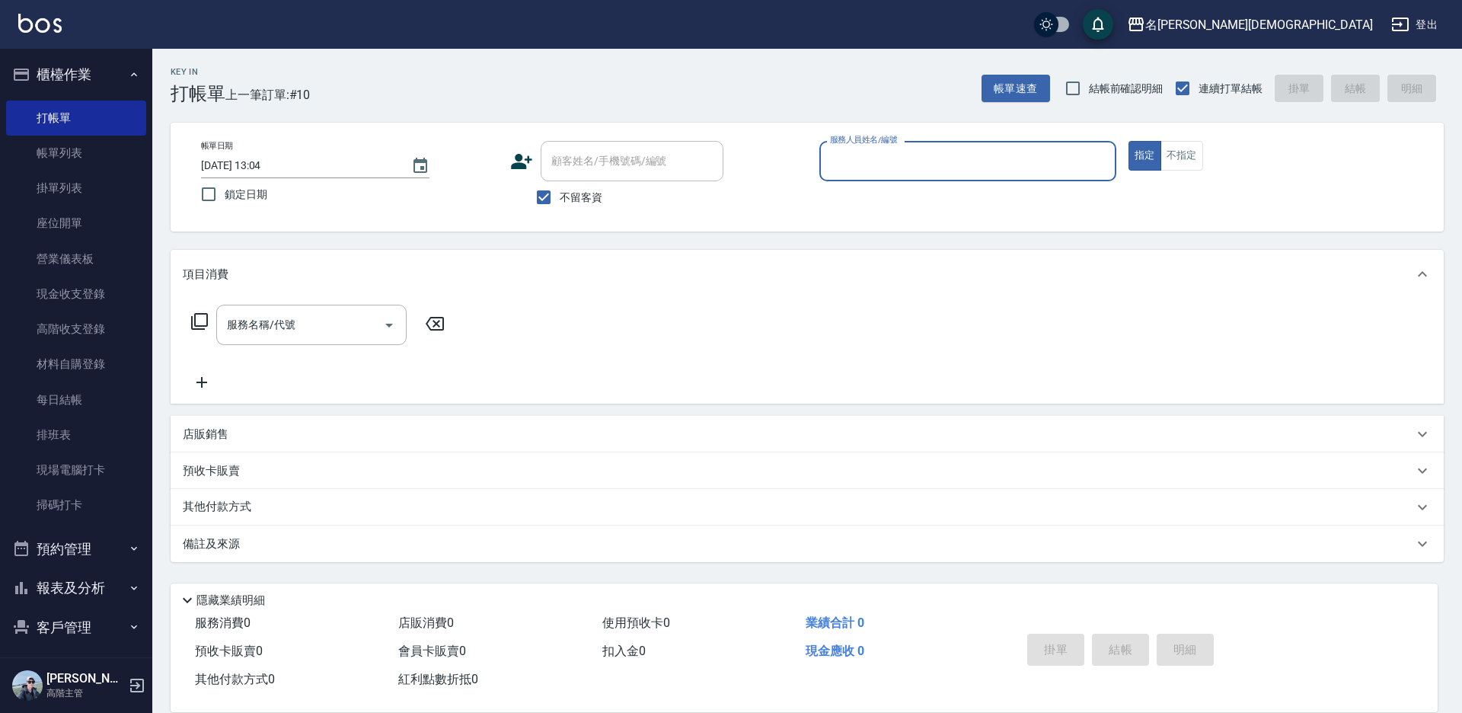
click at [834, 164] on input "服務人員姓名/編號" at bounding box center [967, 161] width 283 height 27
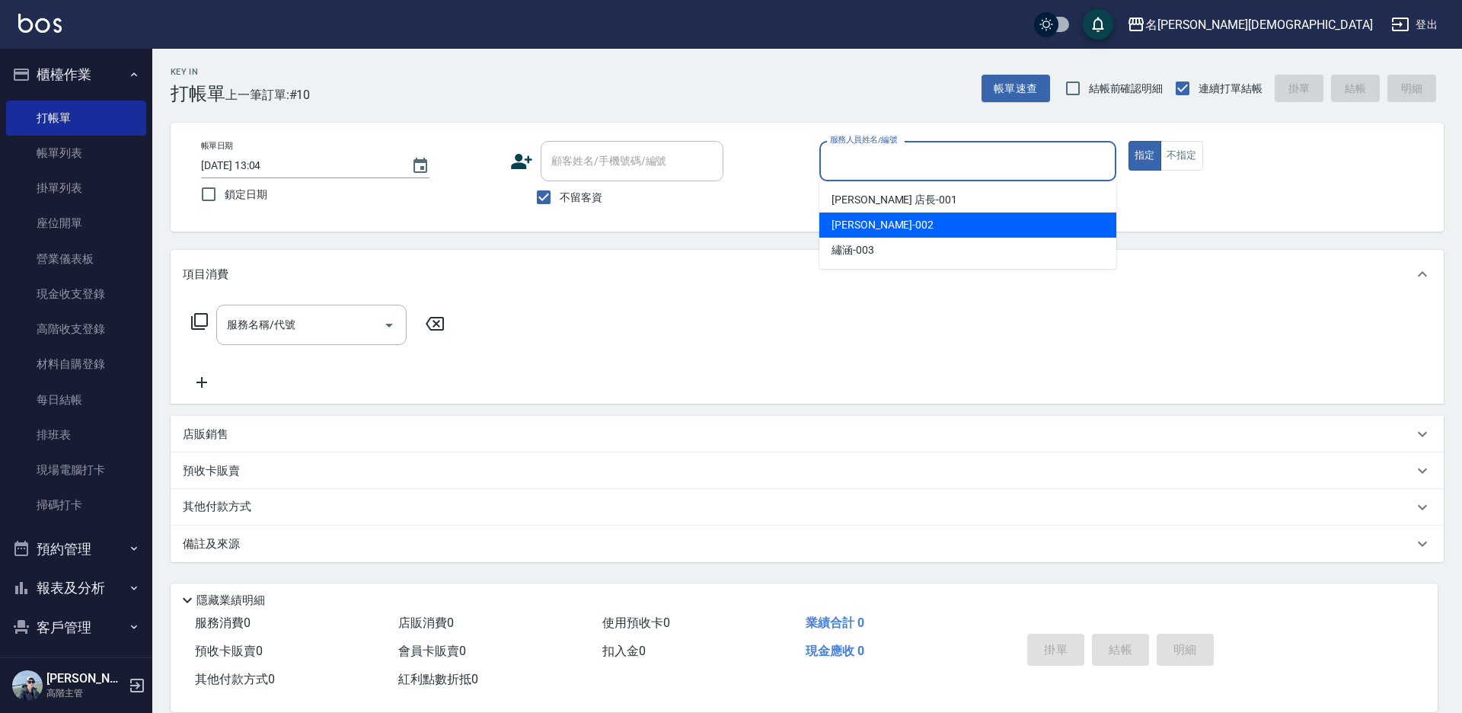
click at [922, 216] on div "香香 -002" at bounding box center [967, 224] width 297 height 25
type input "香香-002"
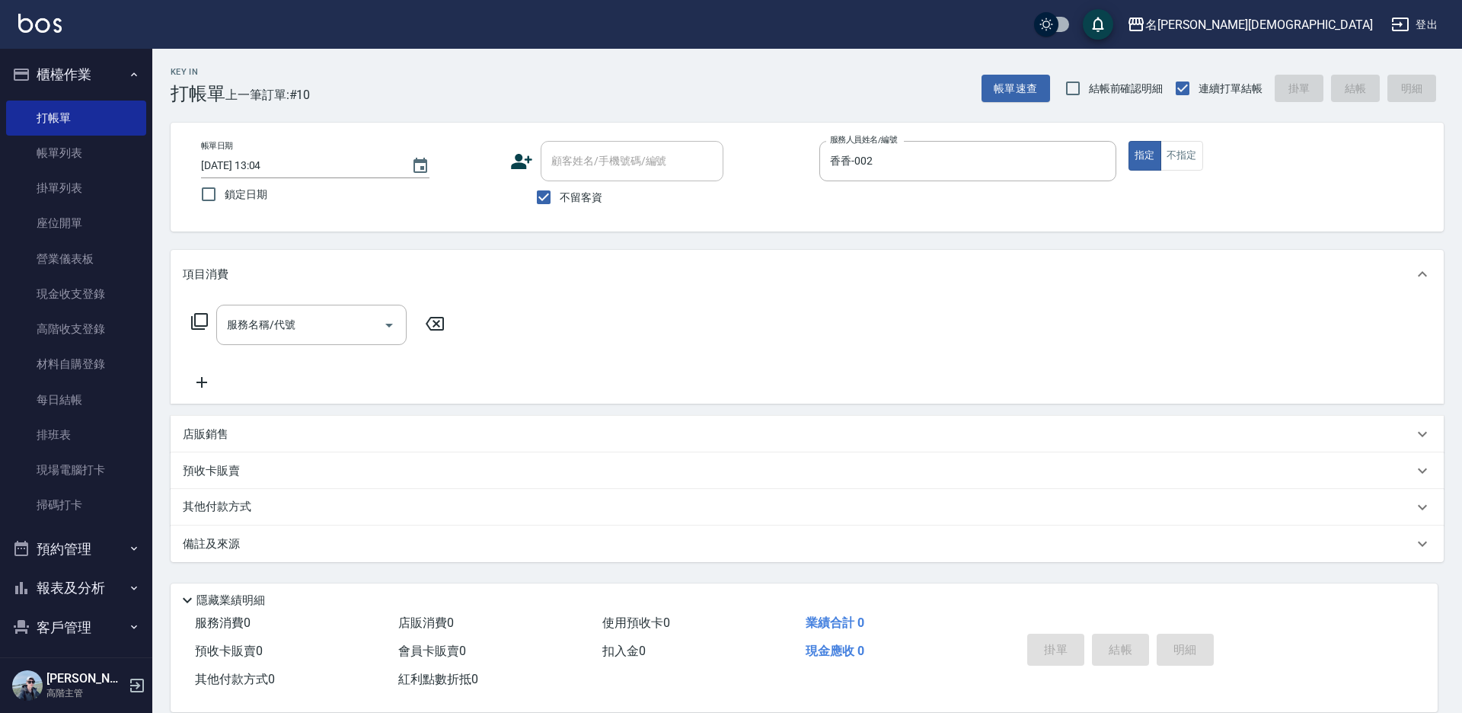
click at [195, 311] on div "服務名稱/代號 服務名稱/代號" at bounding box center [318, 325] width 271 height 40
click at [200, 321] on icon at bounding box center [199, 321] width 18 height 18
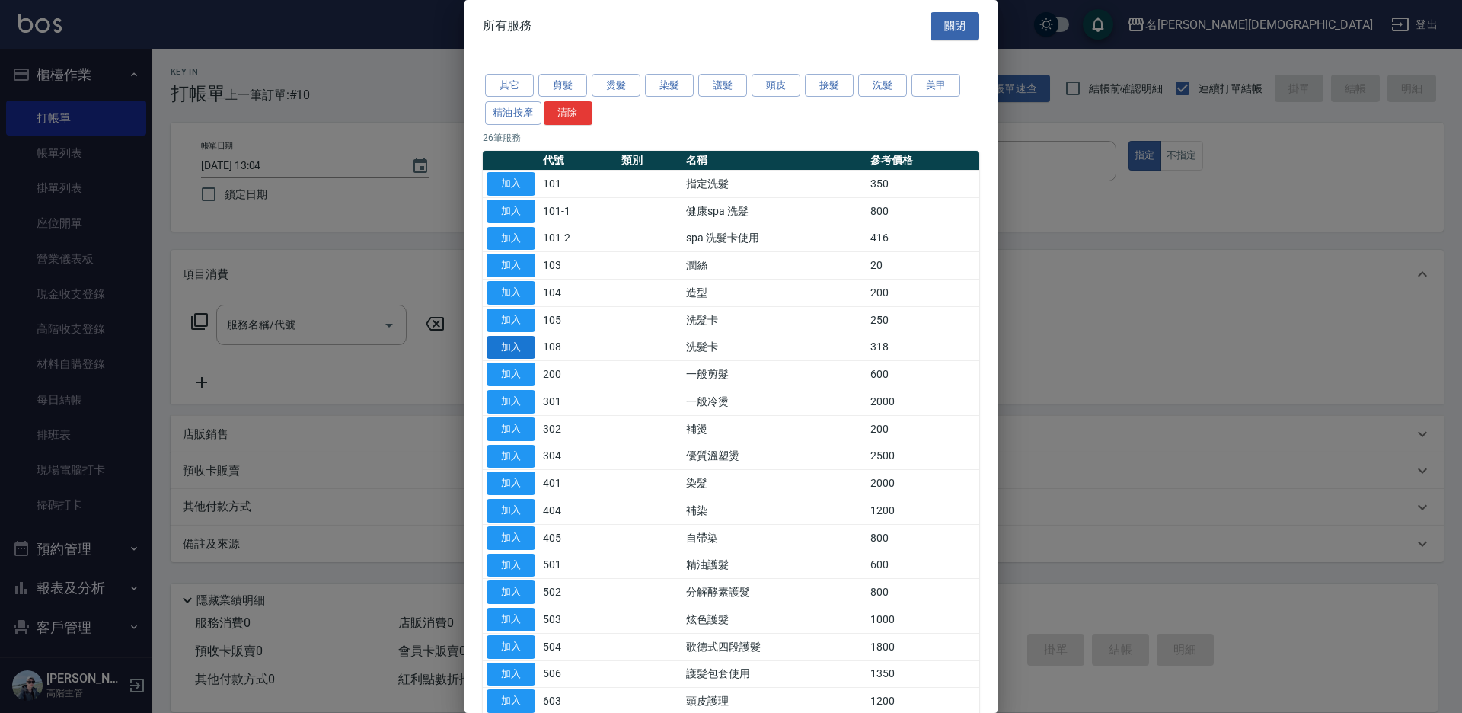
click at [512, 345] on button "加入" at bounding box center [510, 348] width 49 height 24
type input "洗髮卡(108)"
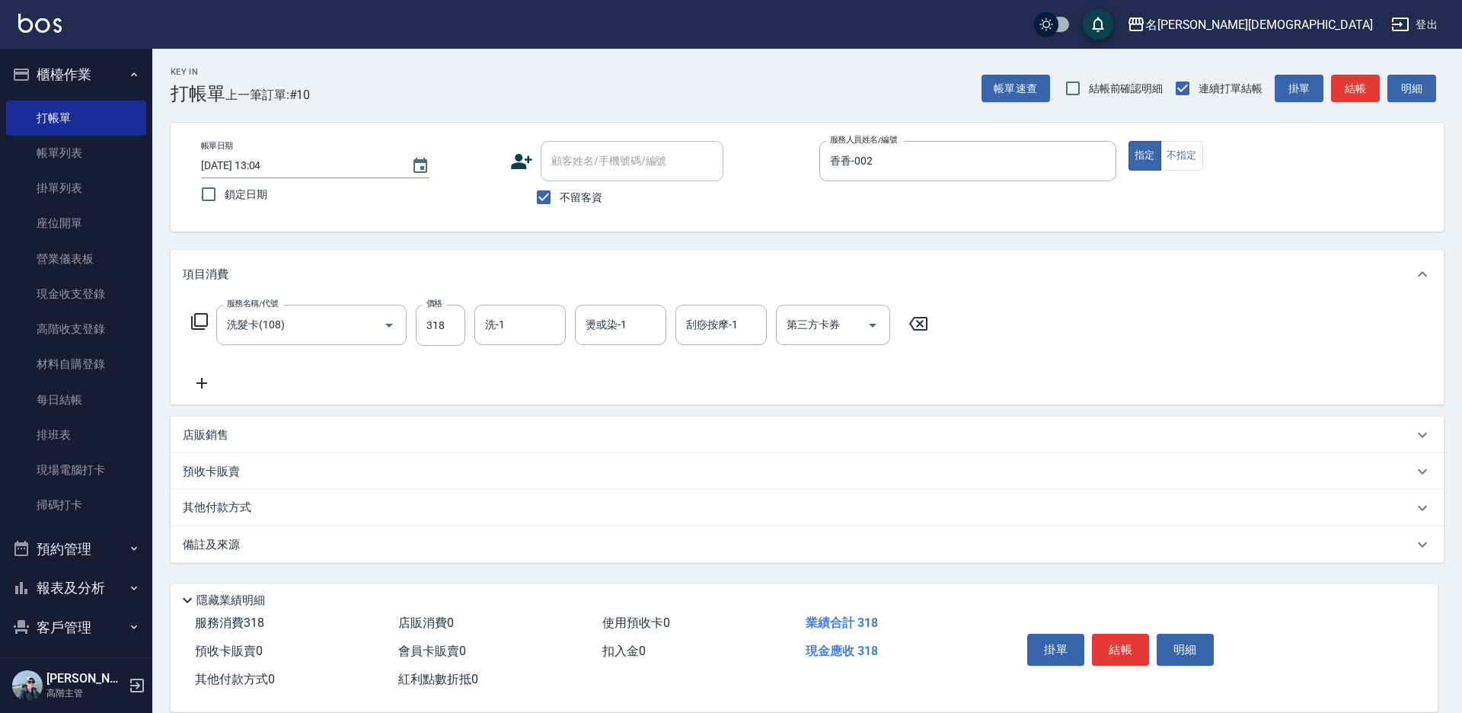
click at [805, 321] on div "第三方卡券 第三方卡券" at bounding box center [833, 325] width 114 height 40
click at [812, 394] on span "舊有卡券" at bounding box center [833, 388] width 114 height 25
type input "舊有卡券"
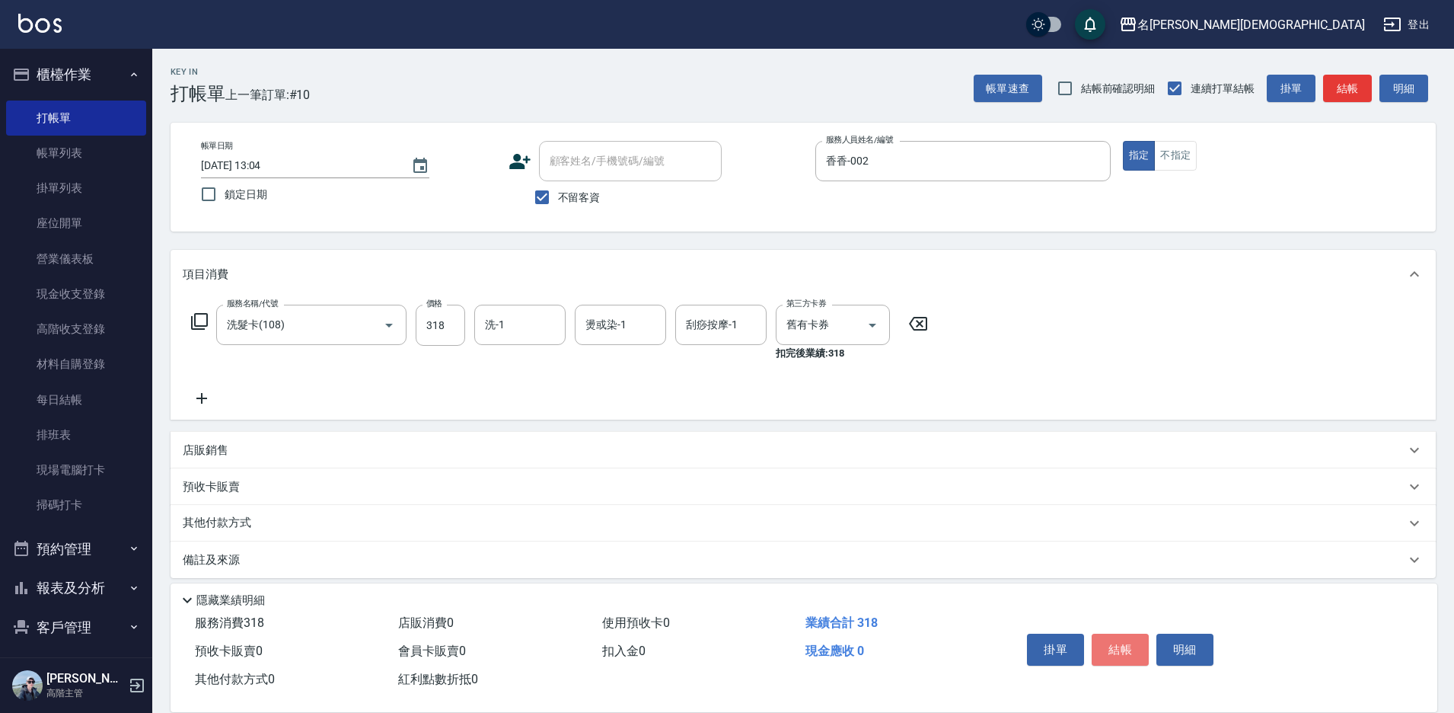
drag, startPoint x: 1130, startPoint y: 637, endPoint x: 1103, endPoint y: 625, distance: 29.3
click at [1128, 637] on button "結帳" at bounding box center [1120, 649] width 57 height 32
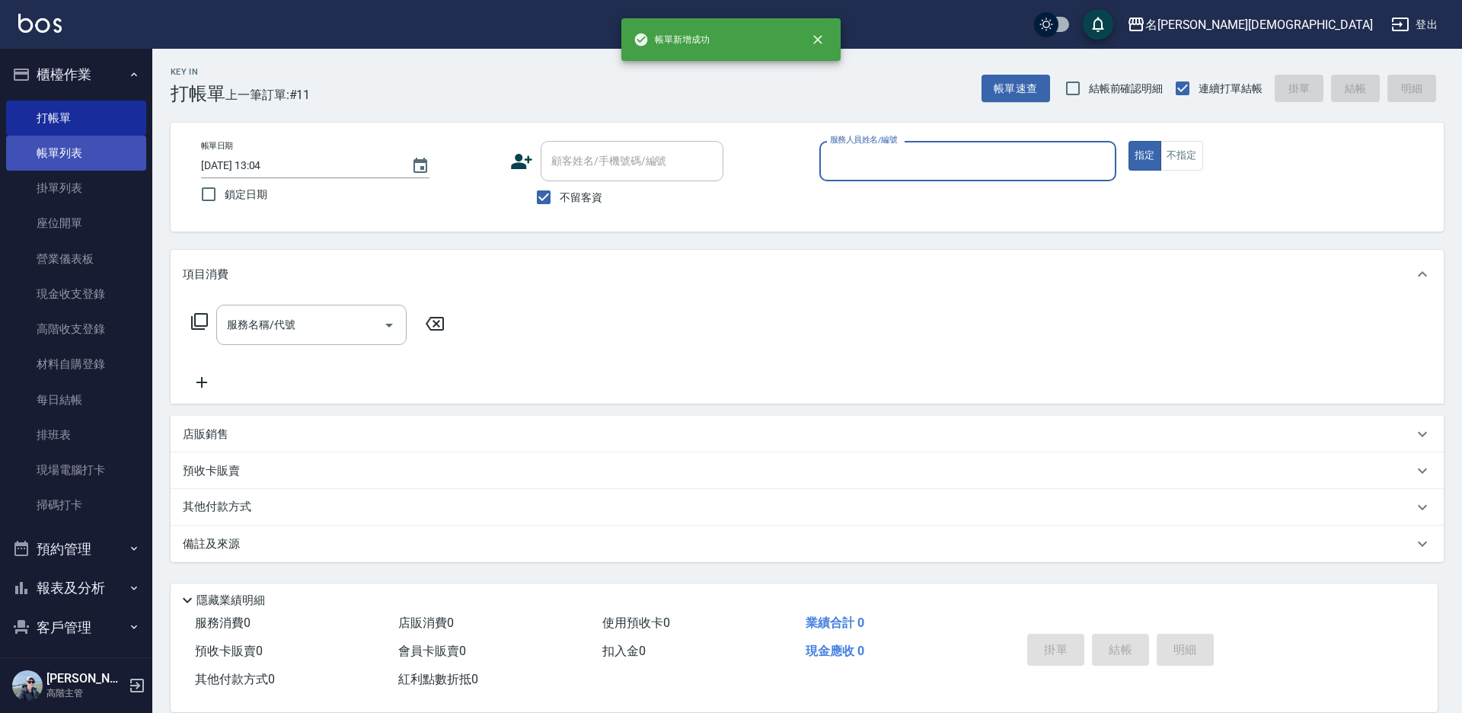
click at [75, 149] on link "帳單列表" at bounding box center [76, 153] width 140 height 35
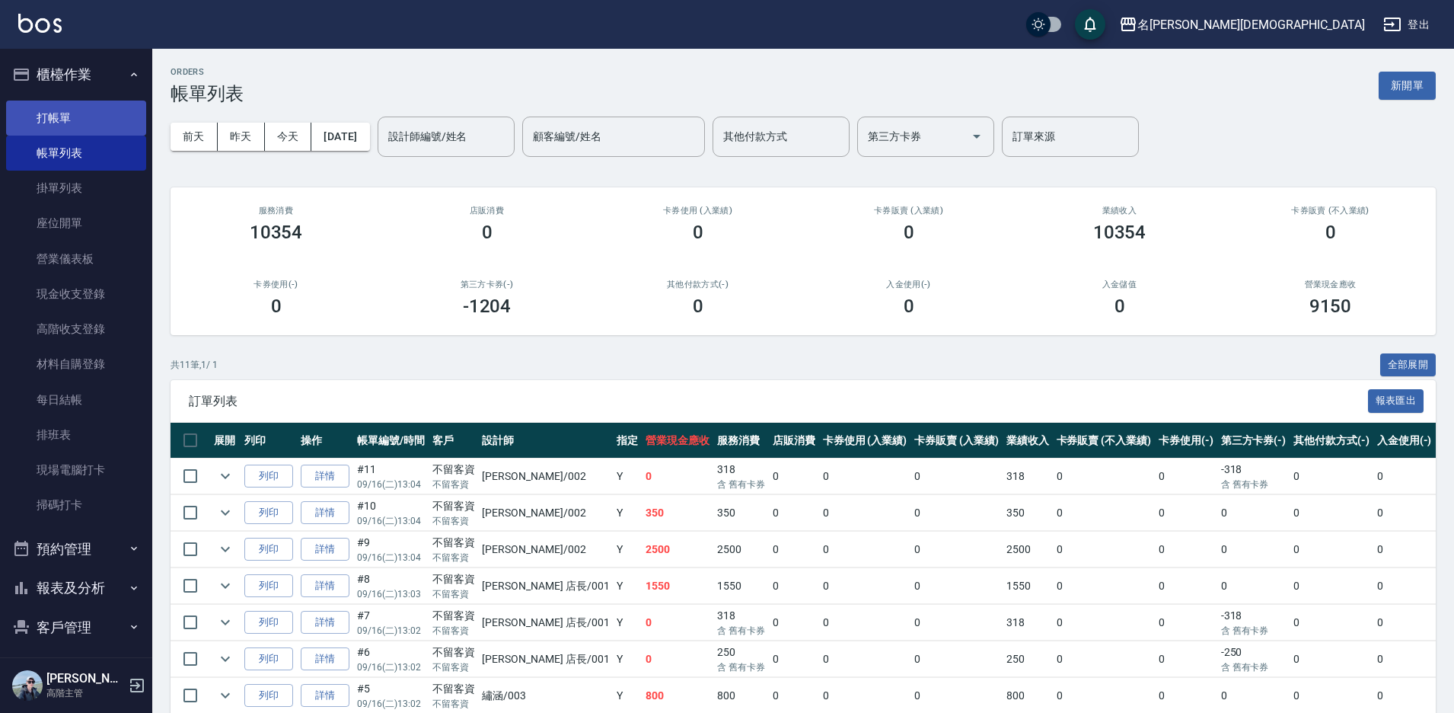
click at [83, 126] on link "打帳單" at bounding box center [76, 117] width 140 height 35
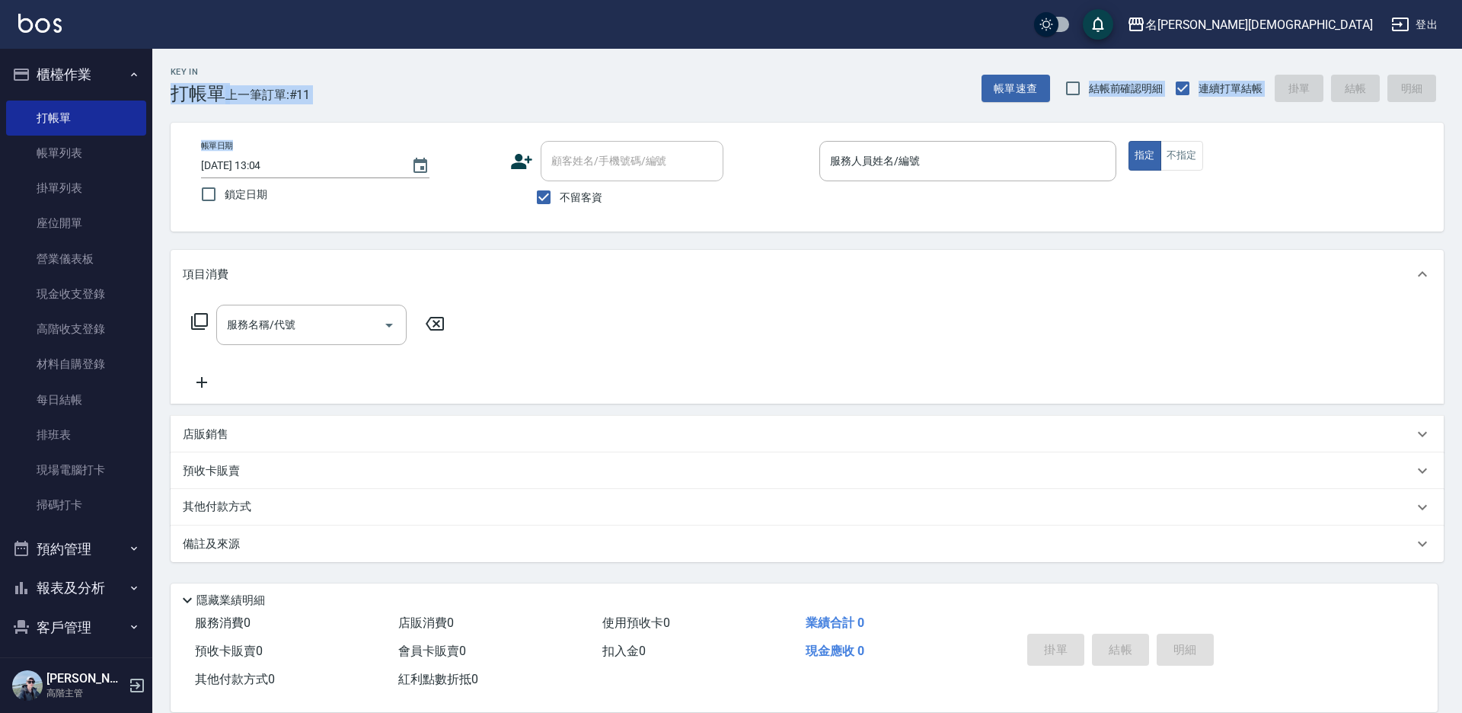
drag, startPoint x: 177, startPoint y: 106, endPoint x: 182, endPoint y: 91, distance: 16.1
click at [182, 91] on h3 "打帳單" at bounding box center [198, 93] width 55 height 21
drag, startPoint x: 338, startPoint y: 421, endPoint x: 866, endPoint y: 341, distance: 533.6
click at [880, 347] on div "服務名稱/代號 服務名稱/代號" at bounding box center [807, 350] width 1273 height 105
